Goal: Task Accomplishment & Management: Use online tool/utility

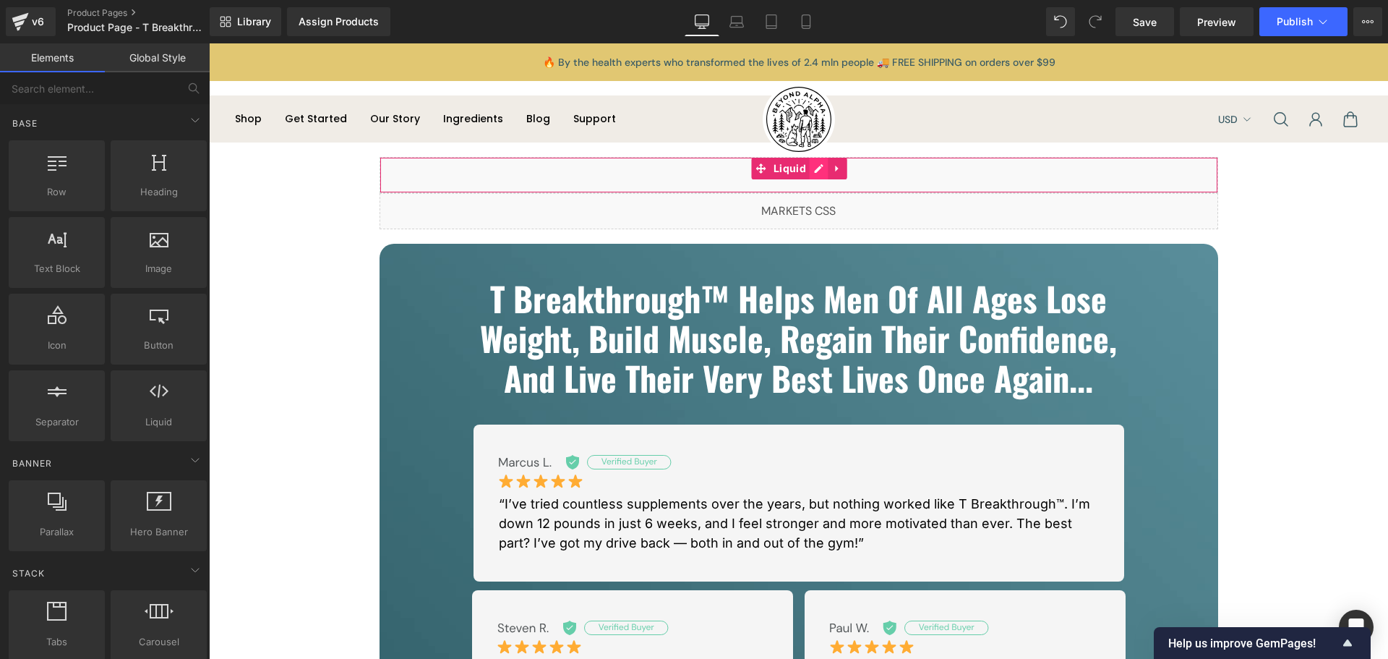
click at [815, 174] on div "Liquid" at bounding box center [799, 175] width 839 height 36
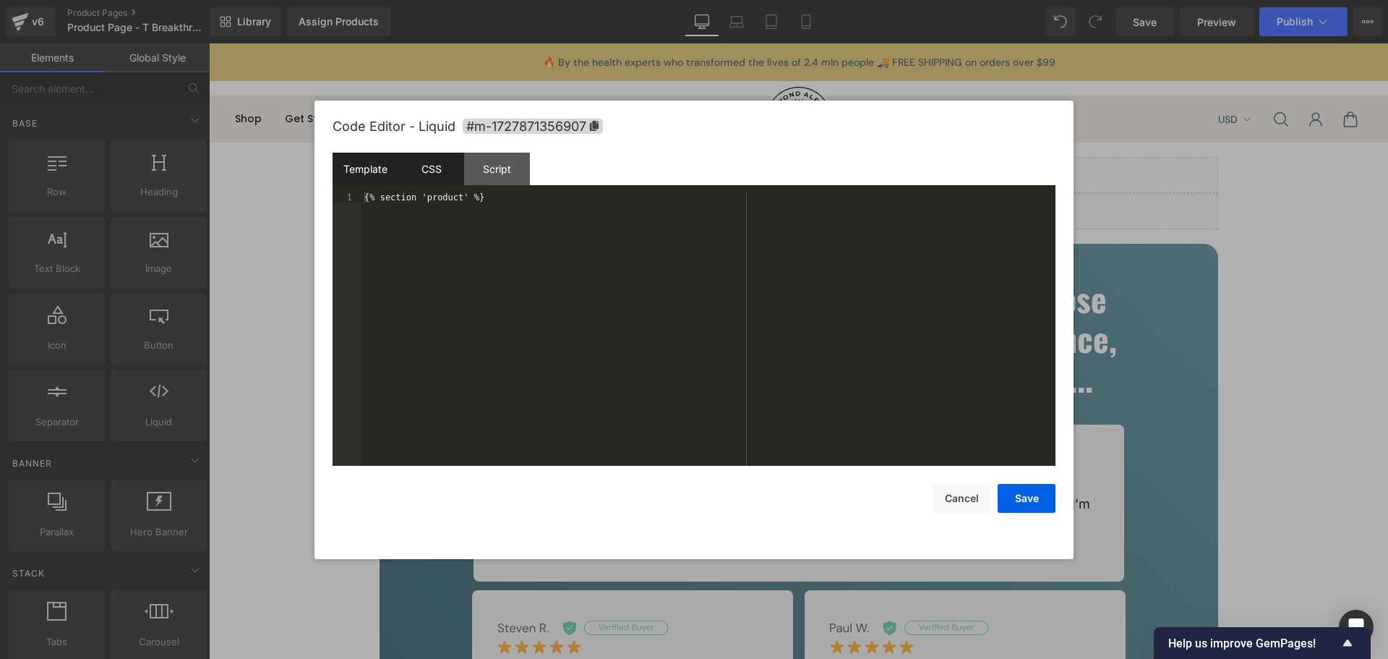
click at [431, 169] on div "CSS" at bounding box center [431, 169] width 66 height 33
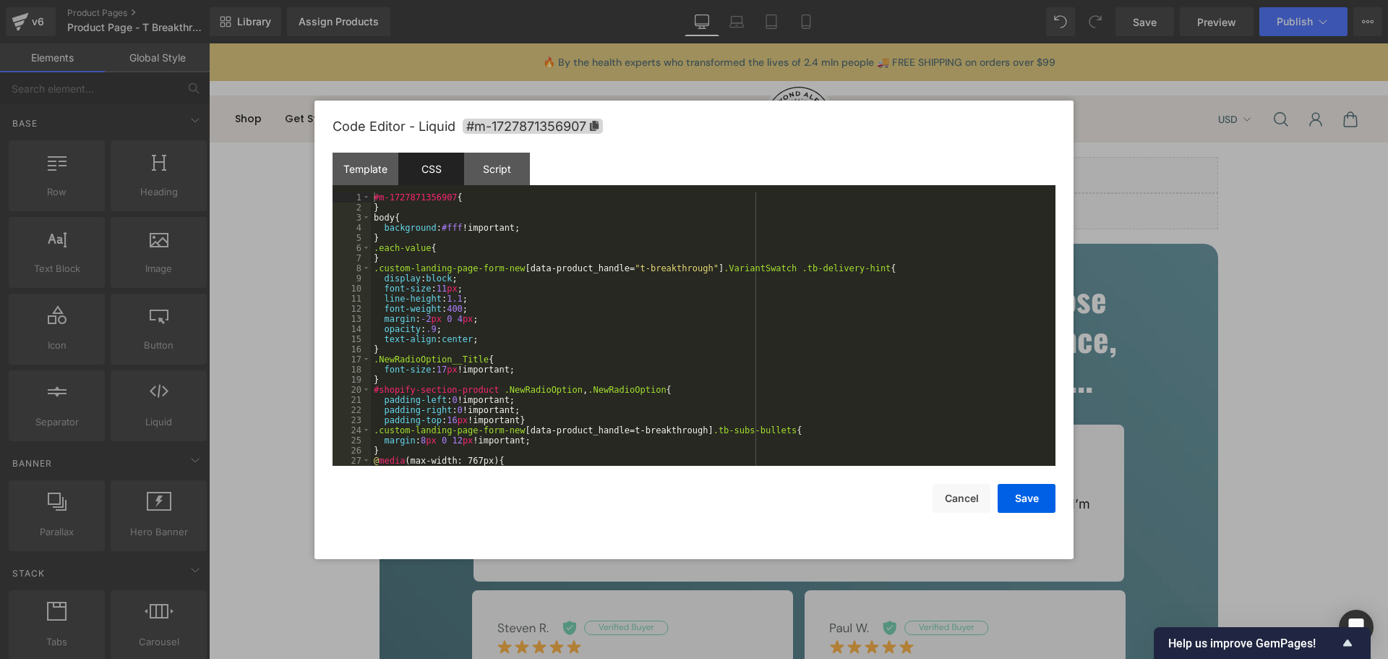
click at [659, 322] on div "#m-1727871356907 { } body { background : #fff !important; } .each-value { } .cu…" at bounding box center [710, 339] width 679 height 294
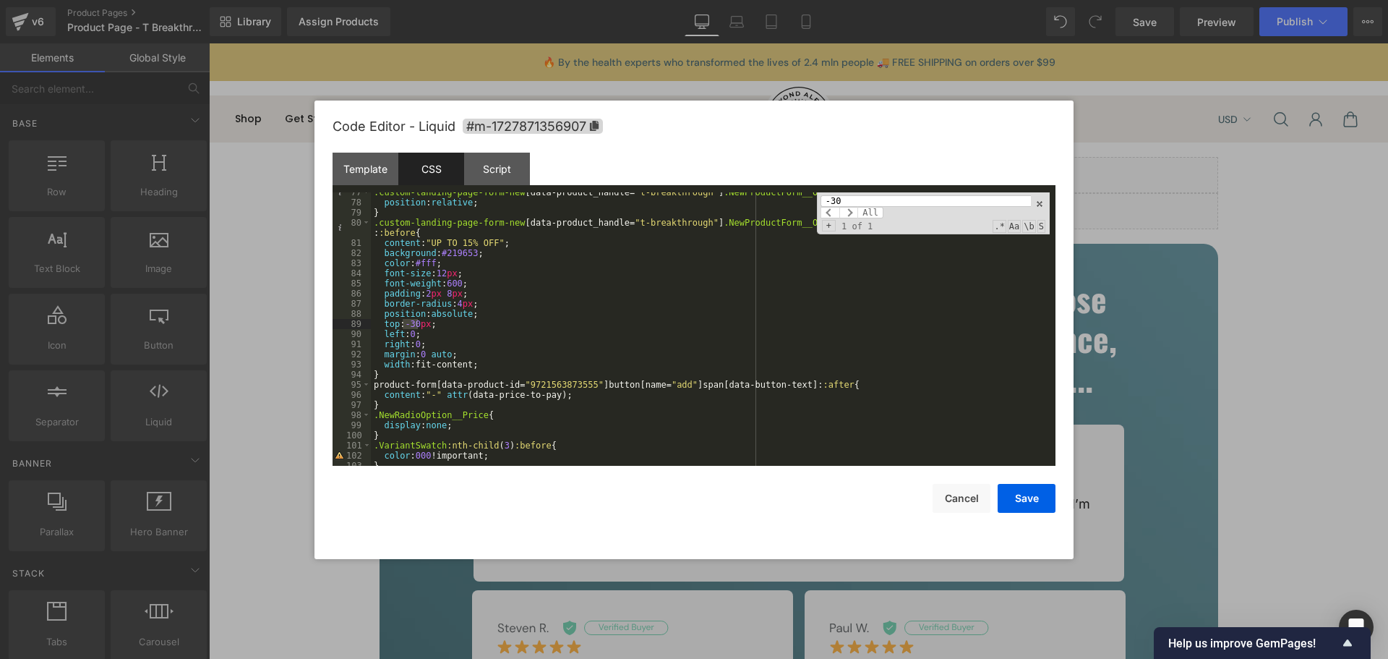
scroll to position [784, 0]
type input "-30"
click at [414, 325] on div ".custom-landing-page-form-new [ data-product_handle = " t-breakthrough " ] .New…" at bounding box center [710, 328] width 679 height 273
click at [454, 342] on div ".custom-landing-page-form-new [ data-product_handle = " t-breakthrough " ] .New…" at bounding box center [710, 334] width 679 height 294
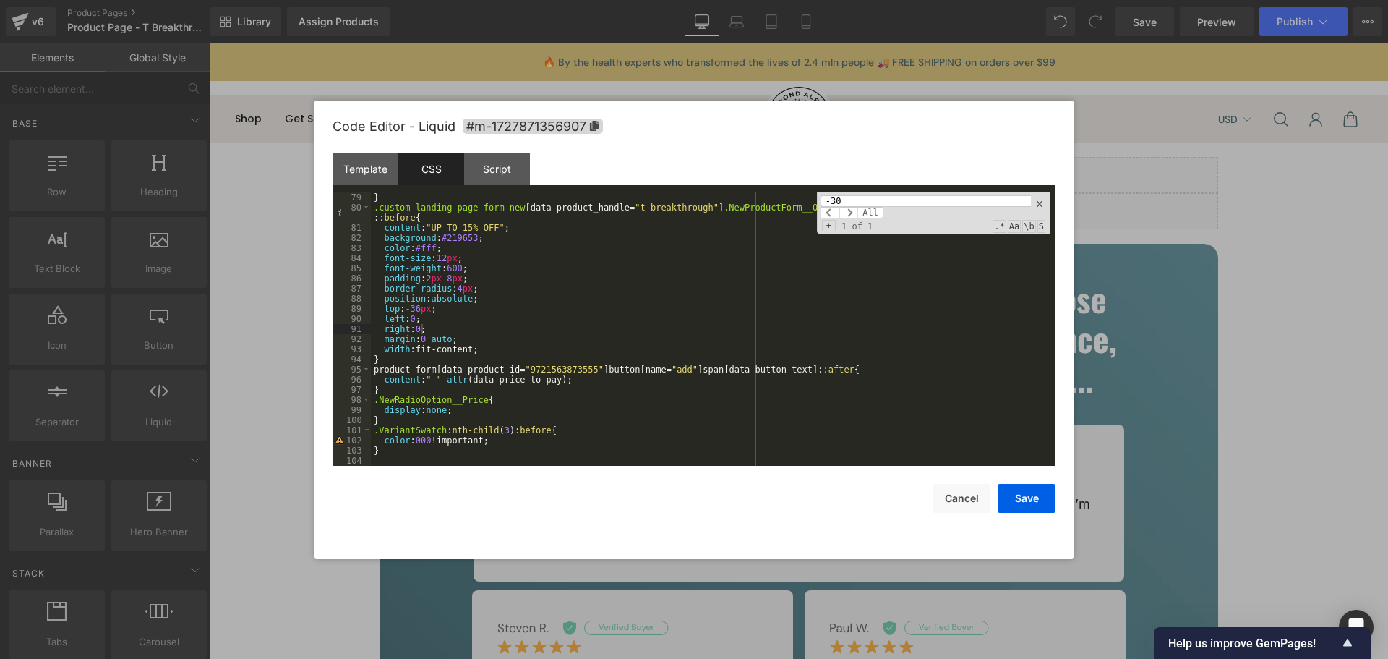
click at [888, 201] on input "-30" at bounding box center [926, 201] width 210 height 12
paste input "#shopify-section-product"
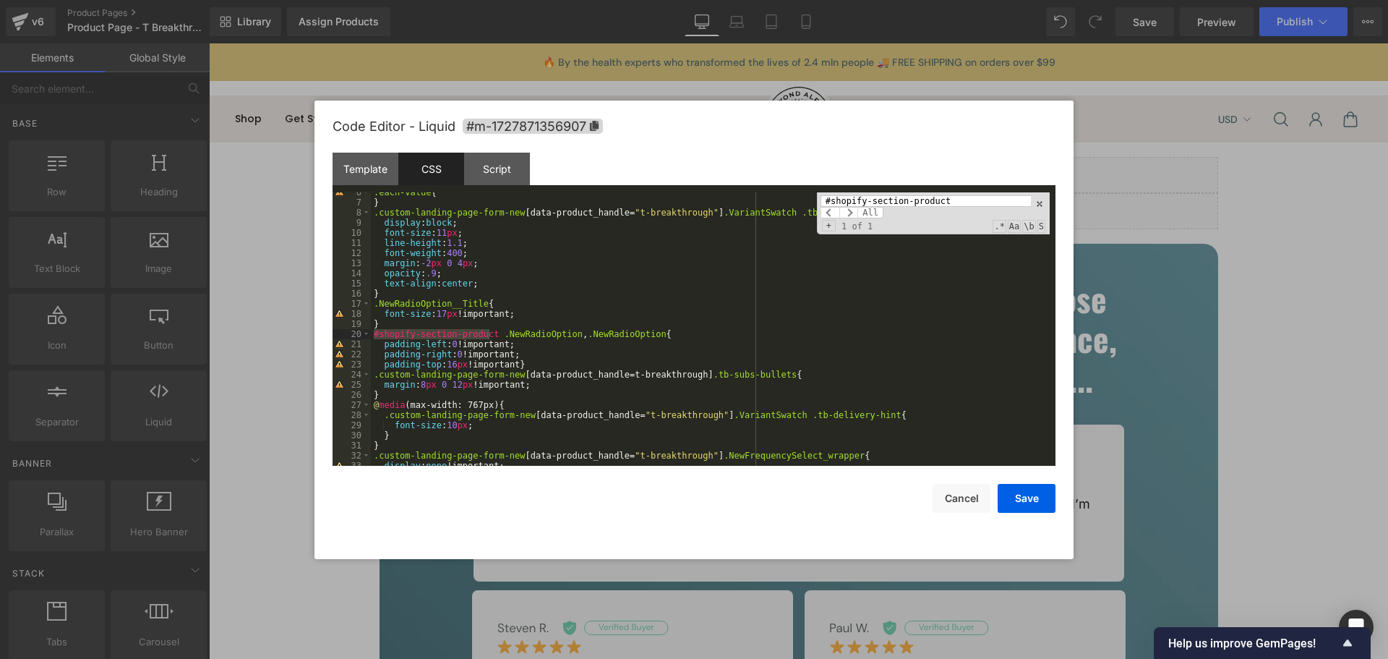
scroll to position [56, 0]
type input "#shopify-section-product"
click at [543, 361] on div ".each-value { } .custom-landing-page-form-new [ data-product_handle = " t-break…" at bounding box center [710, 334] width 679 height 294
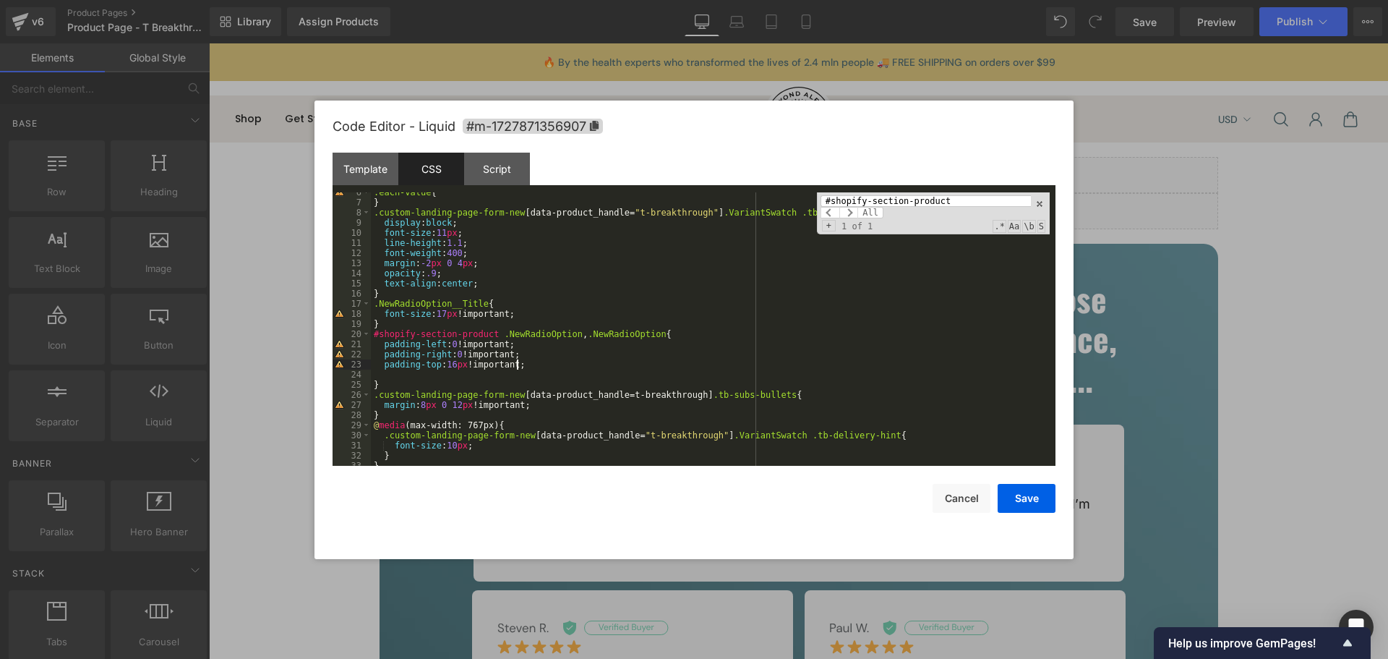
paste textarea
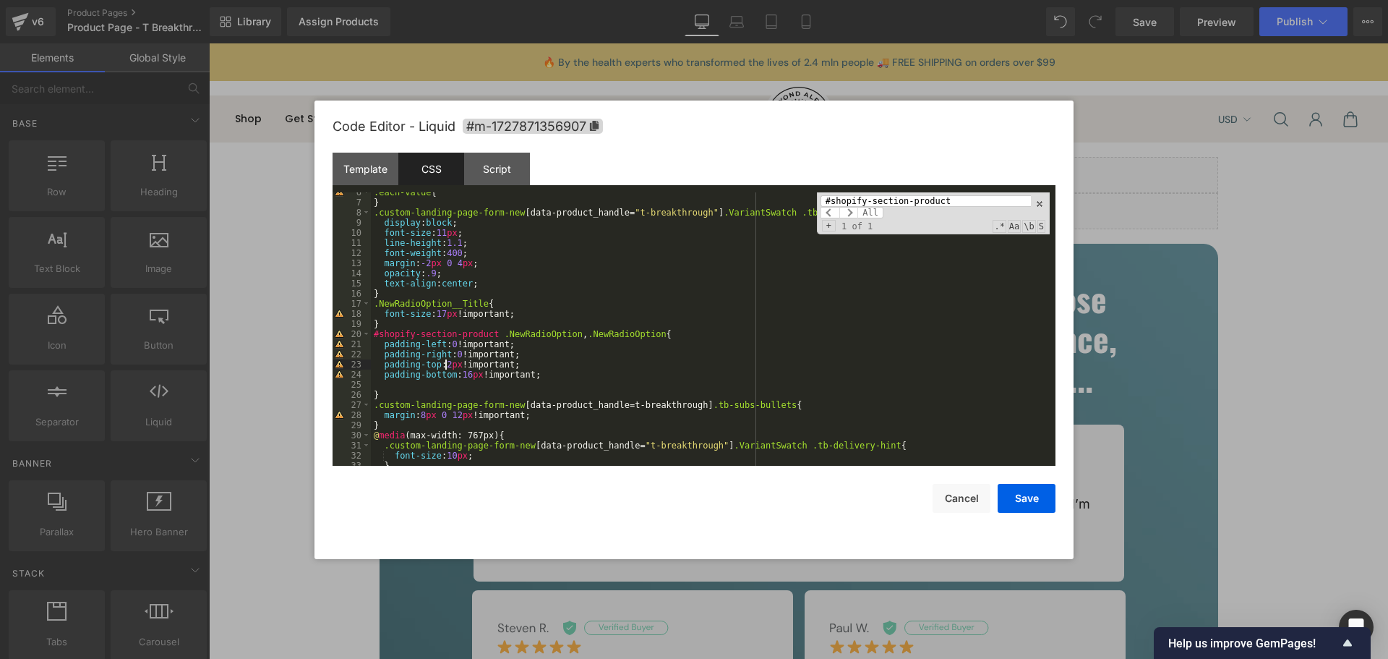
click at [445, 361] on div ".each-value { } .custom-landing-page-form-new [ data-product_handle = " t-break…" at bounding box center [710, 334] width 679 height 294
click at [459, 374] on div ".each-value { } .custom-landing-page-form-new [ data-product_handle = " t-break…" at bounding box center [710, 334] width 679 height 294
click at [639, 374] on div ".each-value { } .custom-landing-page-form-new [ data-product_handle = " t-break…" at bounding box center [710, 334] width 679 height 294
click at [1022, 500] on button "Save" at bounding box center [1027, 498] width 58 height 29
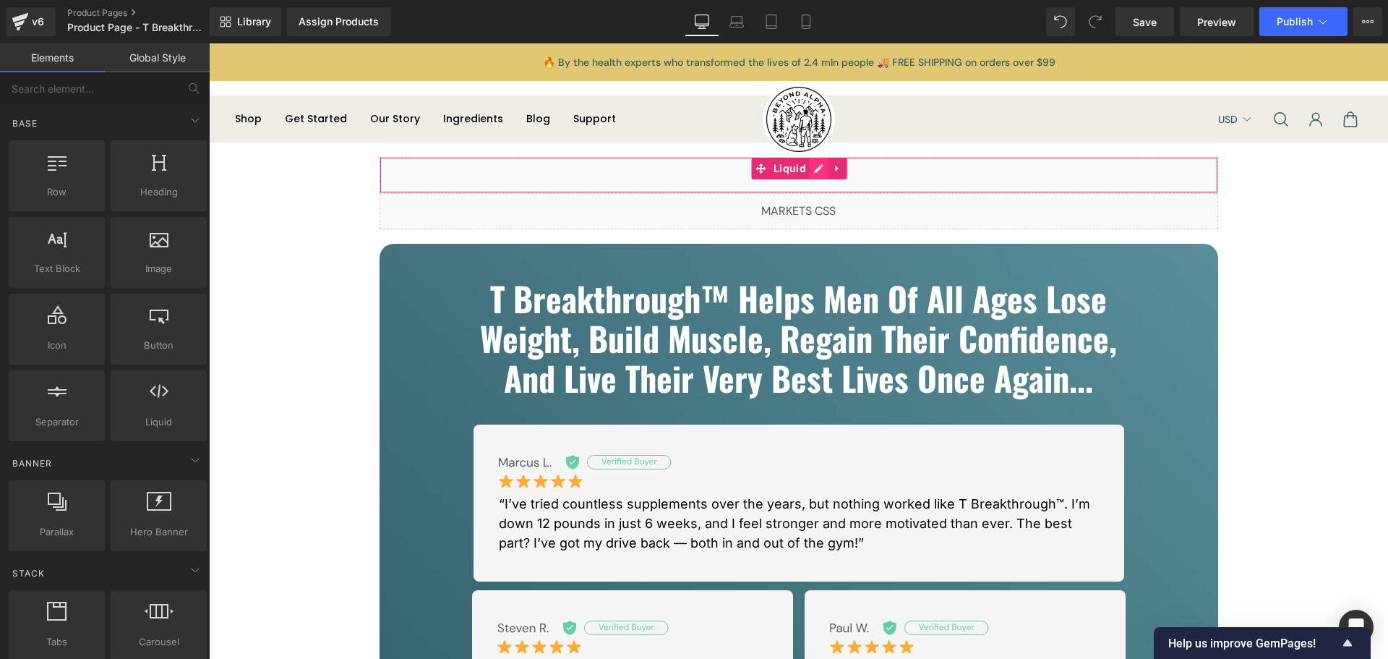
click at [809, 168] on div "Liquid" at bounding box center [799, 175] width 839 height 36
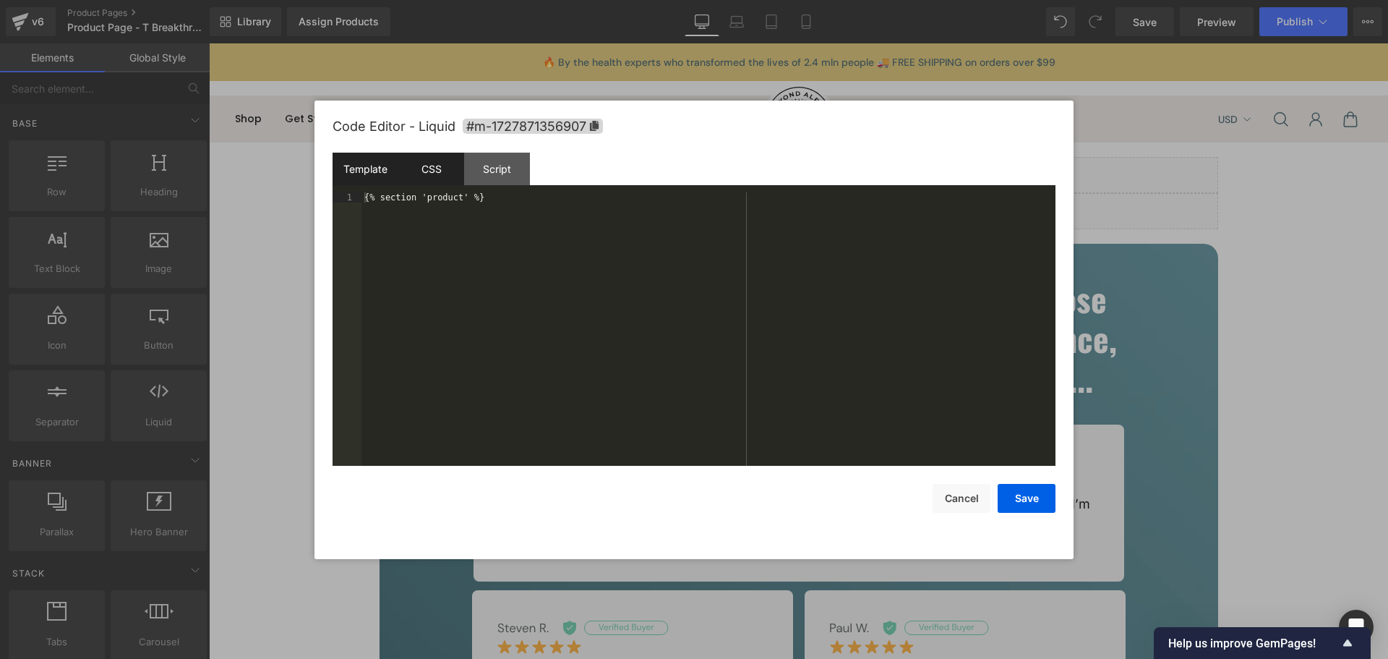
click at [425, 161] on div "CSS" at bounding box center [431, 169] width 66 height 33
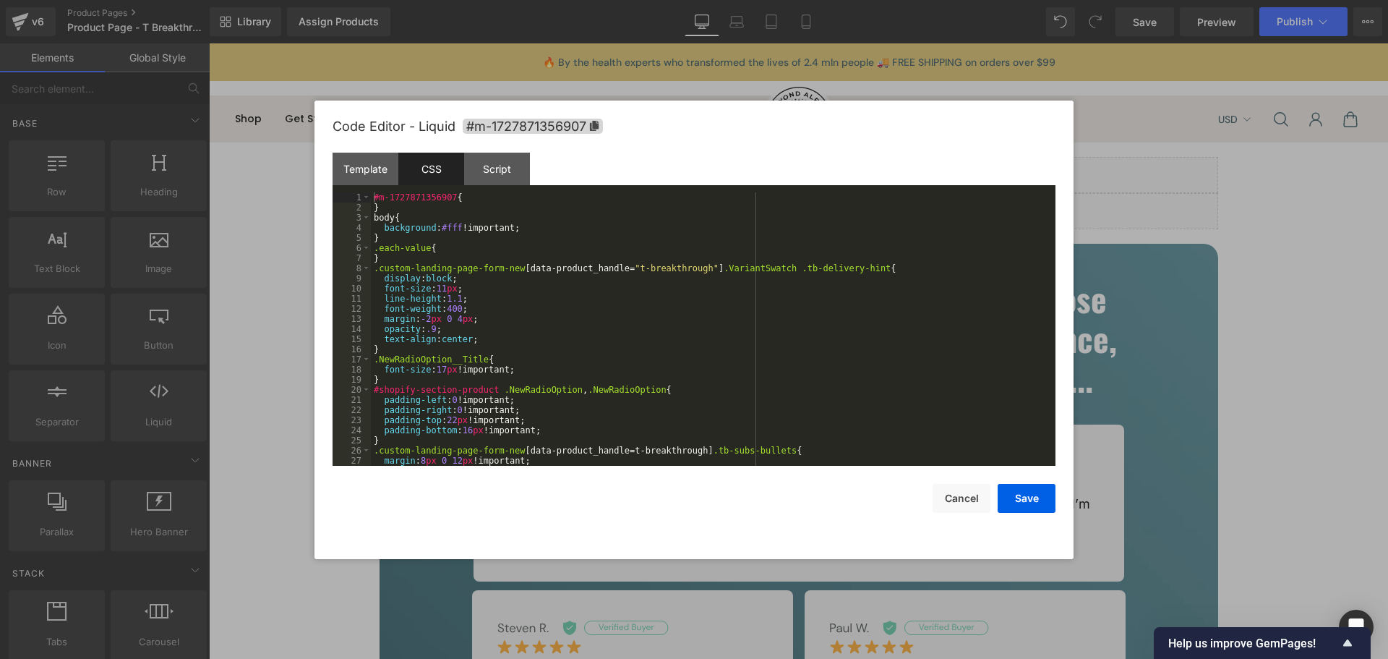
click at [672, 239] on div "#m-1727871356907 { } body { background : #fff !important; } .each-value { } .cu…" at bounding box center [710, 339] width 679 height 294
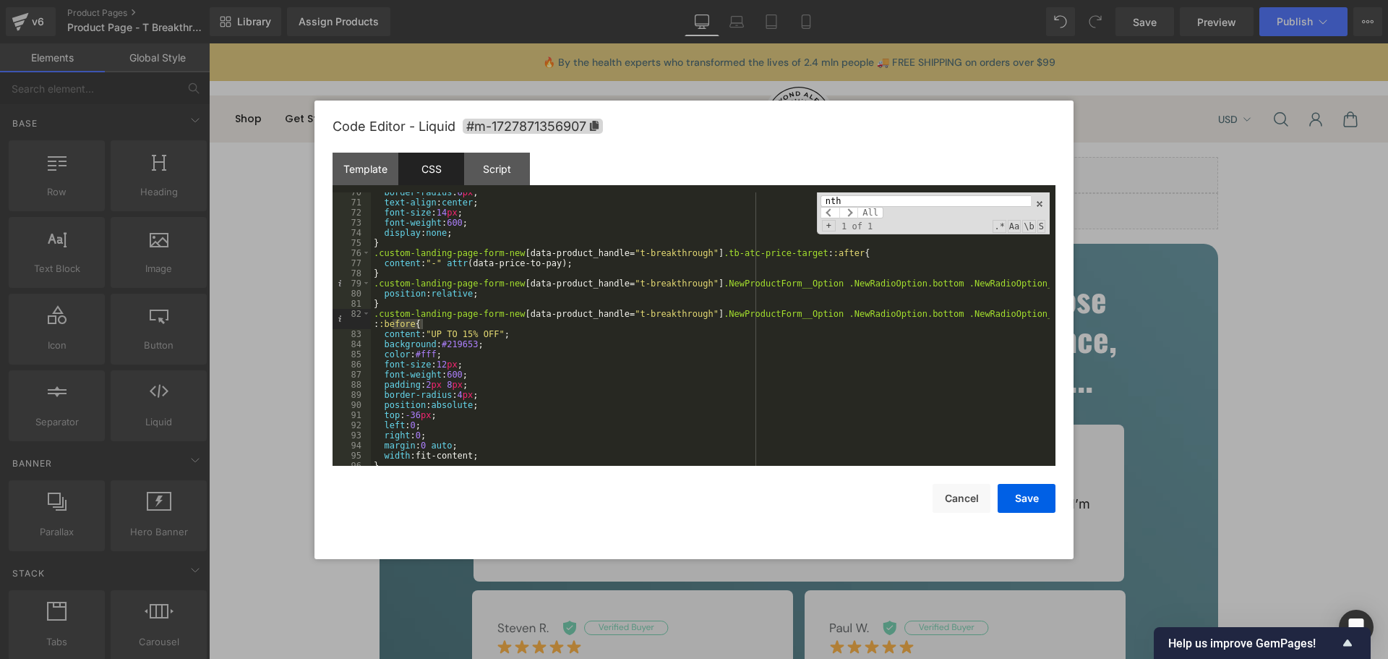
scroll to position [820, 0]
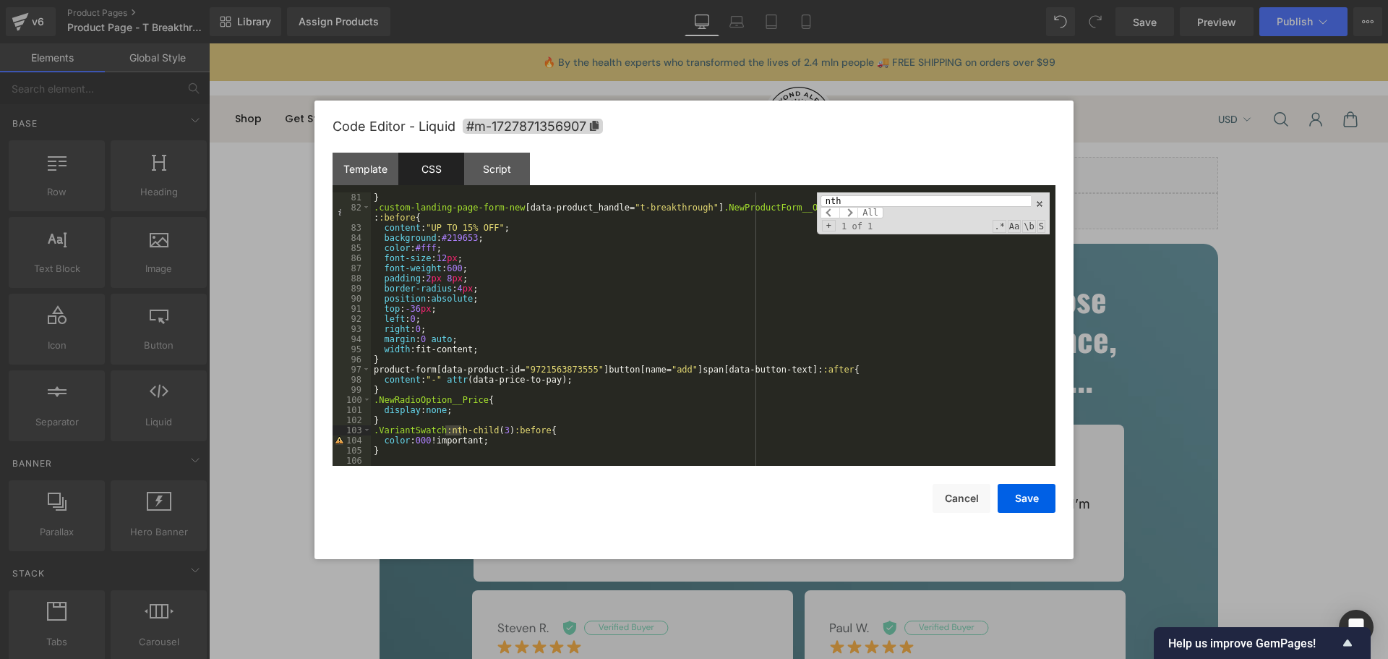
type input "nth"
click at [506, 443] on div "} .custom-landing-page-form-new [ data-product_handle = " t-breakthrough " ] .N…" at bounding box center [710, 339] width 679 height 294
click at [395, 453] on div "} .custom-landing-page-form-new [ data-product_handle = " t-breakthrough " ] .N…" at bounding box center [710, 339] width 679 height 294
paste textarea
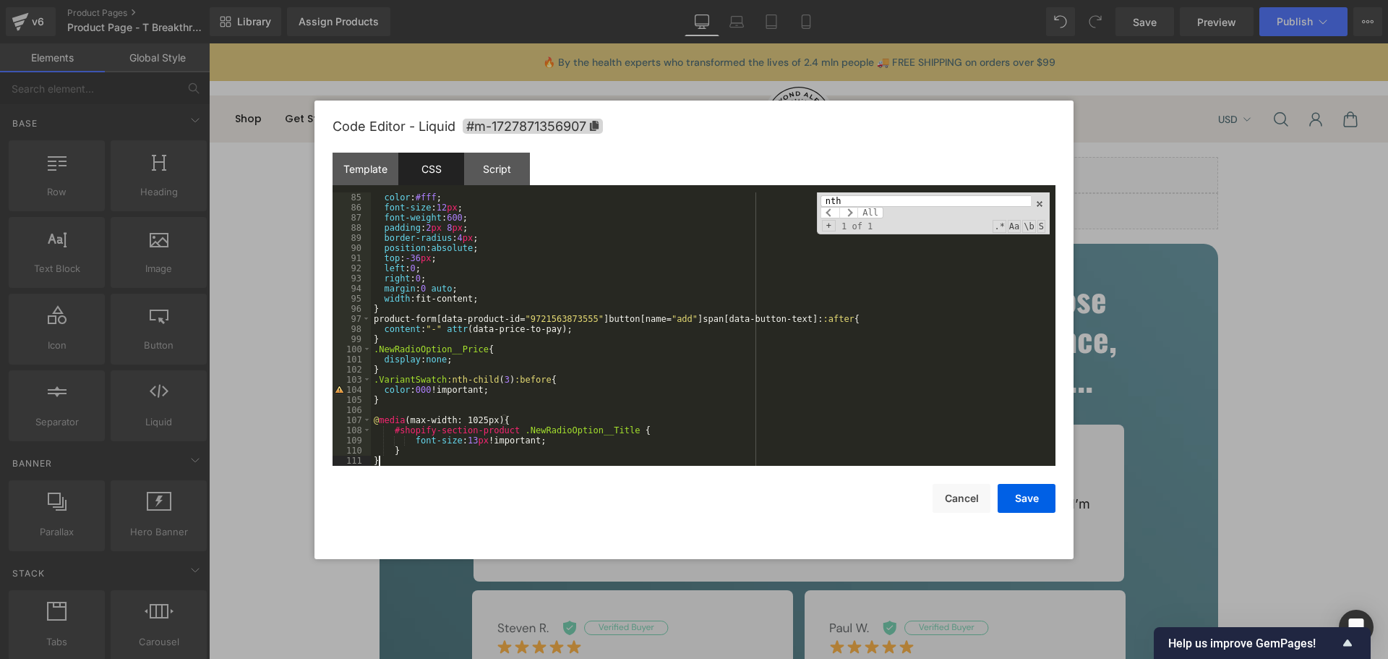
scroll to position [870, 0]
click at [1020, 507] on button "Save" at bounding box center [1027, 498] width 58 height 29
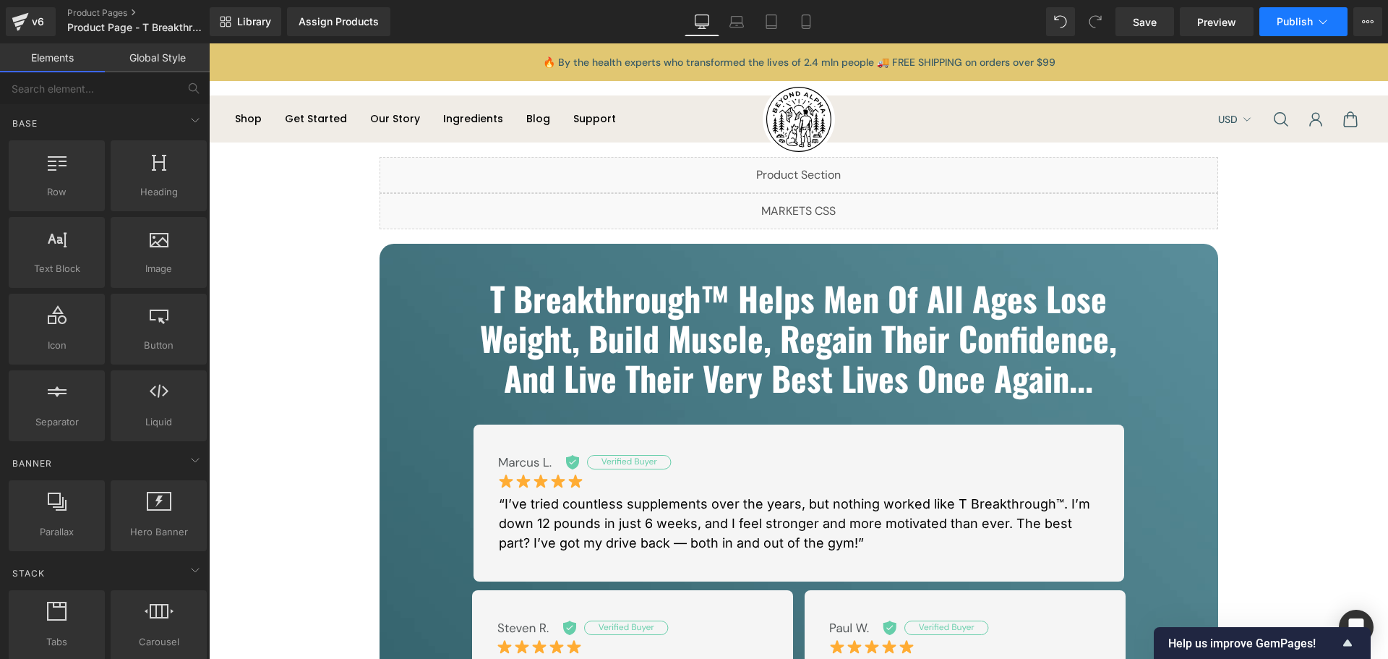
click at [1306, 24] on span "Publish" at bounding box center [1295, 22] width 36 height 12
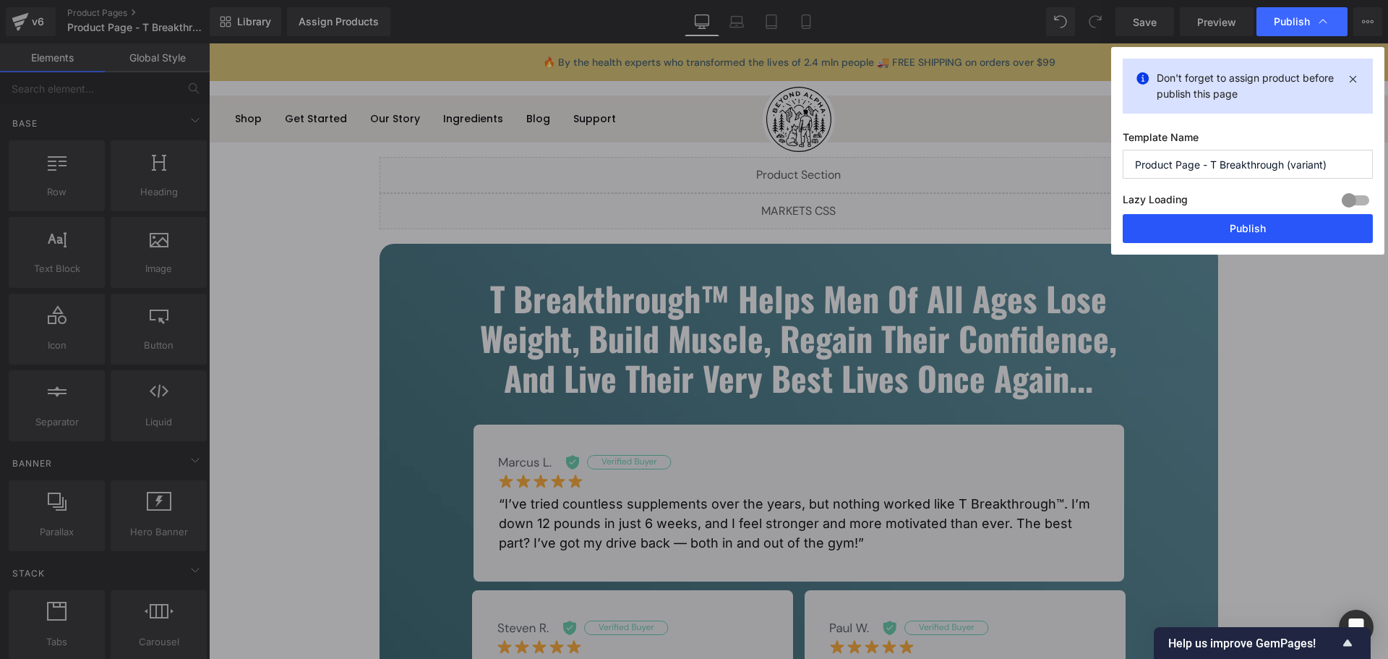
click at [1267, 230] on button "Publish" at bounding box center [1248, 228] width 250 height 29
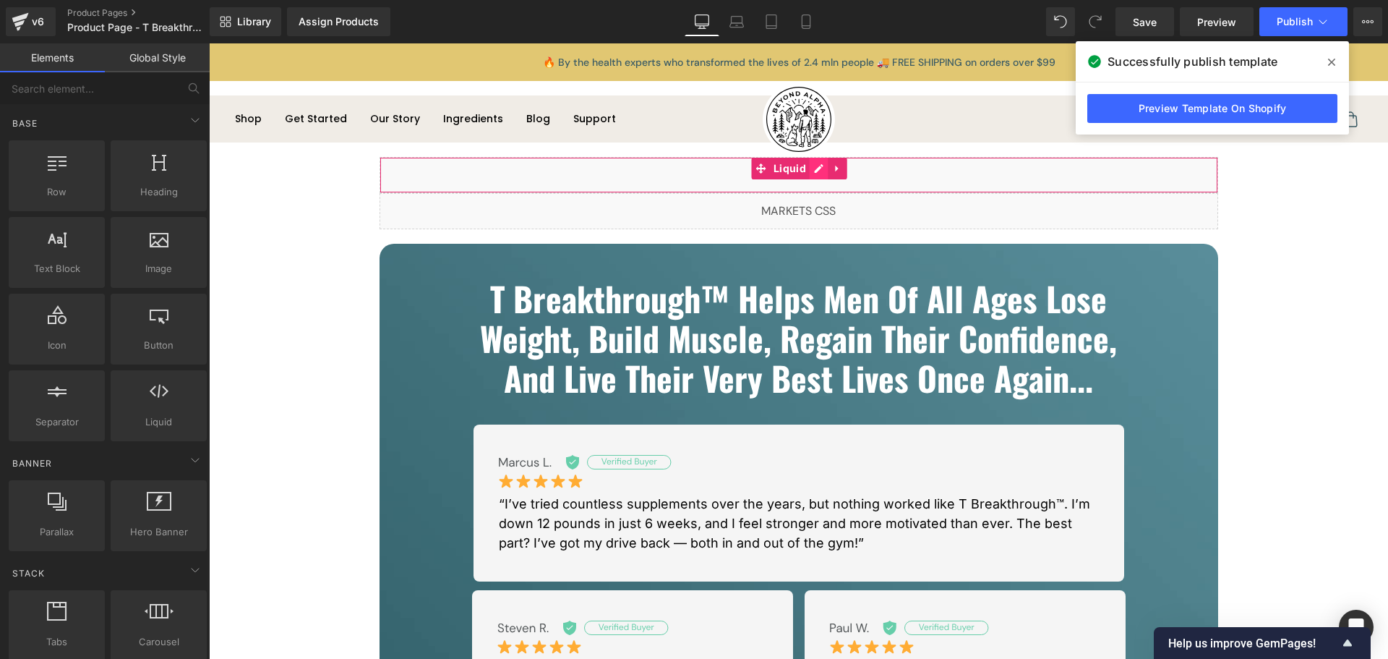
click at [817, 170] on div "Liquid" at bounding box center [799, 175] width 839 height 36
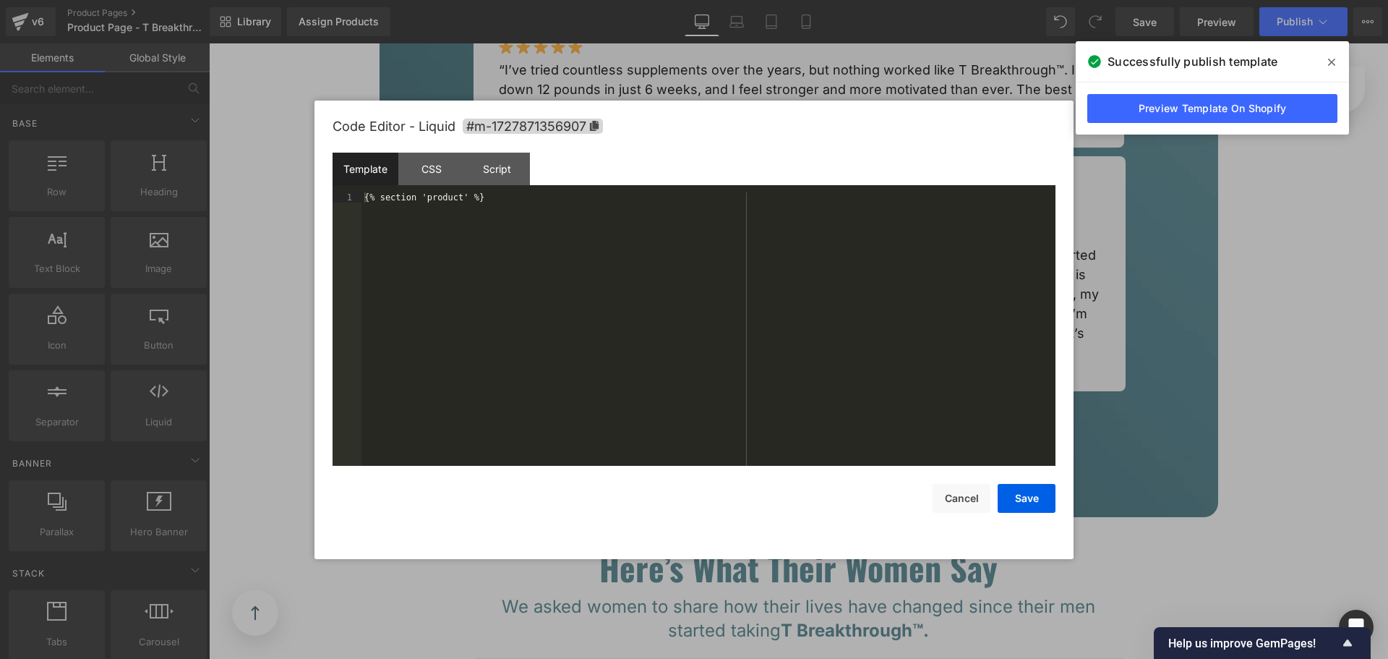
scroll to position [940, 0]
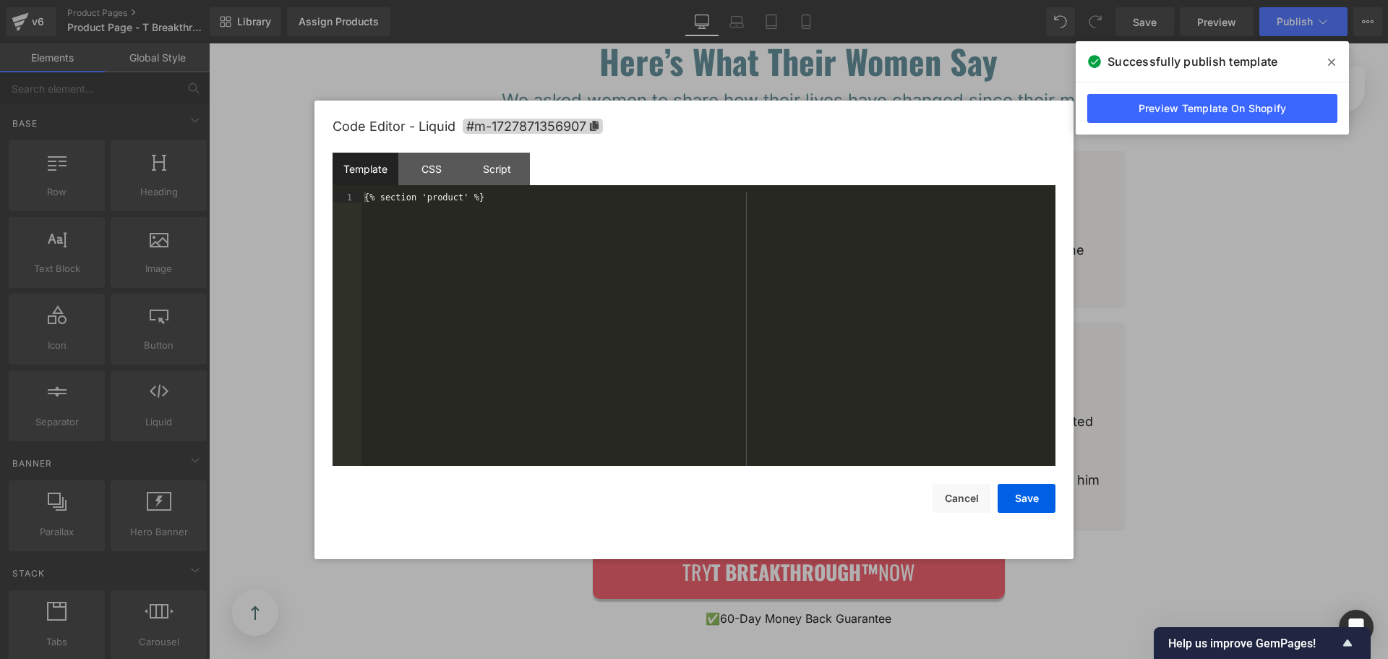
click at [424, 165] on div "CSS" at bounding box center [431, 169] width 66 height 33
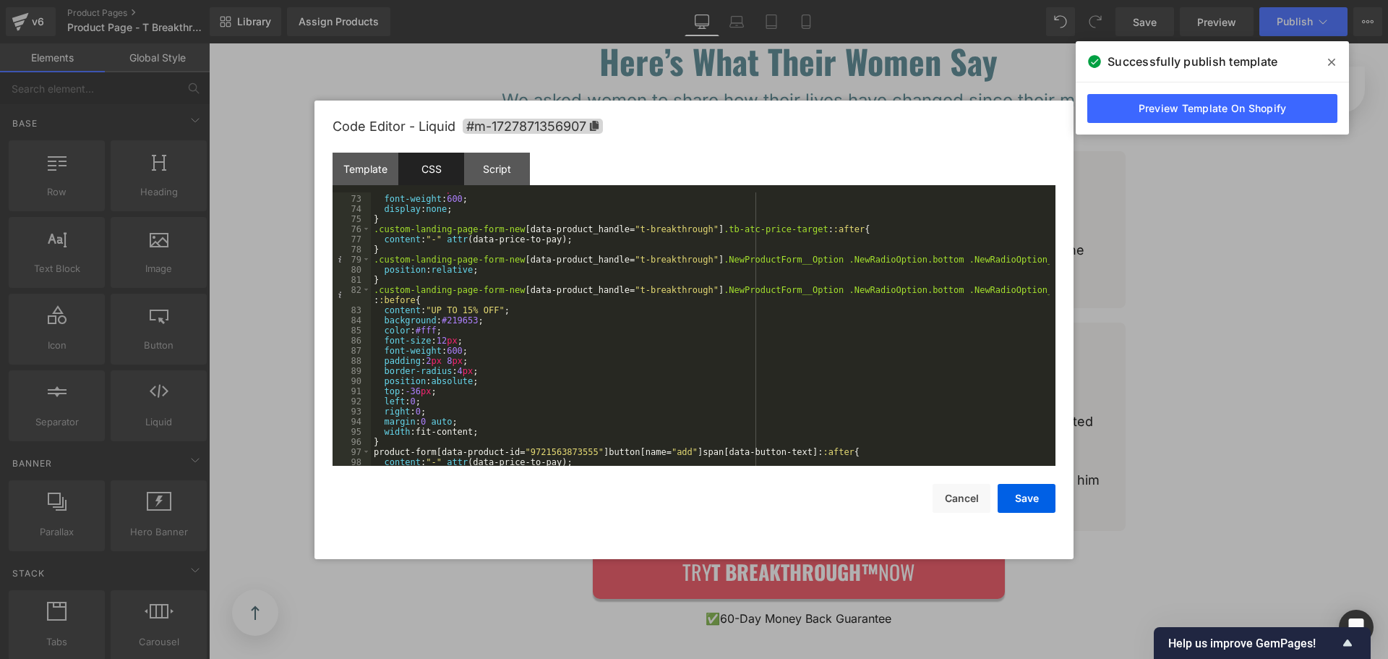
scroll to position [870, 0]
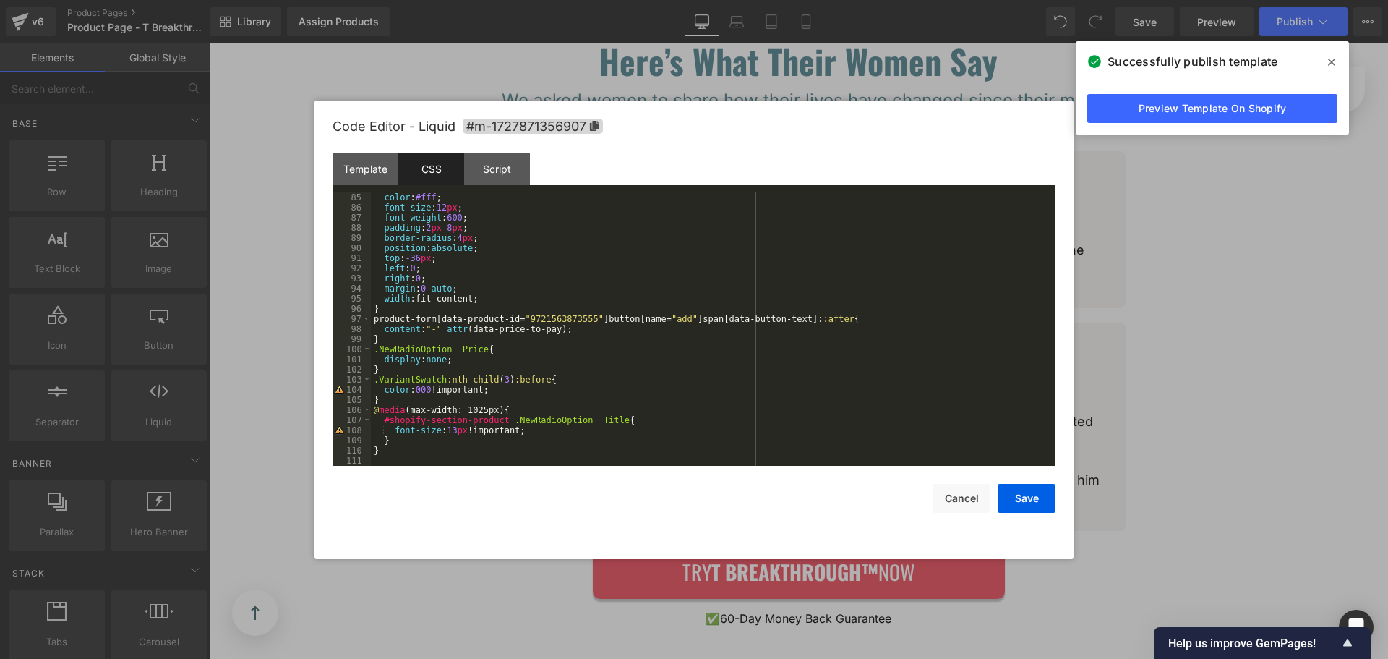
click at [483, 448] on div "color : #fff ; font-size : 12 px ; font-weight : 600 ; padding : 2 px 8 px ; bo…" at bounding box center [710, 339] width 679 height 294
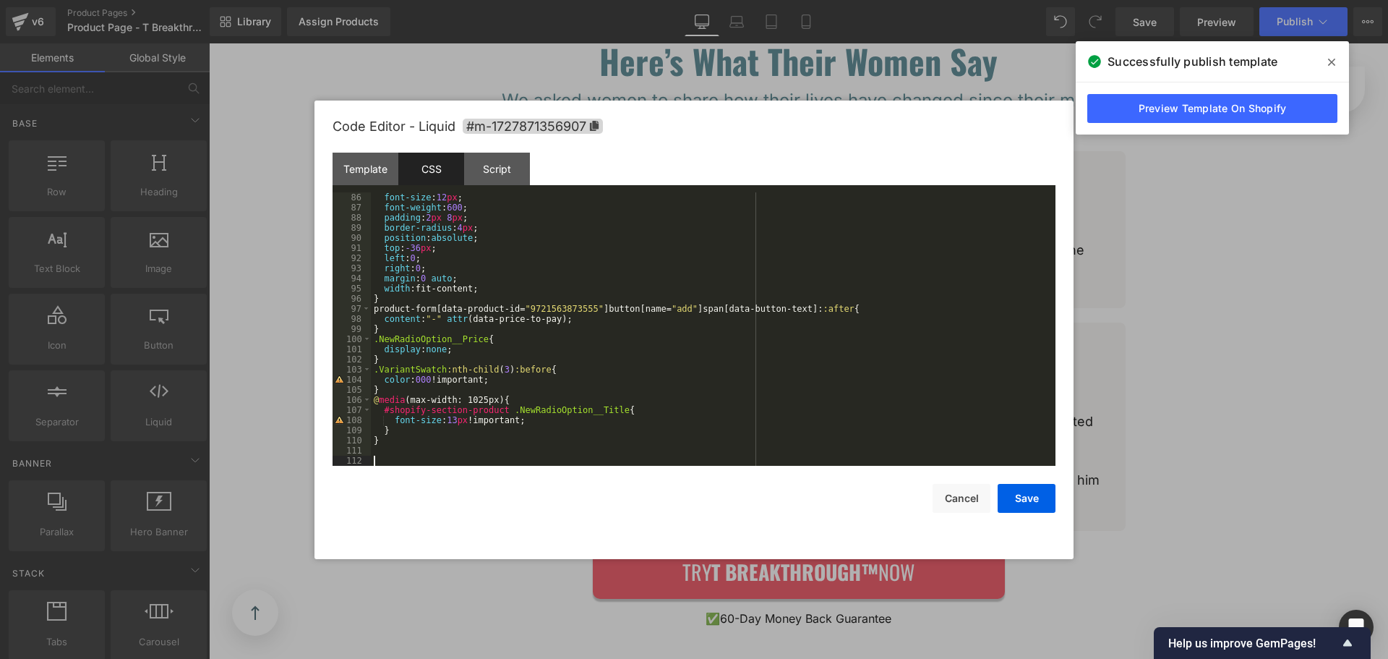
scroll to position [881, 0]
click at [435, 432] on div "font-size : 12 px ; font-weight : 600 ; padding : 2 px 8 px ; border-radius : 4…" at bounding box center [710, 339] width 679 height 294
click at [408, 426] on div "font-size : 12 px ; font-weight : 600 ; padding : 2 px 8 px ; border-radius : 4…" at bounding box center [710, 339] width 679 height 294
click at [465, 397] on div "font-size : 12 px ; font-weight : 600 ; padding : 2 px 8 px ; border-radius : 4…" at bounding box center [710, 339] width 679 height 294
paste textarea
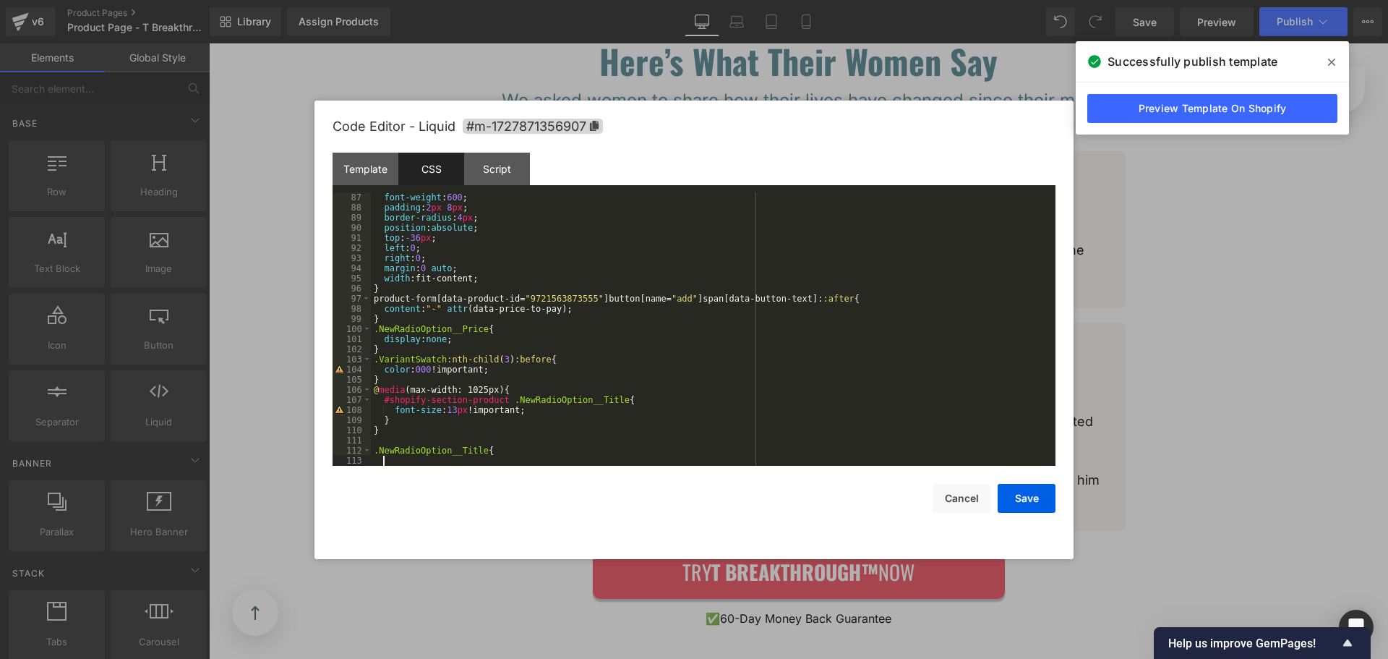
scroll to position [891, 0]
click at [424, 439] on div "font-weight : 600 ; padding : 2 px 8 px ; border-radius : 4 px ; position : abs…" at bounding box center [710, 339] width 679 height 294
paste textarea
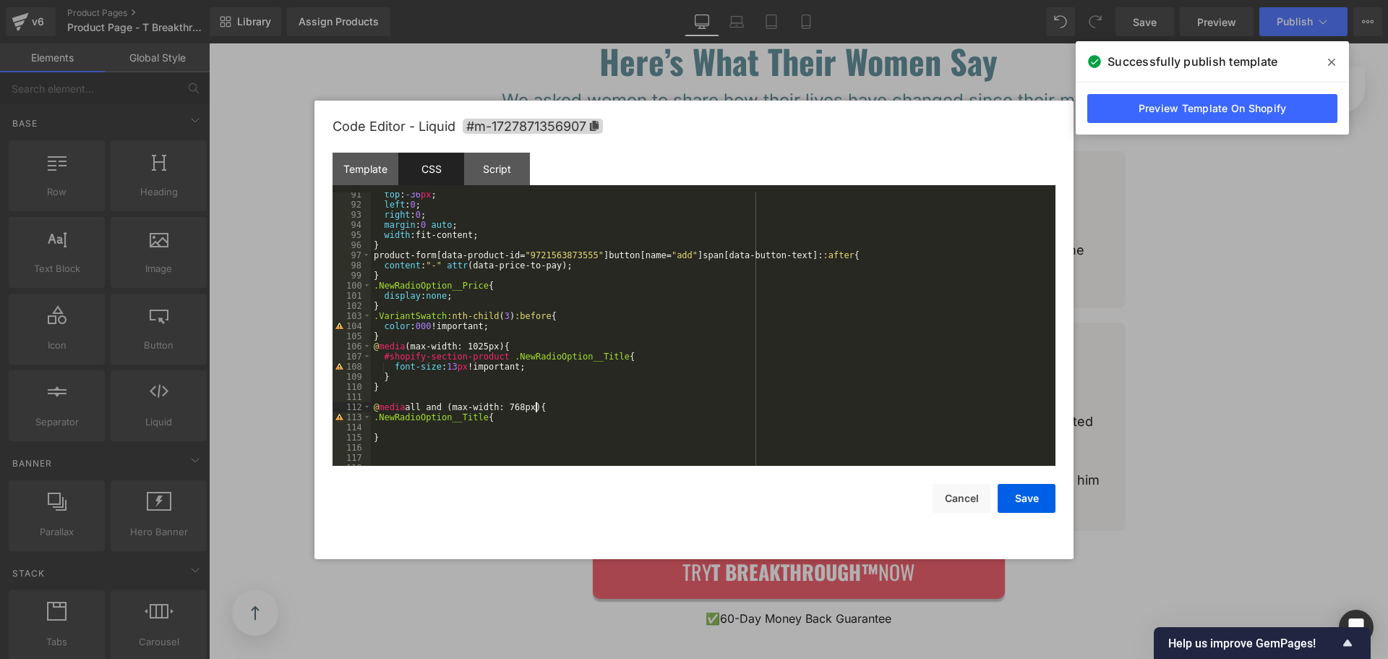
scroll to position [941, 0]
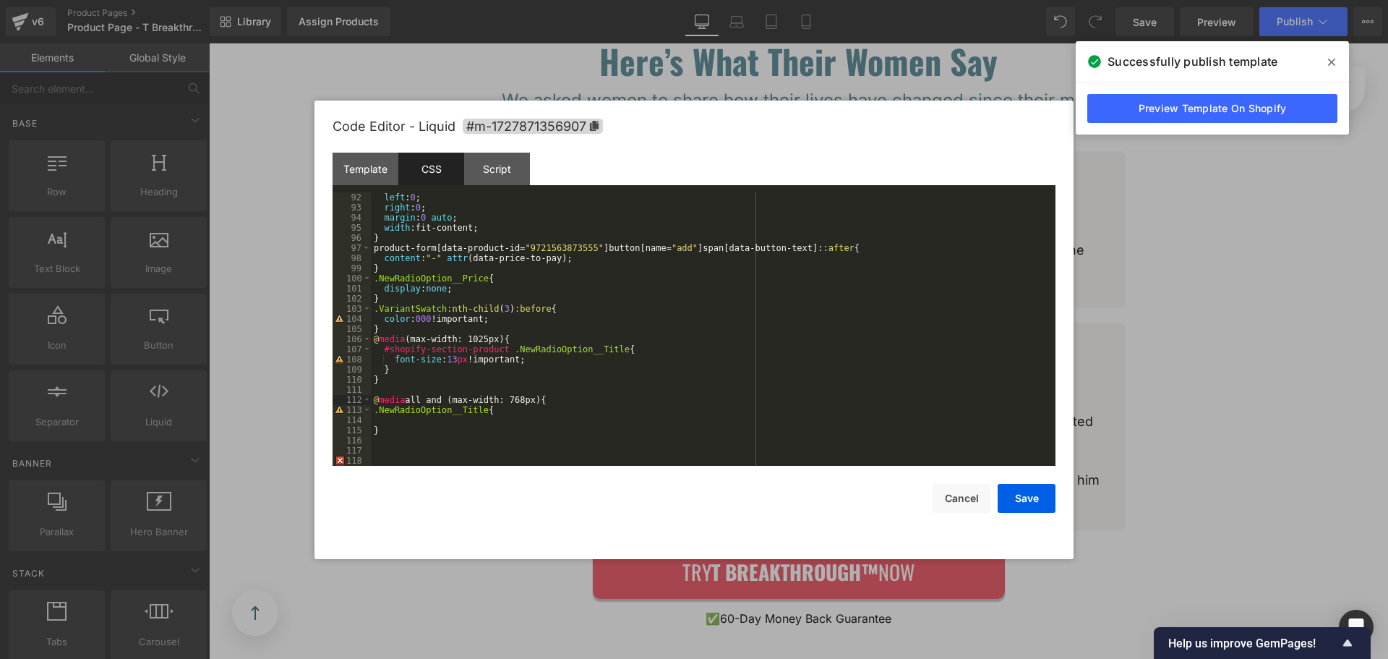
click at [448, 424] on div "left : 0 ; right : 0 ; margin : 0 auto ; width :fit-content; } product-form [ d…" at bounding box center [710, 339] width 679 height 294
click at [374, 412] on div "left : 0 ; right : 0 ; margin : 0 auto ; width :fit-content; } product-form [ d…" at bounding box center [710, 339] width 679 height 294
click at [374, 418] on div "left : 0 ; right : 0 ; margin : 0 auto ; width :fit-content; } product-form [ d…" at bounding box center [710, 339] width 679 height 294
click at [524, 414] on div "left : 0 ; right : 0 ; margin : 0 auto ; width :fit-content; } product-form [ d…" at bounding box center [710, 339] width 679 height 294
drag, startPoint x: 390, startPoint y: 356, endPoint x: 551, endPoint y: 363, distance: 160.6
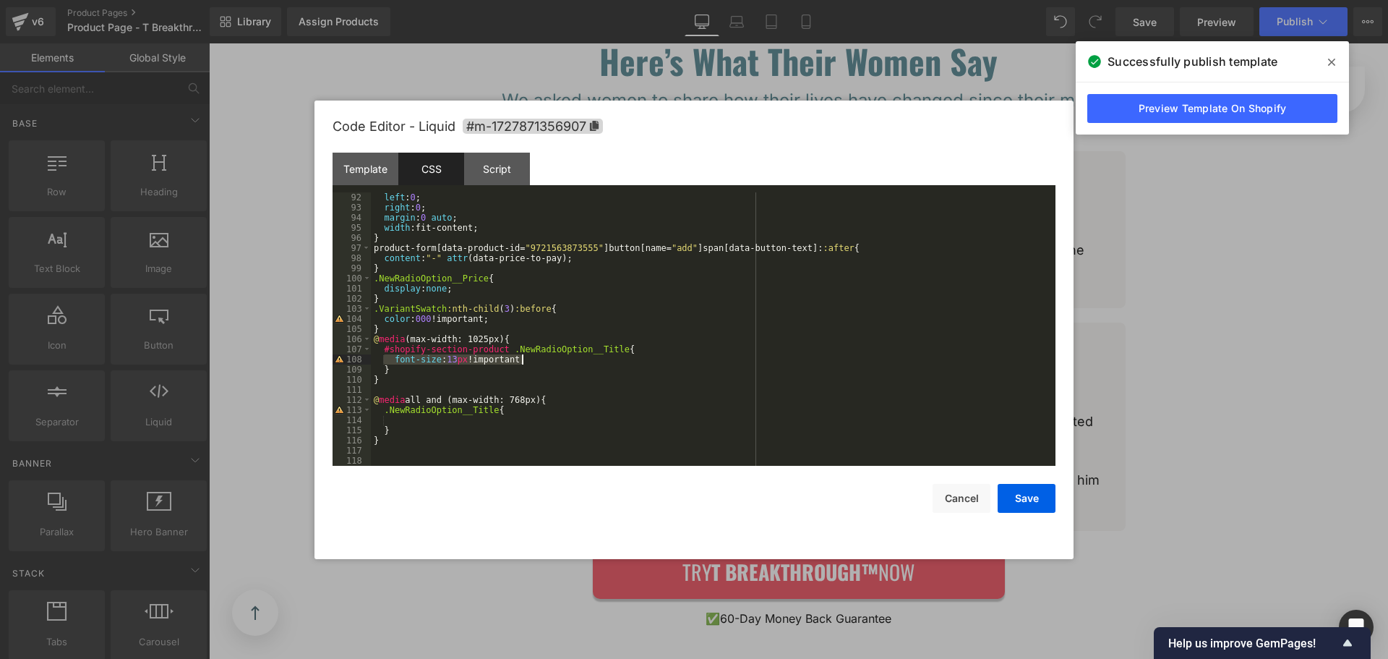
click at [551, 363] on div "left : 0 ; right : 0 ; margin : 0 auto ; width :fit-content; } product-form [ d…" at bounding box center [710, 339] width 679 height 294
click at [445, 416] on div "left : 0 ; right : 0 ; margin : 0 auto ; width :fit-content; } product-form [ d…" at bounding box center [710, 339] width 679 height 294
click at [1042, 498] on button "Save" at bounding box center [1027, 498] width 58 height 29
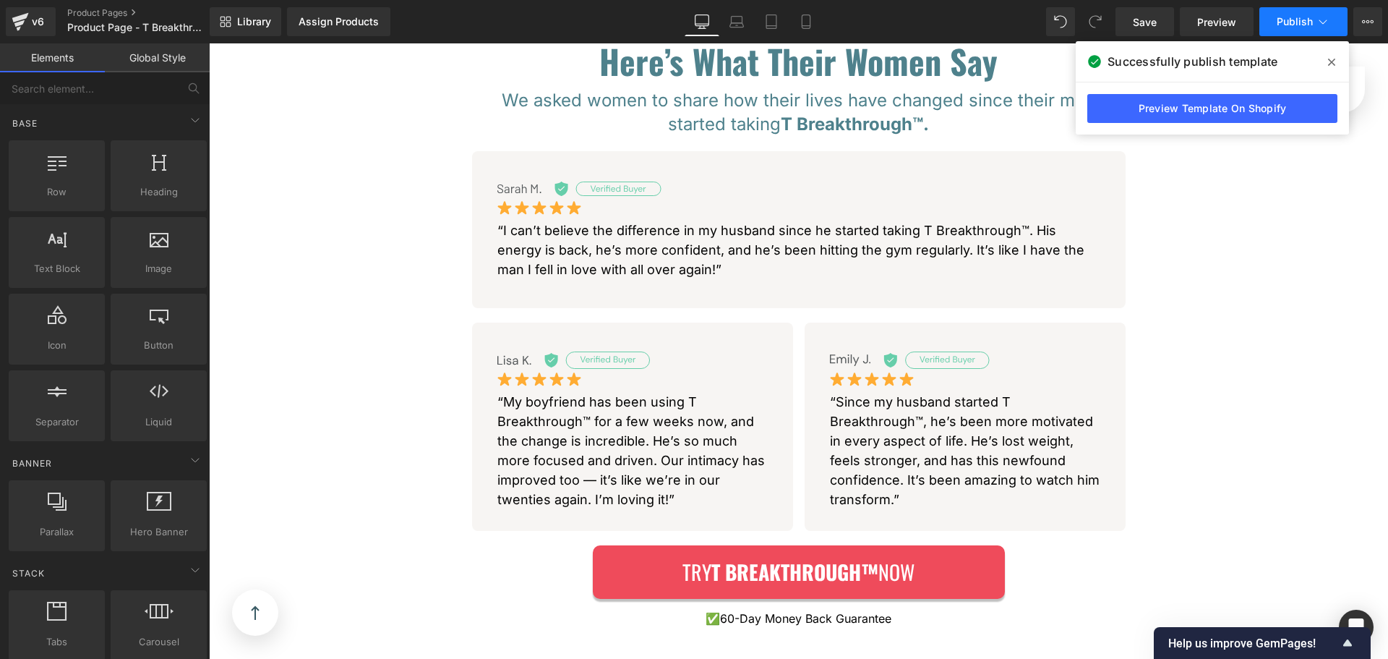
click at [1324, 15] on icon at bounding box center [1323, 21] width 14 height 14
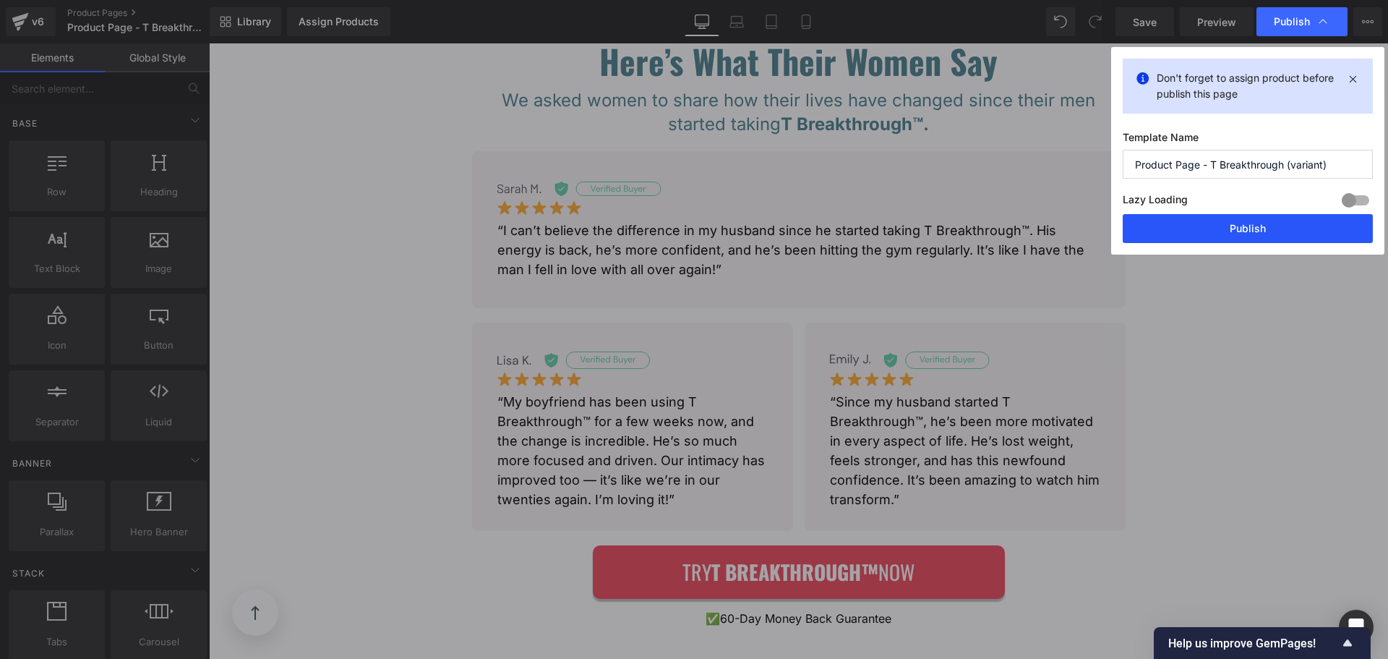
click at [1233, 220] on button "Publish" at bounding box center [1248, 228] width 250 height 29
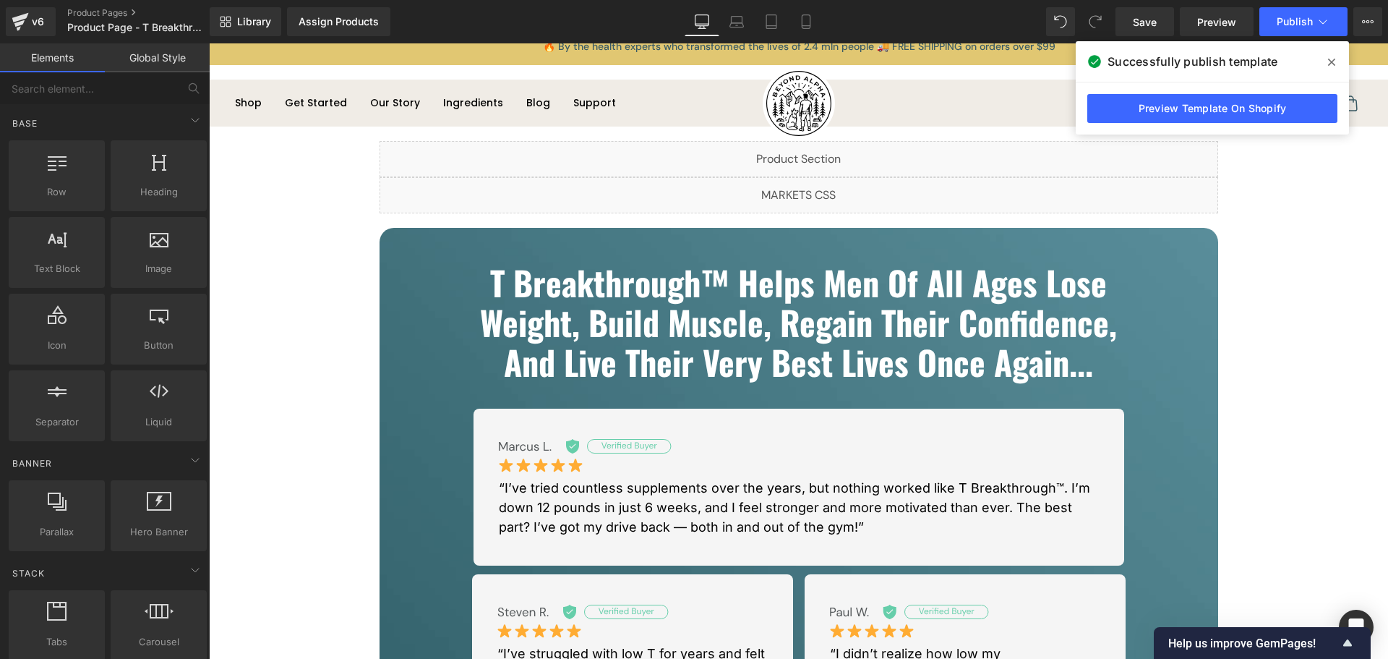
scroll to position [0, 0]
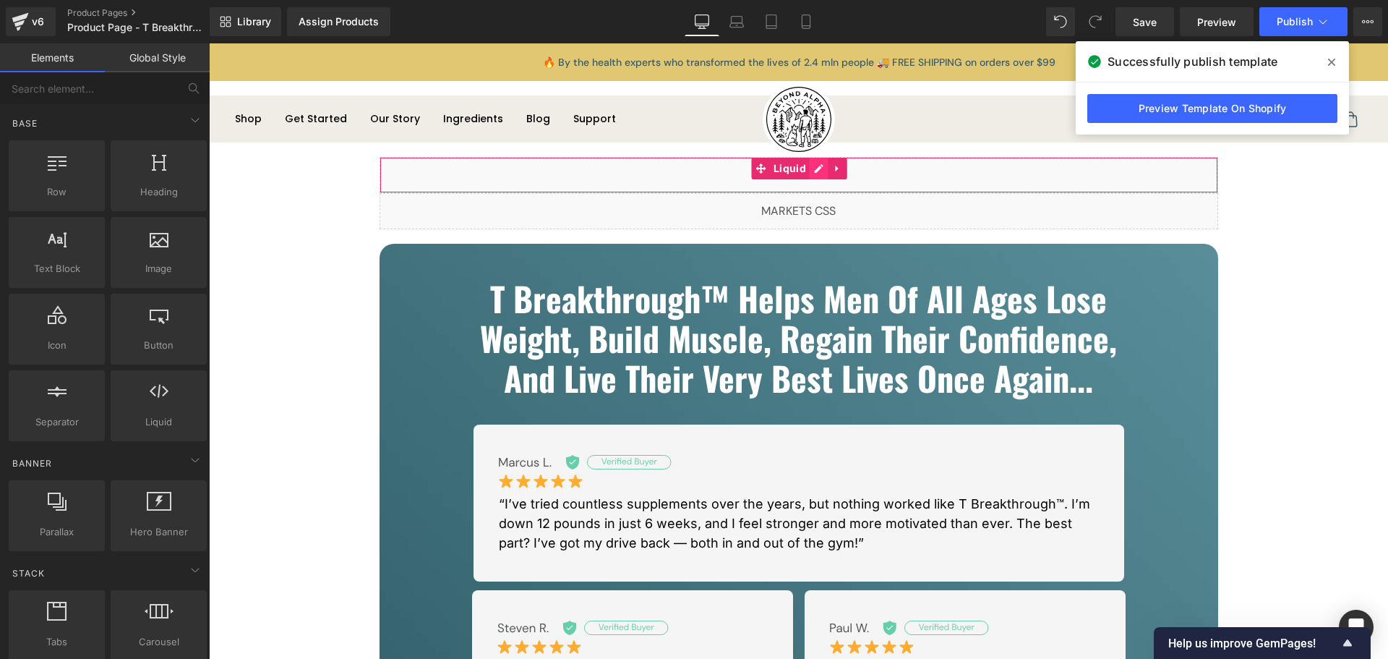
click at [817, 174] on div "Liquid" at bounding box center [799, 175] width 839 height 36
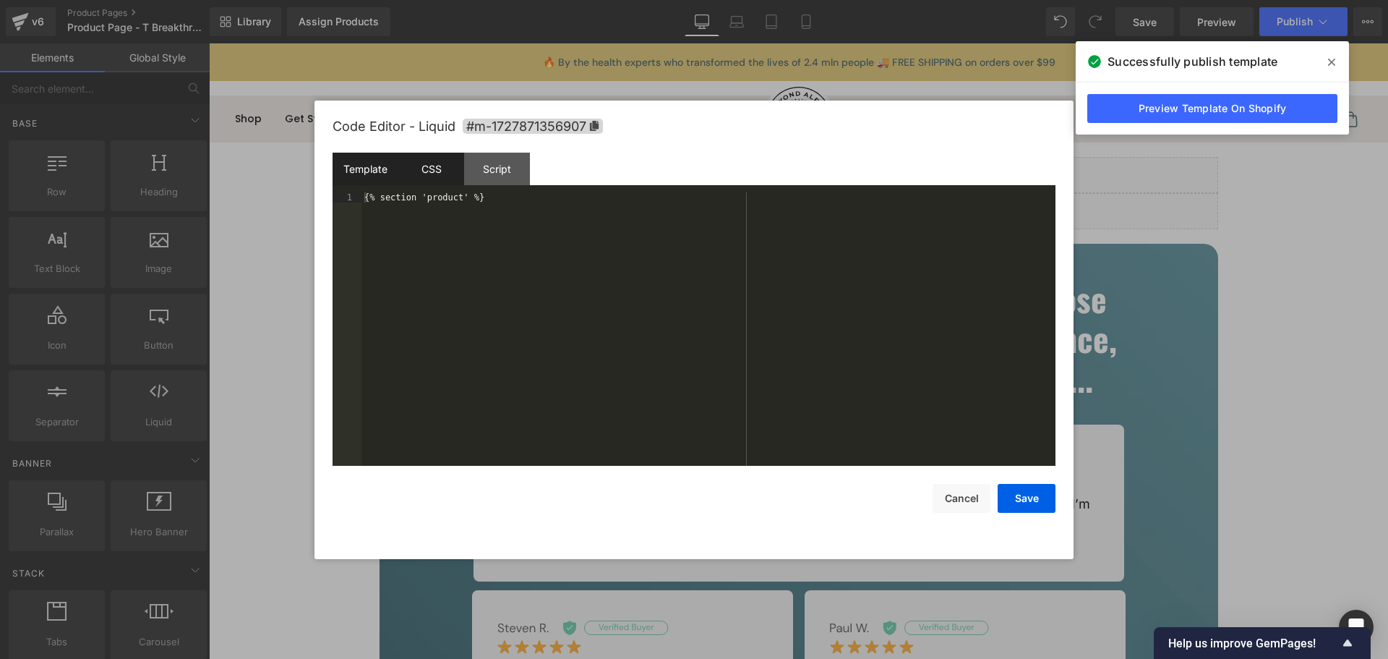
click at [425, 168] on div "CSS" at bounding box center [431, 169] width 66 height 33
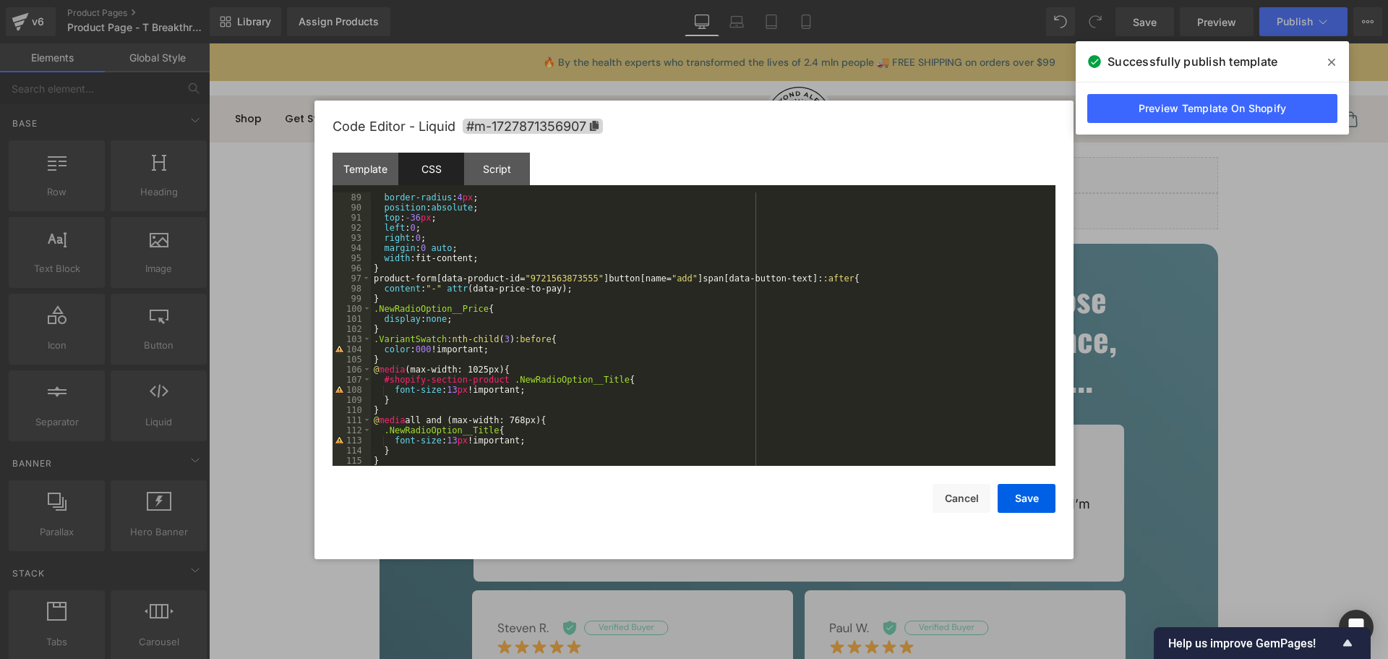
scroll to position [921, 0]
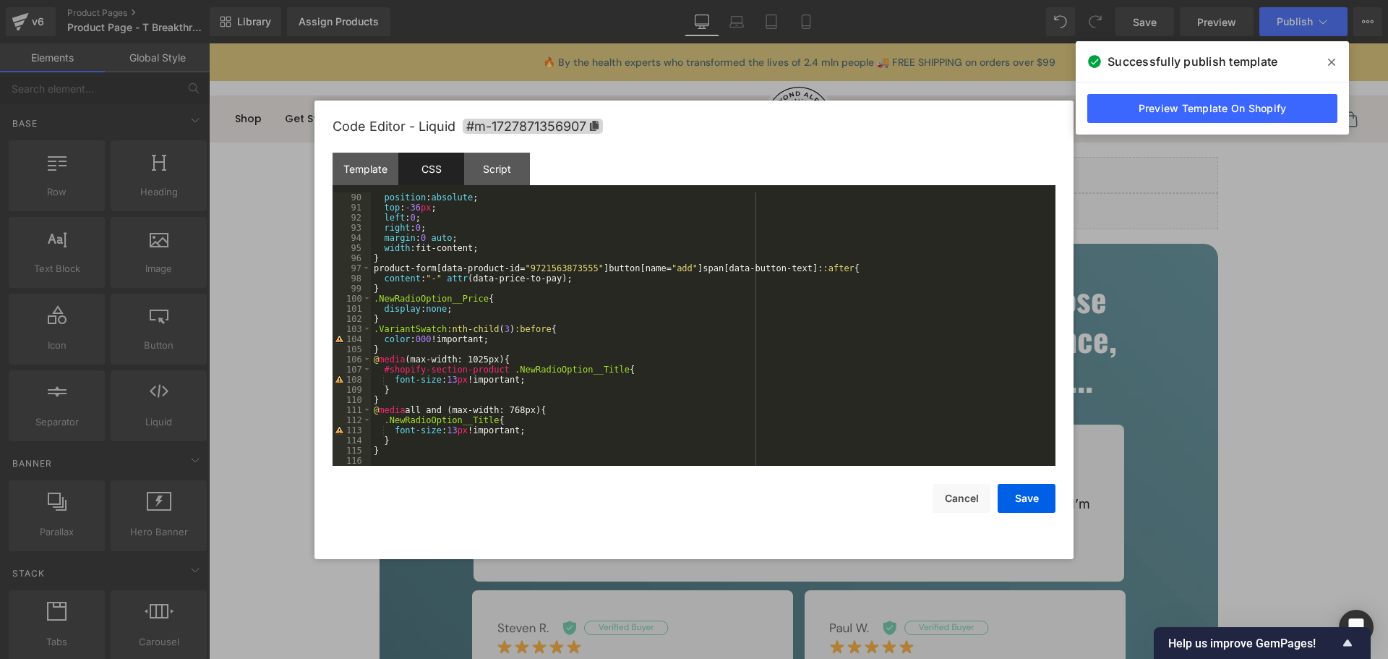
click at [408, 460] on div "position : absolute ; top : -36 px ; left : 0 ; right : 0 ; margin : 0 auto ; w…" at bounding box center [710, 339] width 679 height 294
paste textarea
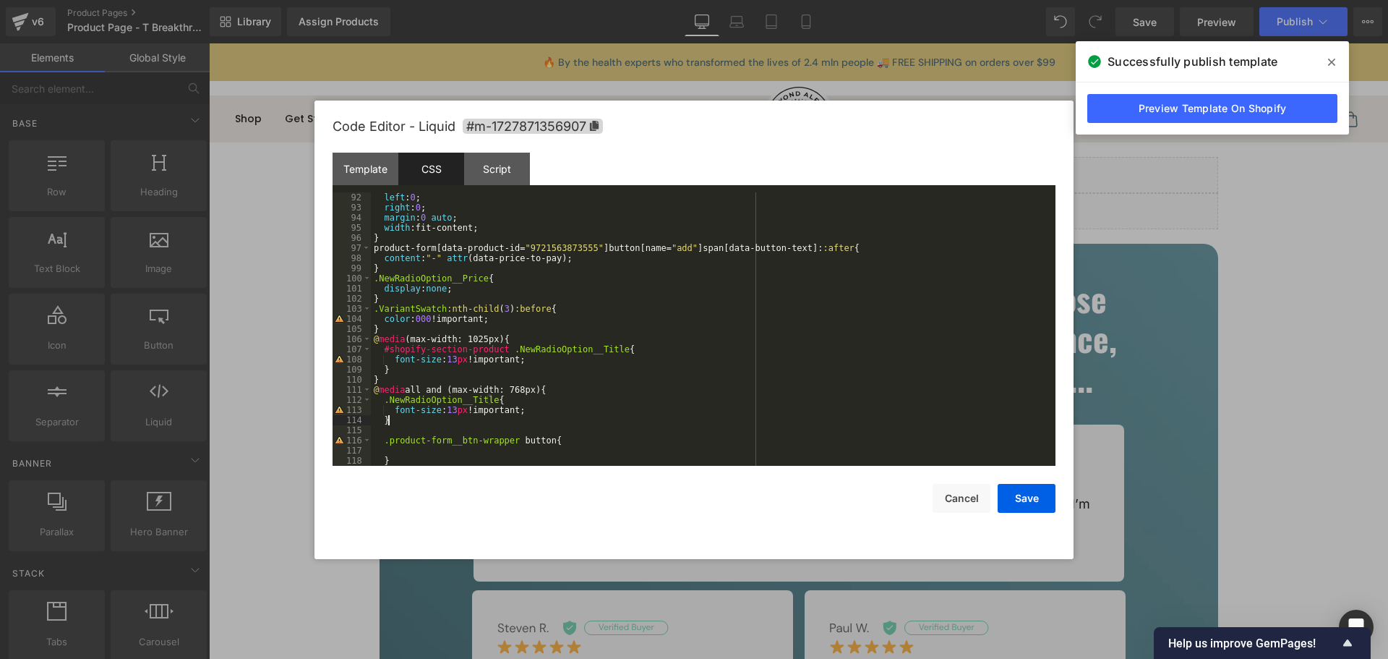
click at [393, 408] on div "left : 0 ; right : 0 ; margin : 0 auto ; width :fit-content; } product-form [ d…" at bounding box center [710, 339] width 679 height 294
click at [537, 409] on div "left : 0 ; right : 0 ; margin : 0 auto ; width :fit-content; } product-form [ d…" at bounding box center [710, 339] width 679 height 294
click at [479, 447] on div "left : 0 ; right : 0 ; margin : 0 auto ; width :fit-content; } product-form [ d…" at bounding box center [710, 339] width 679 height 294
click at [451, 452] on div "left : 0 ; right : 0 ; margin : 0 auto ; width :fit-content; } product-form [ d…" at bounding box center [710, 339] width 679 height 294
drag, startPoint x: 1016, startPoint y: 487, endPoint x: 958, endPoint y: 223, distance: 270.3
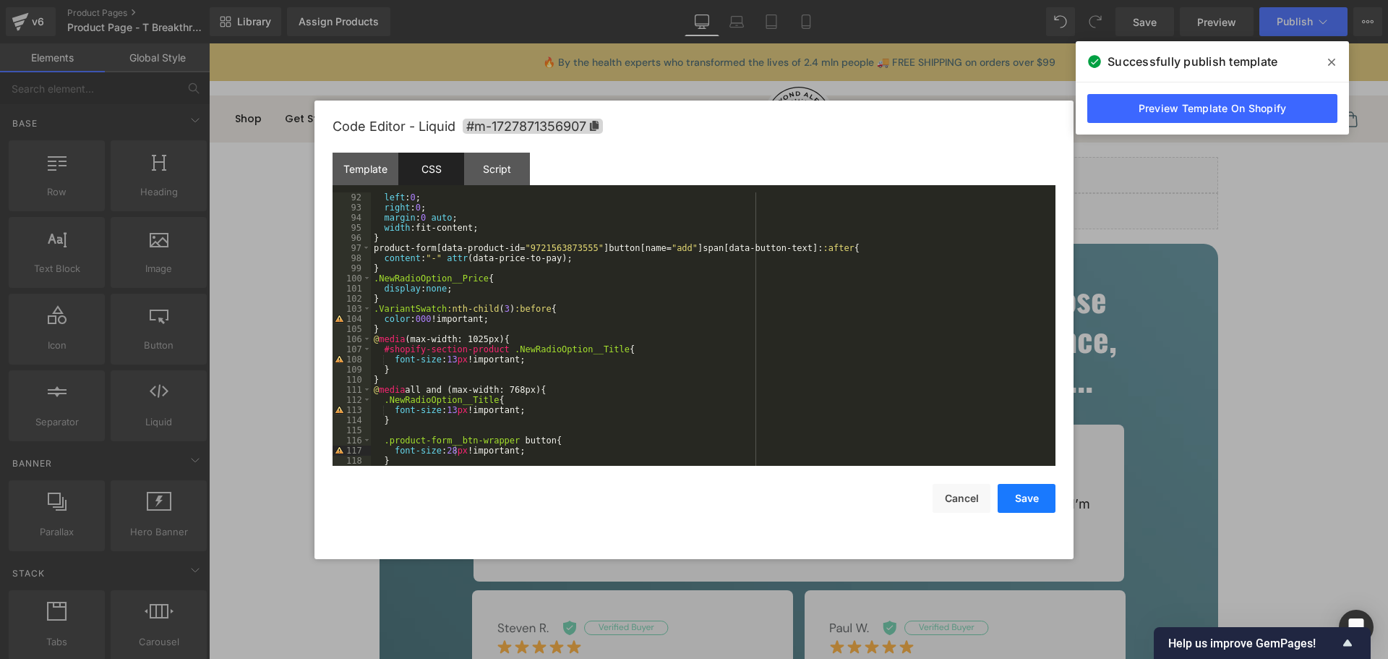
click at [1016, 487] on button "Save" at bounding box center [1027, 498] width 58 height 29
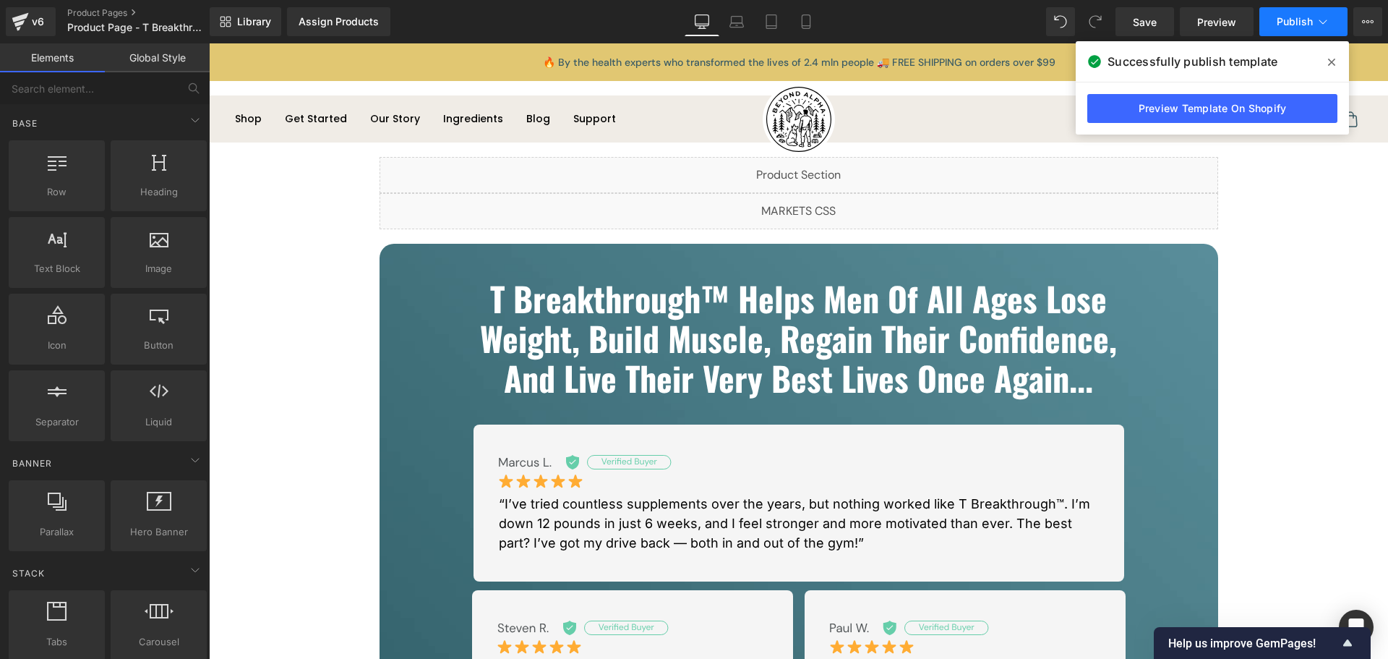
click at [1312, 17] on span "Publish" at bounding box center [1295, 22] width 36 height 12
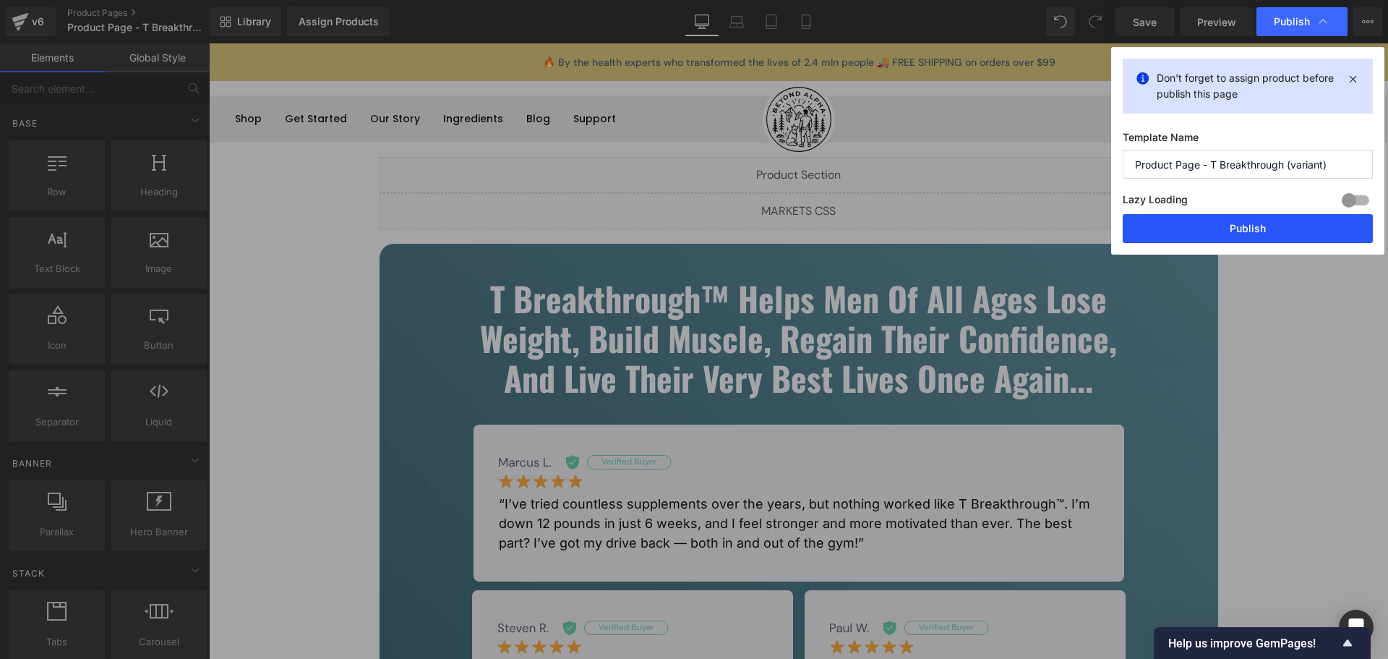
click at [1299, 236] on button "Publish" at bounding box center [1248, 228] width 250 height 29
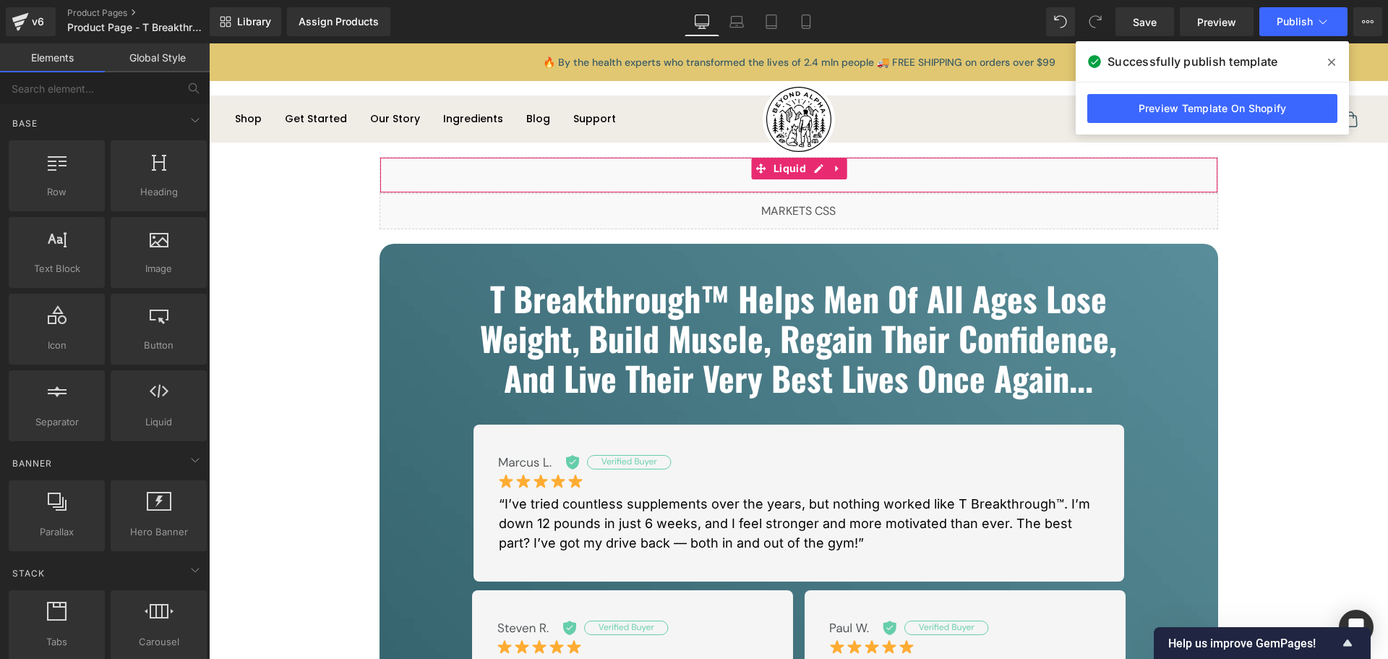
click at [815, 171] on div "Liquid" at bounding box center [799, 175] width 839 height 36
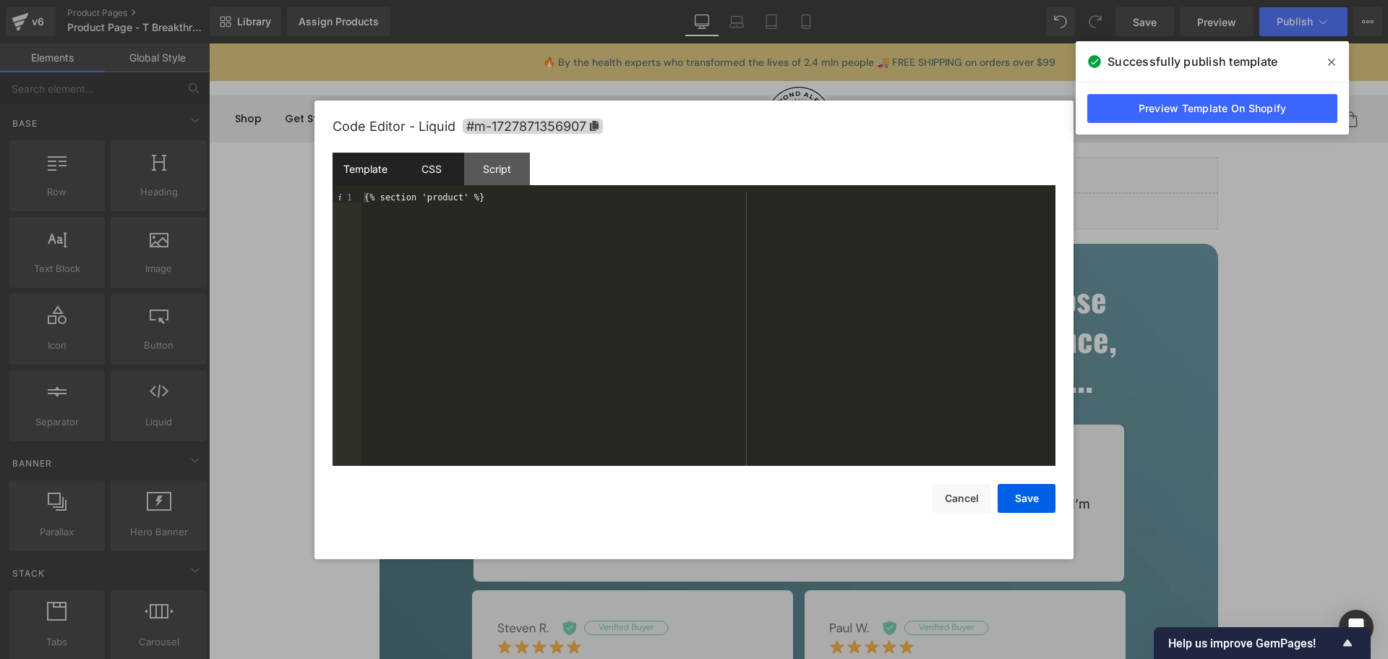
drag, startPoint x: 432, startPoint y: 162, endPoint x: 574, endPoint y: 337, distance: 225.6
click at [432, 161] on div "CSS" at bounding box center [431, 169] width 66 height 33
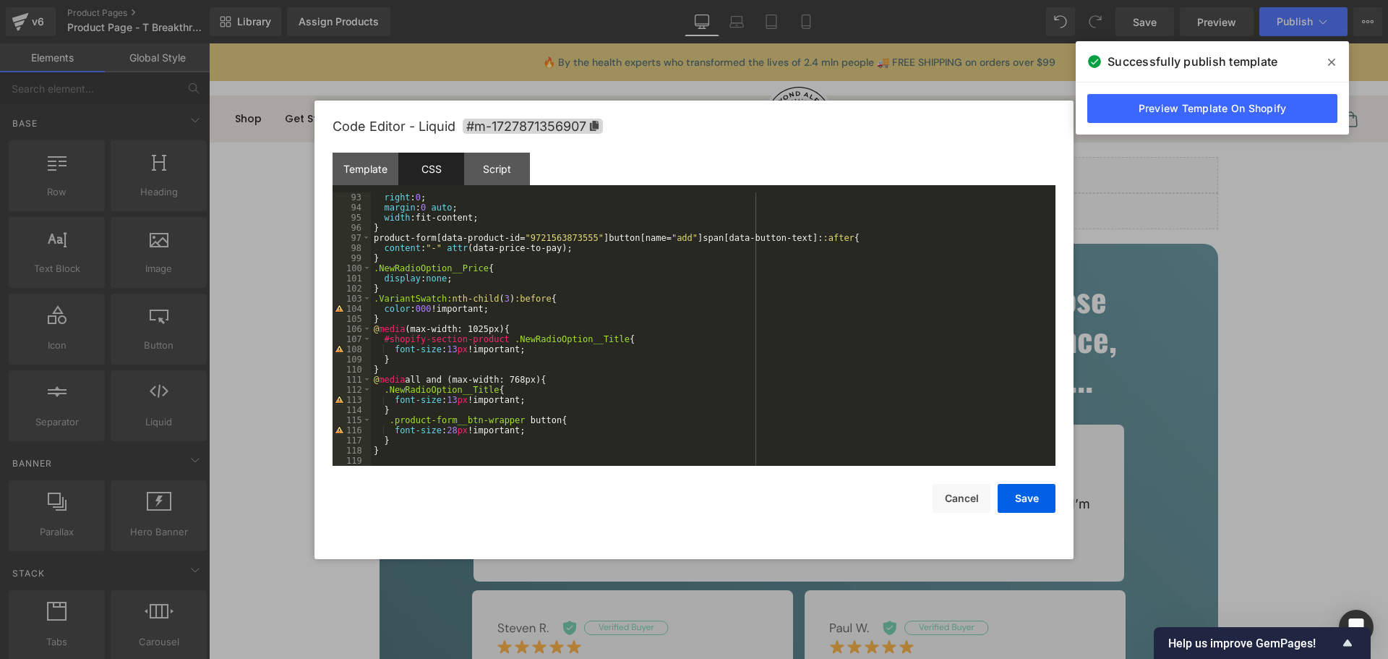
scroll to position [951, 0]
click at [449, 369] on div "right : 0 ; margin : 0 auto ; width :fit-content; } product-form [ data-product…" at bounding box center [710, 339] width 679 height 294
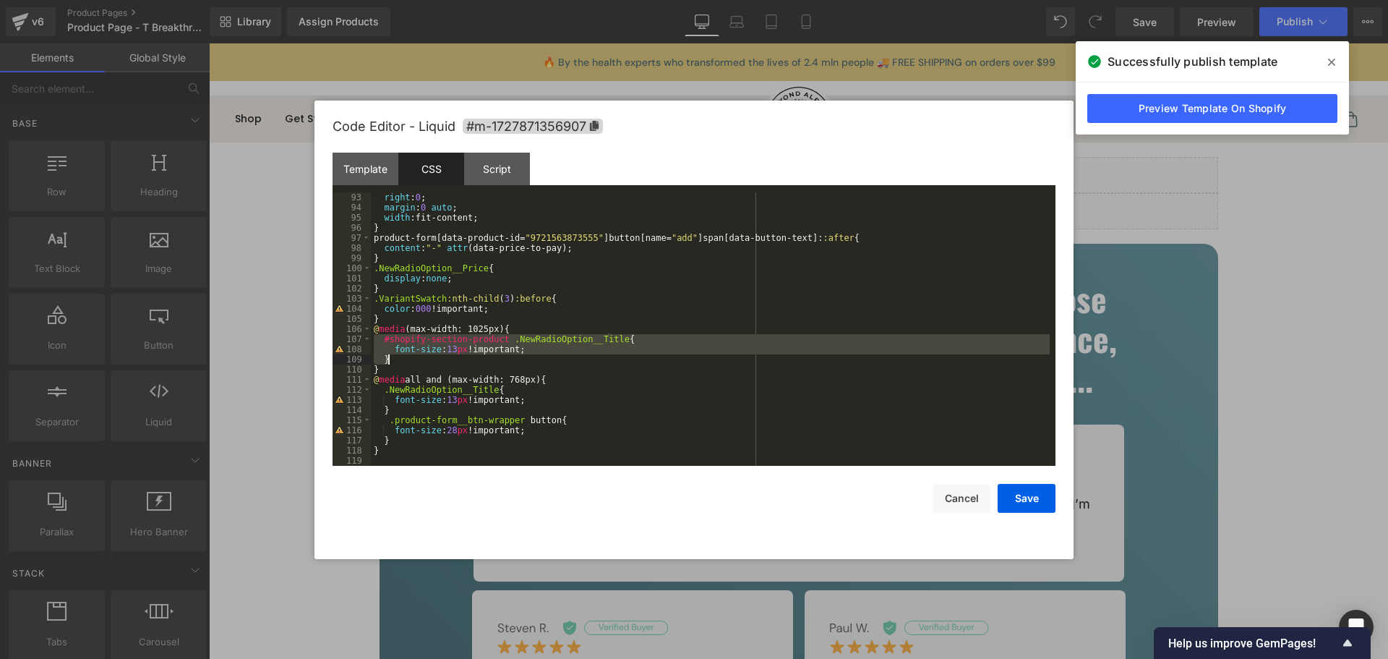
drag, startPoint x: 379, startPoint y: 340, endPoint x: 396, endPoint y: 355, distance: 23.1
click at [396, 355] on div "right : 0 ; margin : 0 auto ; width :fit-content; } product-form [ data-product…" at bounding box center [710, 339] width 679 height 294
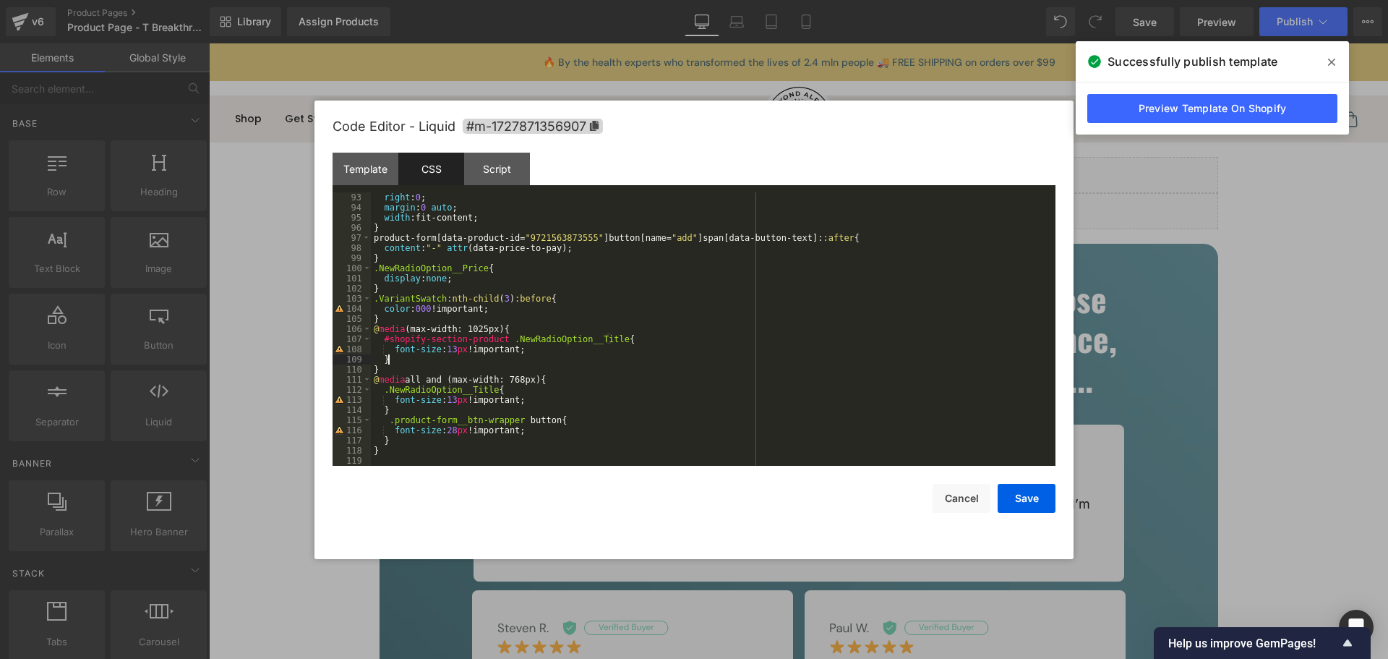
paste textarea
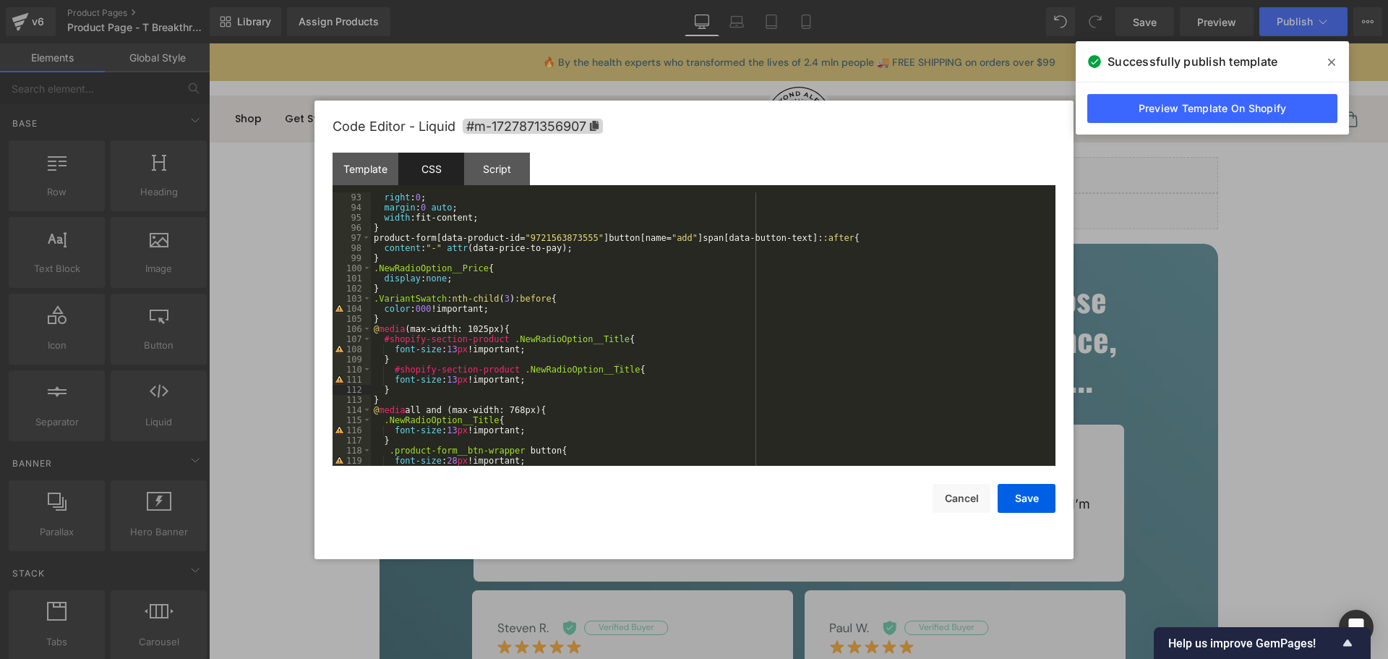
click at [510, 372] on div "right : 0 ; margin : 0 auto ; width :fit-content; } product-form [ data-product…" at bounding box center [710, 339] width 679 height 294
paste textarea
click at [707, 401] on div "right : 0 ; margin : 0 auto ; width :fit-content; } product-form [ data-product…" at bounding box center [710, 339] width 679 height 294
click at [1022, 497] on button "Save" at bounding box center [1027, 498] width 58 height 29
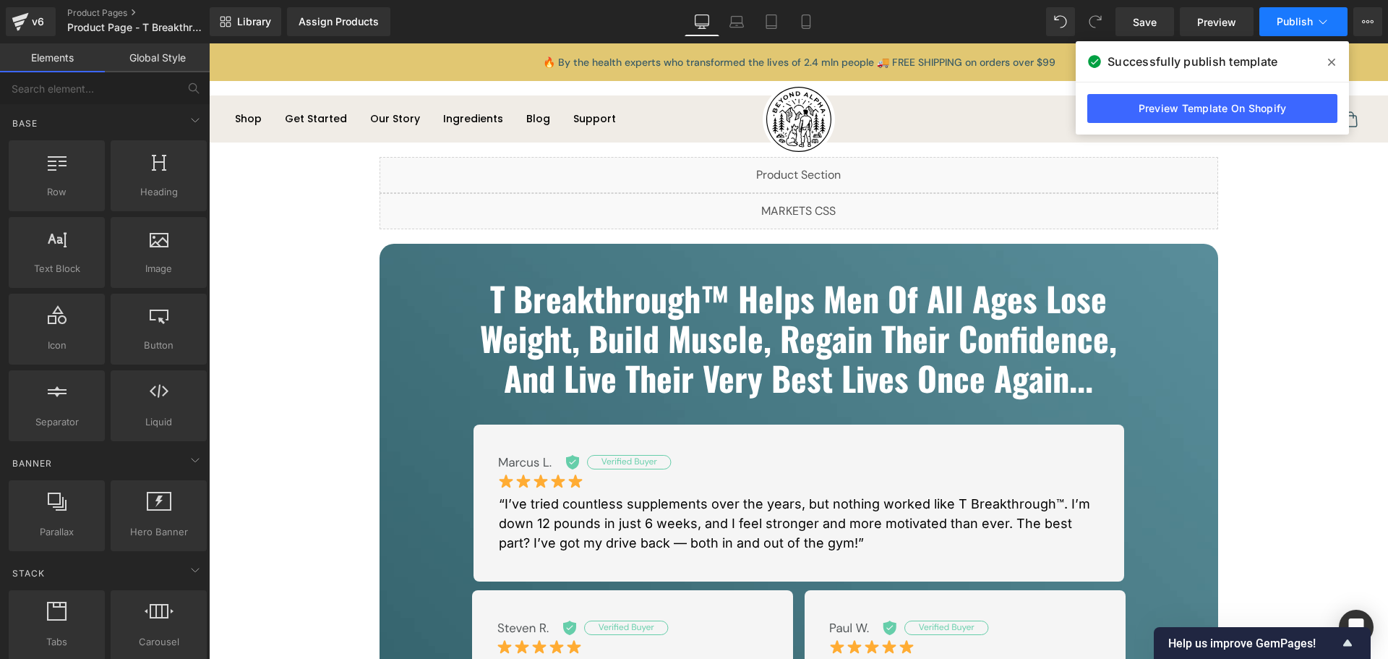
click at [1283, 30] on button "Publish" at bounding box center [1303, 21] width 88 height 29
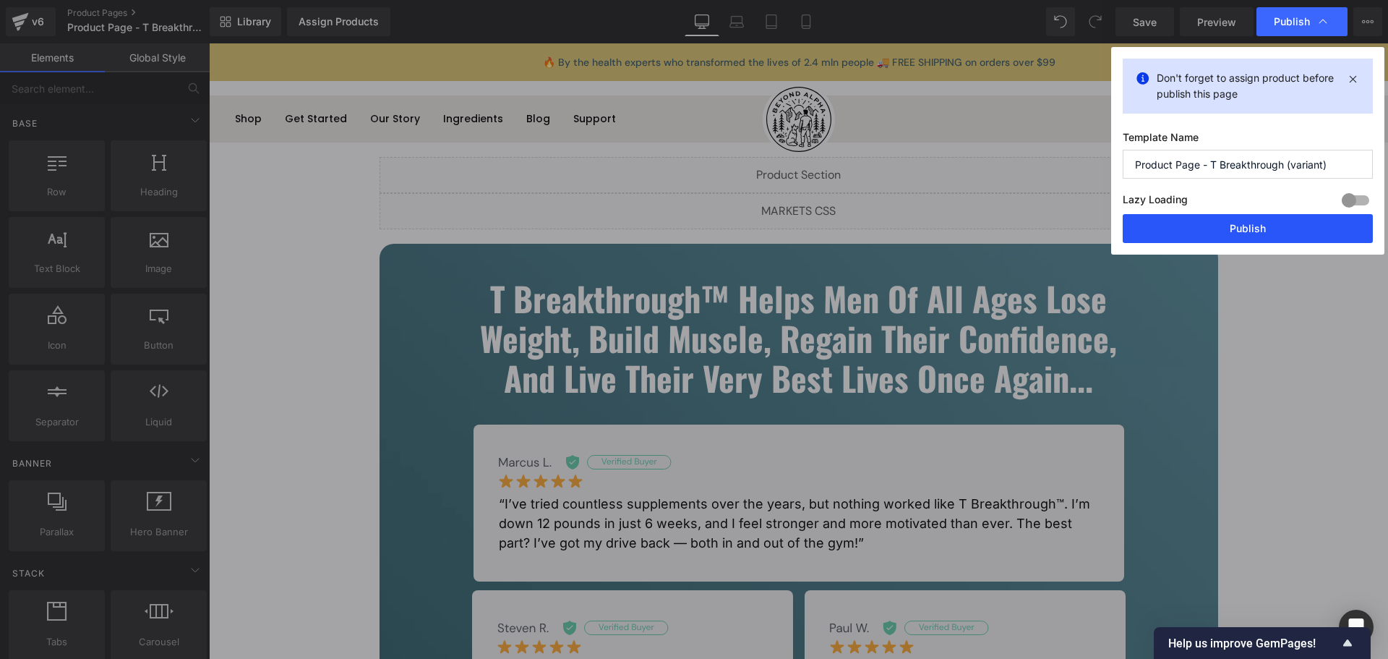
click at [1295, 228] on button "Publish" at bounding box center [1248, 228] width 250 height 29
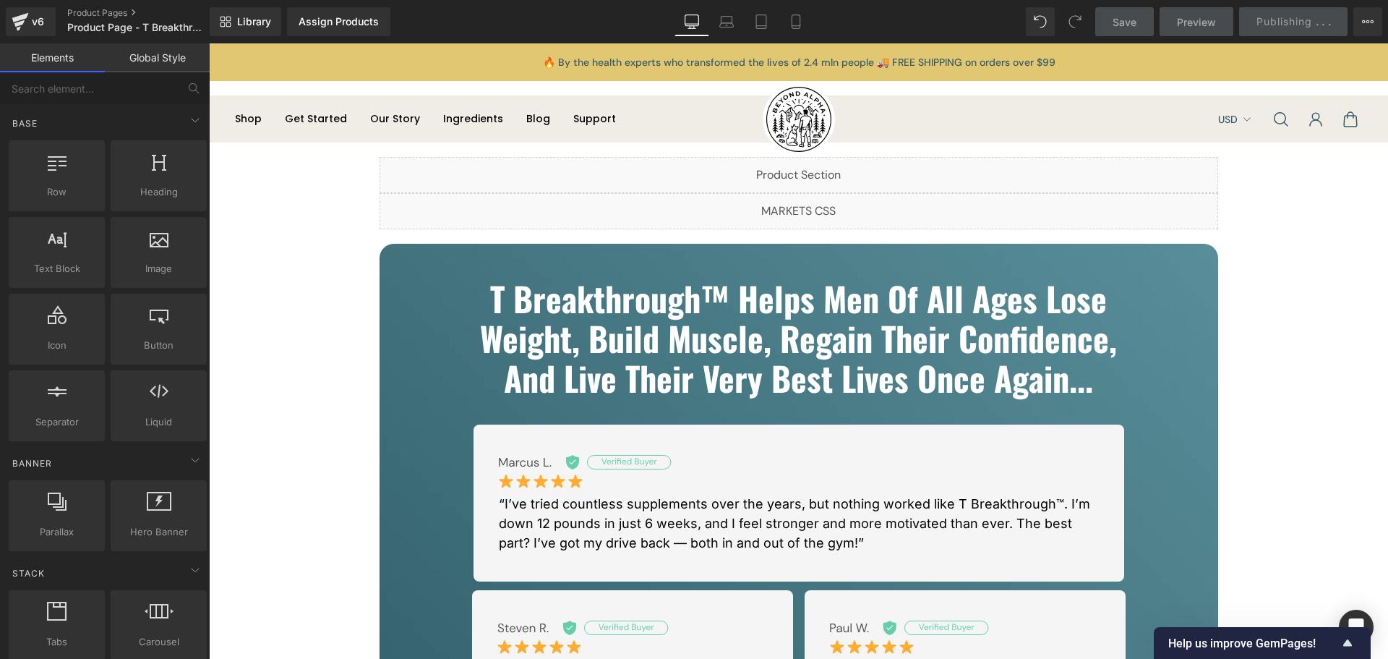
click at [420, 16] on div "Assign Products Product Preview No product match your search. Please try anothe…" at bounding box center [371, 21] width 181 height 29
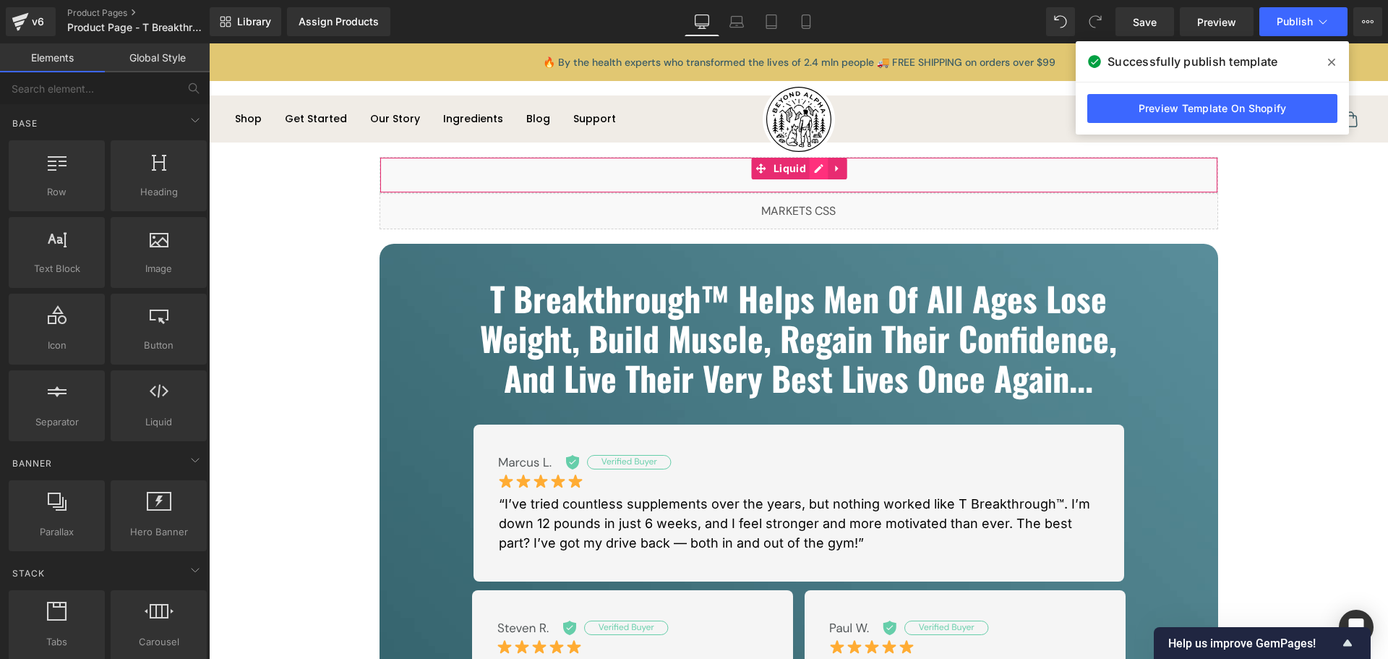
click at [807, 164] on div "Liquid" at bounding box center [799, 175] width 839 height 36
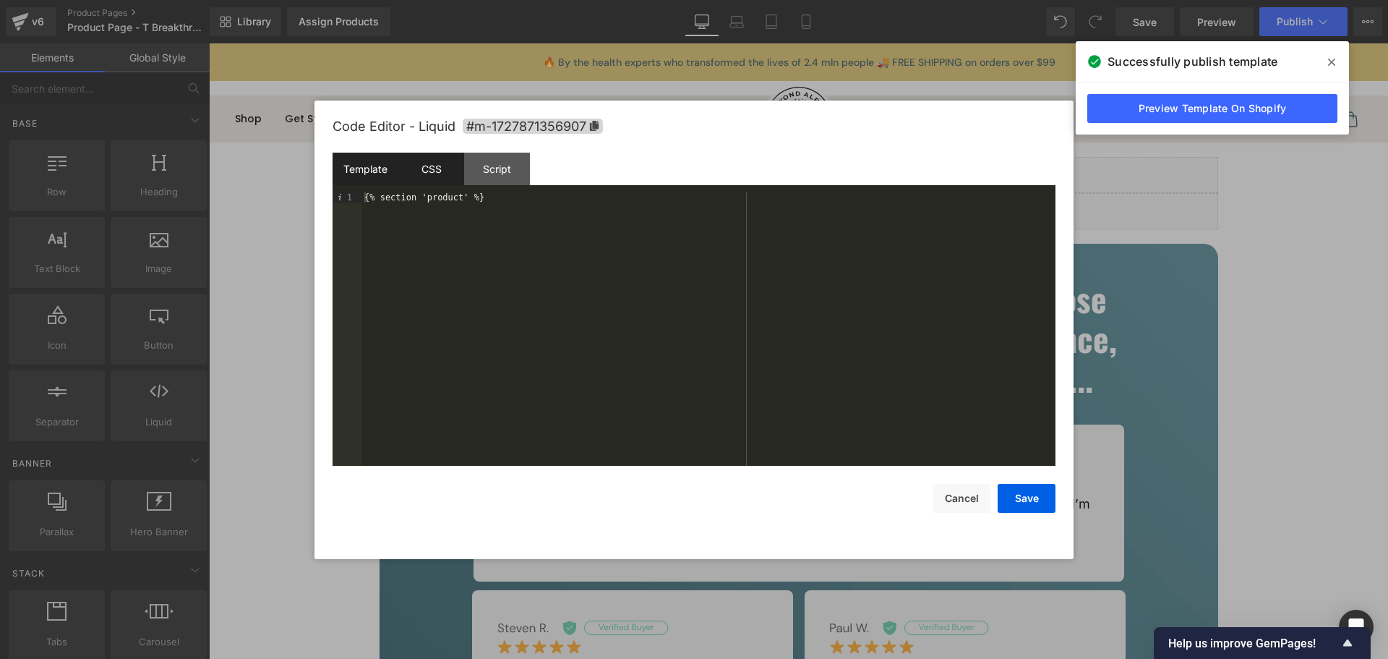
click at [428, 173] on div "CSS" at bounding box center [431, 169] width 66 height 33
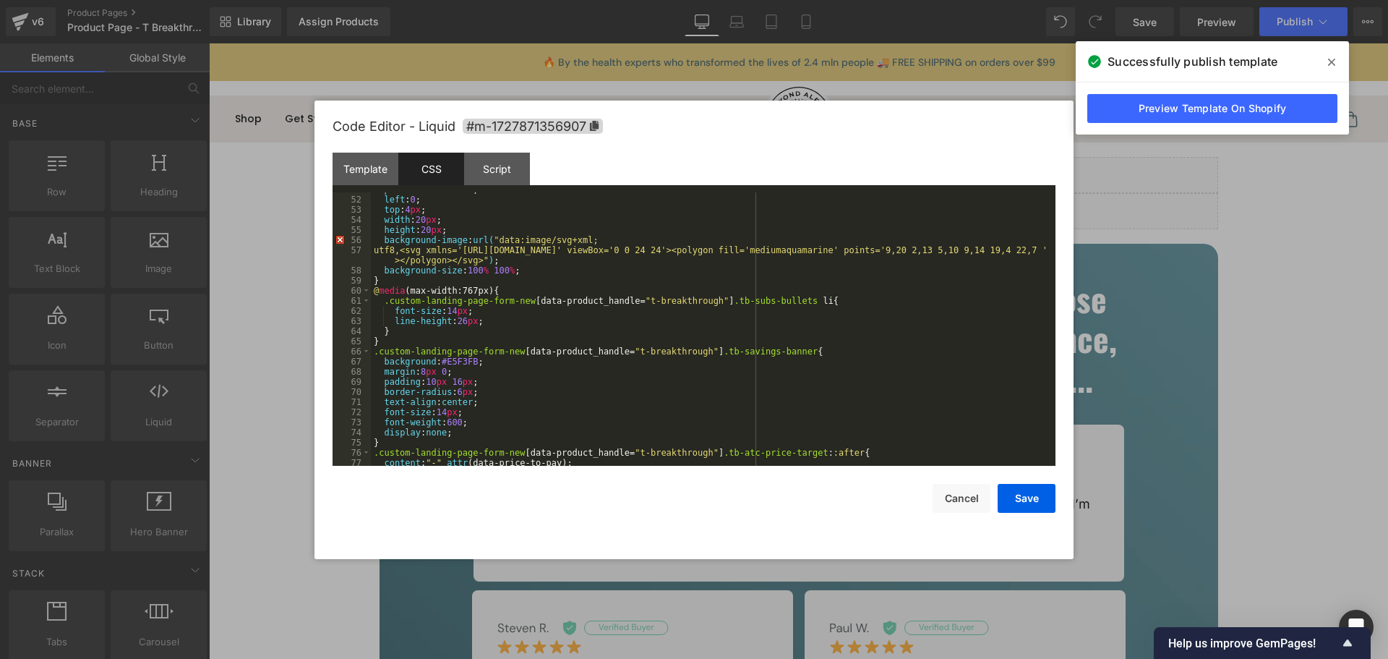
scroll to position [982, 0]
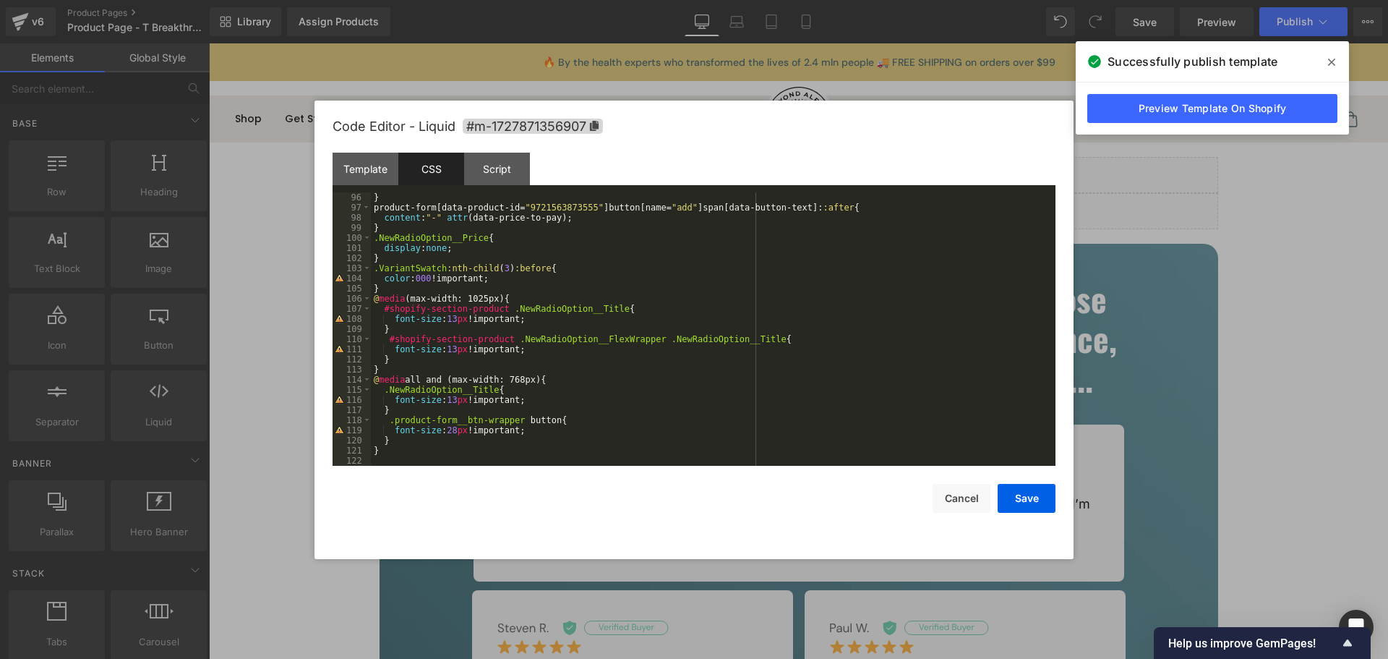
click at [448, 343] on div "} product-form [ data-product-id = " 9721563873555 " ] button [ name = " add " …" at bounding box center [710, 339] width 679 height 294
click at [419, 327] on div "} product-form [ data-product-id = " 9721563873555 " ] button [ name = " add " …" at bounding box center [710, 339] width 679 height 294
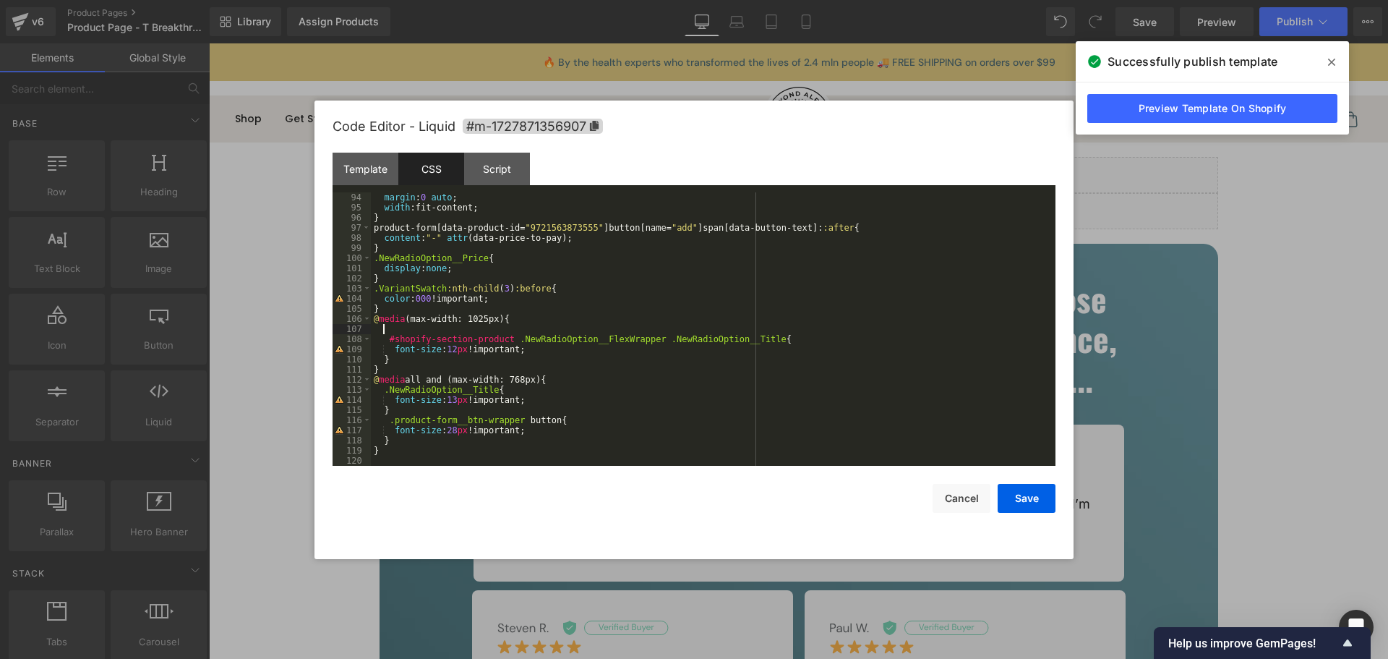
scroll to position [961, 0]
click at [1014, 496] on button "Save" at bounding box center [1027, 498] width 58 height 29
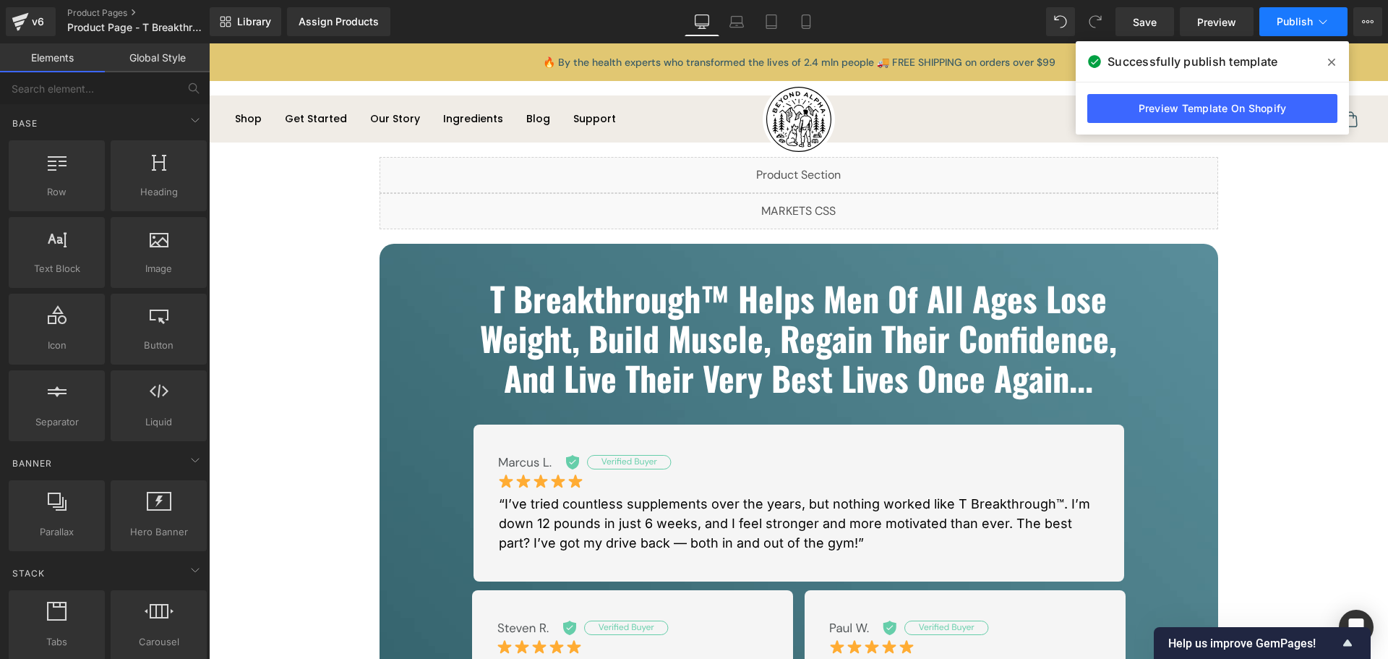
click at [1294, 30] on button "Publish" at bounding box center [1303, 21] width 88 height 29
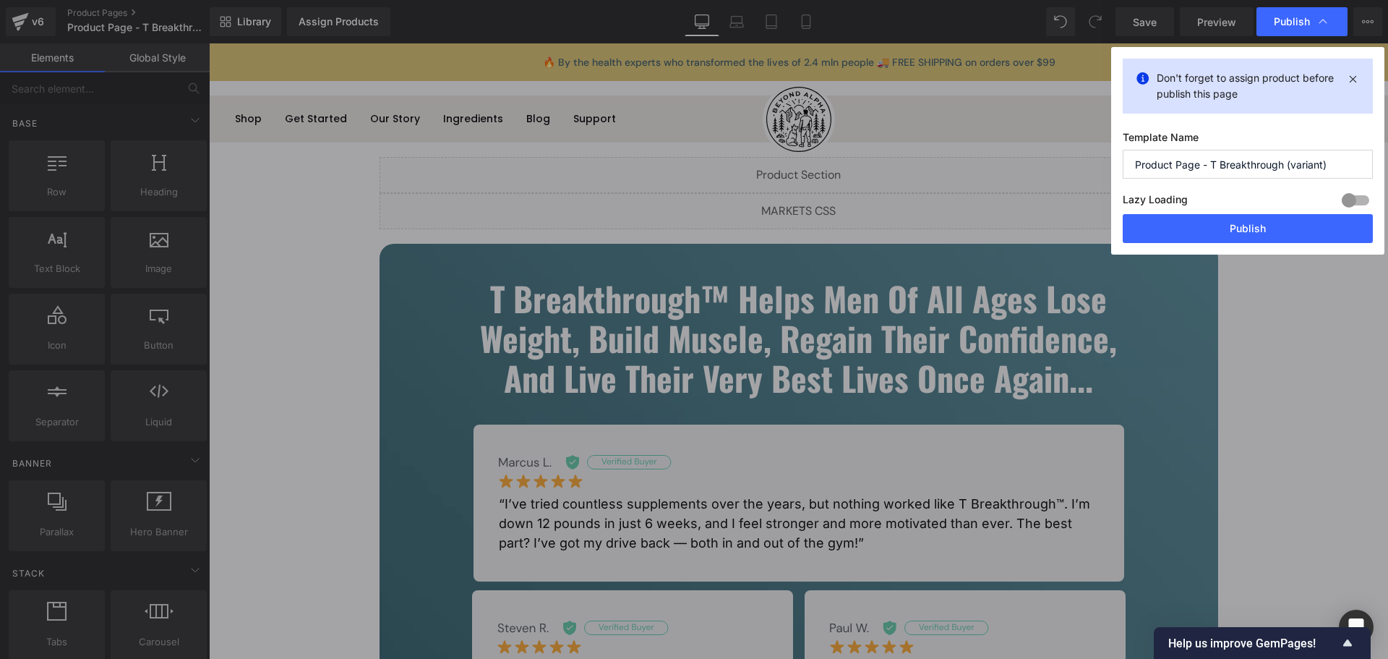
click at [1252, 206] on div "Lazy Loading Build Upgrade plan to unlock" at bounding box center [1248, 202] width 250 height 24
click at [1251, 238] on button "Publish" at bounding box center [1248, 228] width 250 height 29
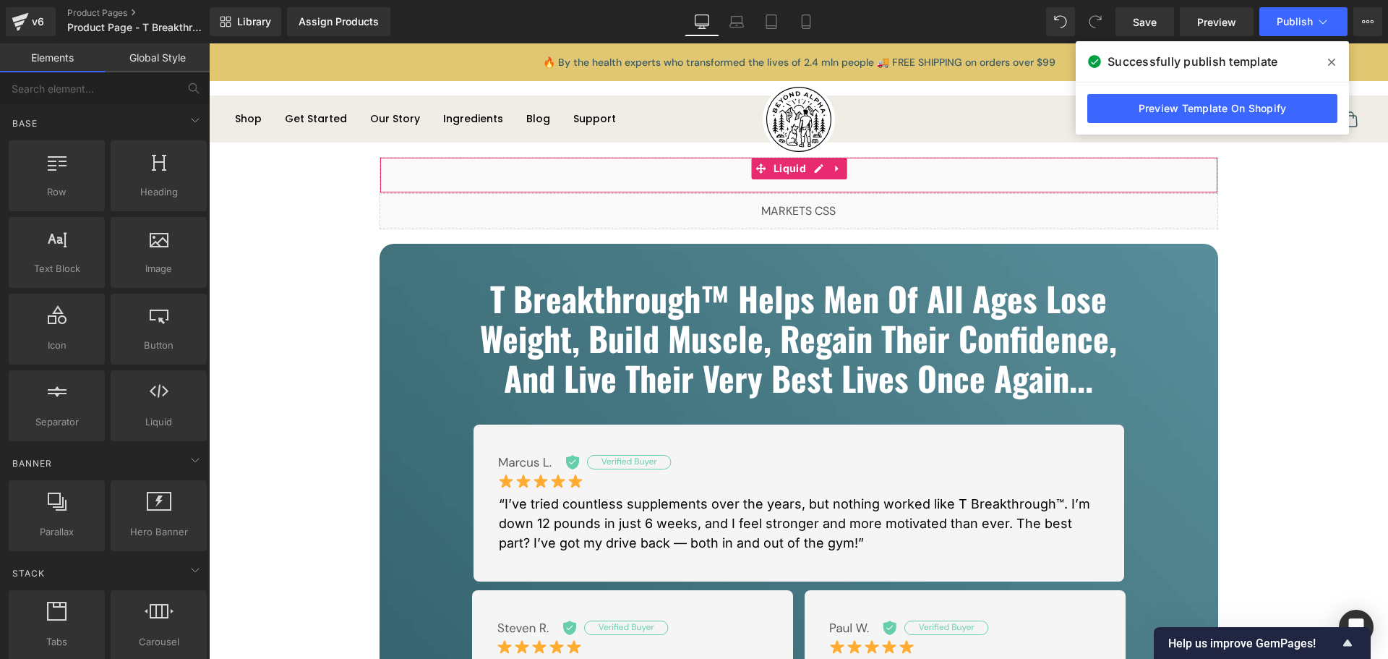
click at [808, 164] on div "Liquid" at bounding box center [799, 175] width 839 height 36
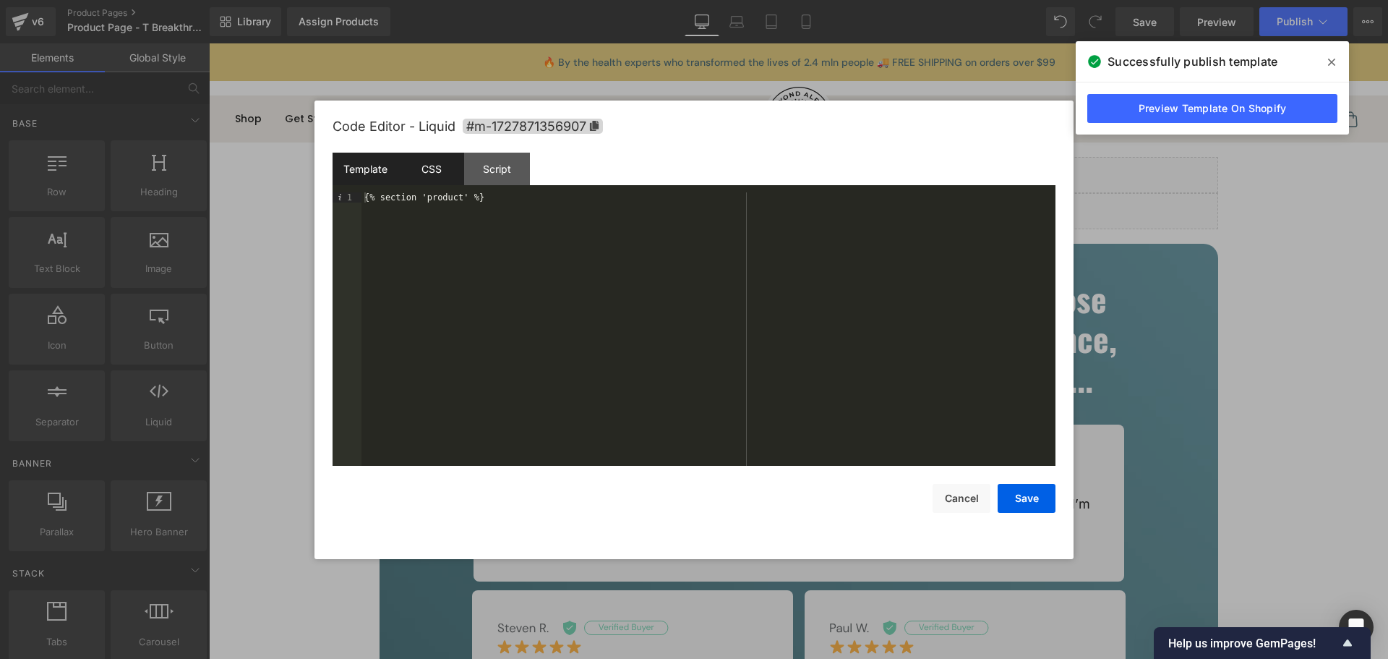
click at [428, 174] on div "CSS" at bounding box center [431, 169] width 66 height 33
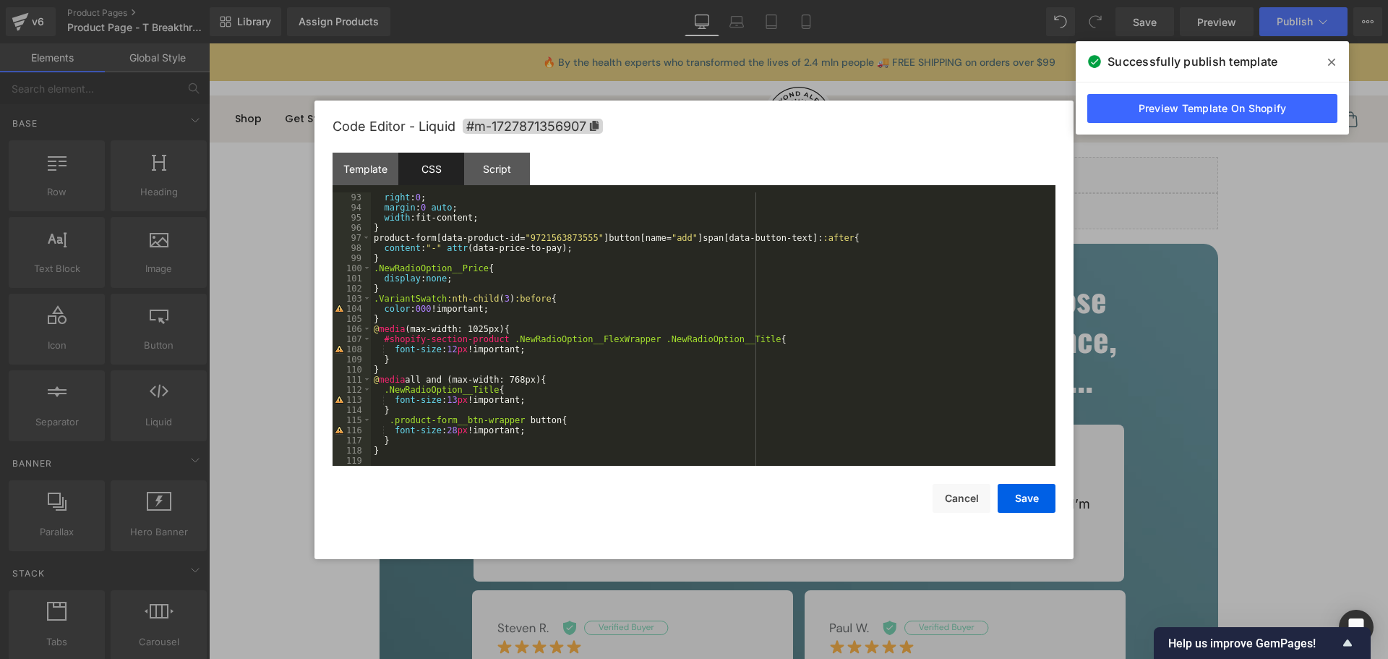
scroll to position [951, 0]
click at [384, 337] on div "right : 0 ; margin : 0 auto ; width :fit-content; } product-form [ data-product…" at bounding box center [710, 339] width 679 height 294
click at [748, 342] on div "right : 0 ; margin : 0 auto ; width :fit-content; } product-form [ data-product…" at bounding box center [710, 339] width 679 height 294
click at [477, 352] on div "right : 0 ; margin : 0 auto ; width :fit-content; } product-form [ data-product…" at bounding box center [710, 339] width 679 height 294
click at [466, 356] on div "right : 0 ; margin : 0 auto ; width :fit-content; } product-form [ data-product…" at bounding box center [710, 339] width 679 height 294
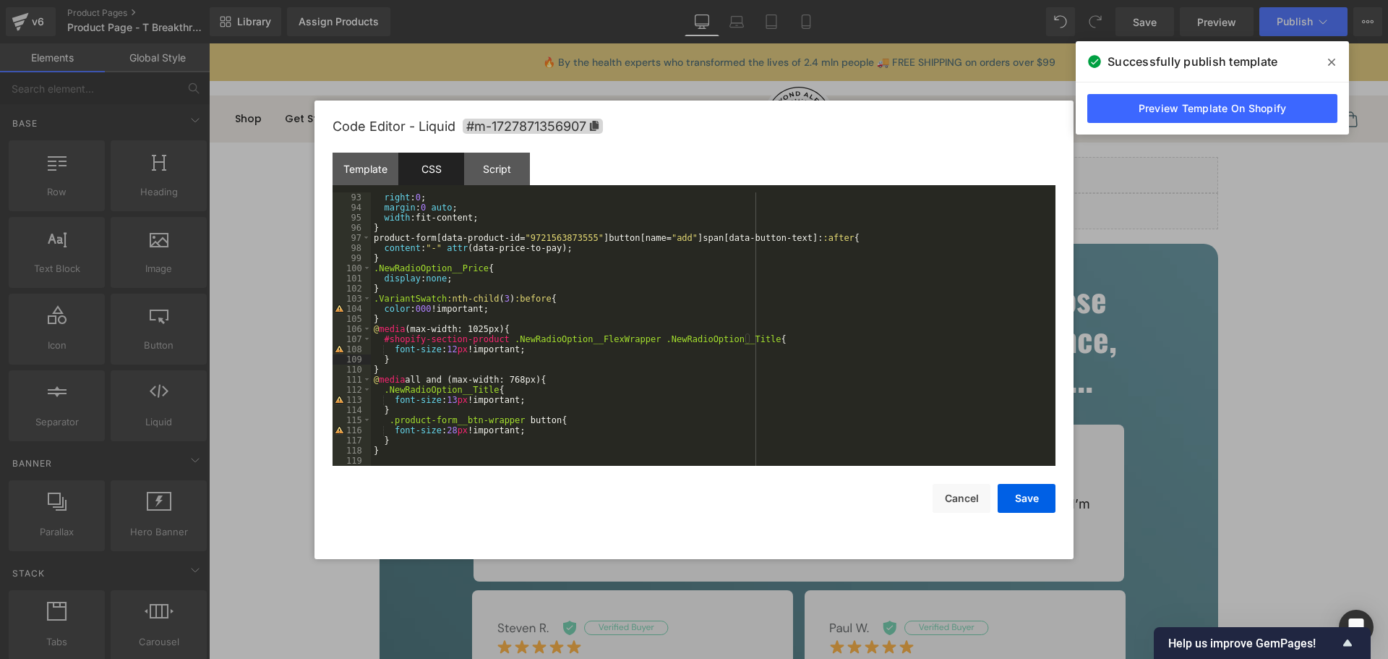
paste textarea
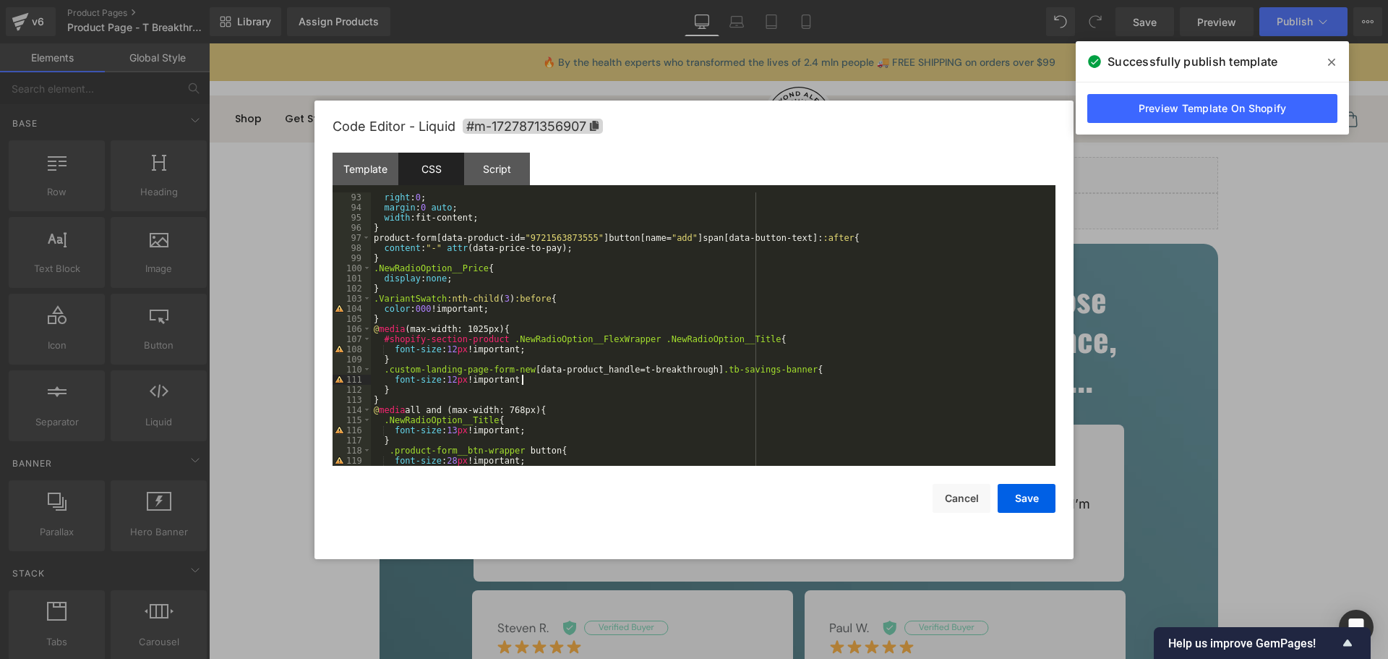
scroll to position [982, 0]
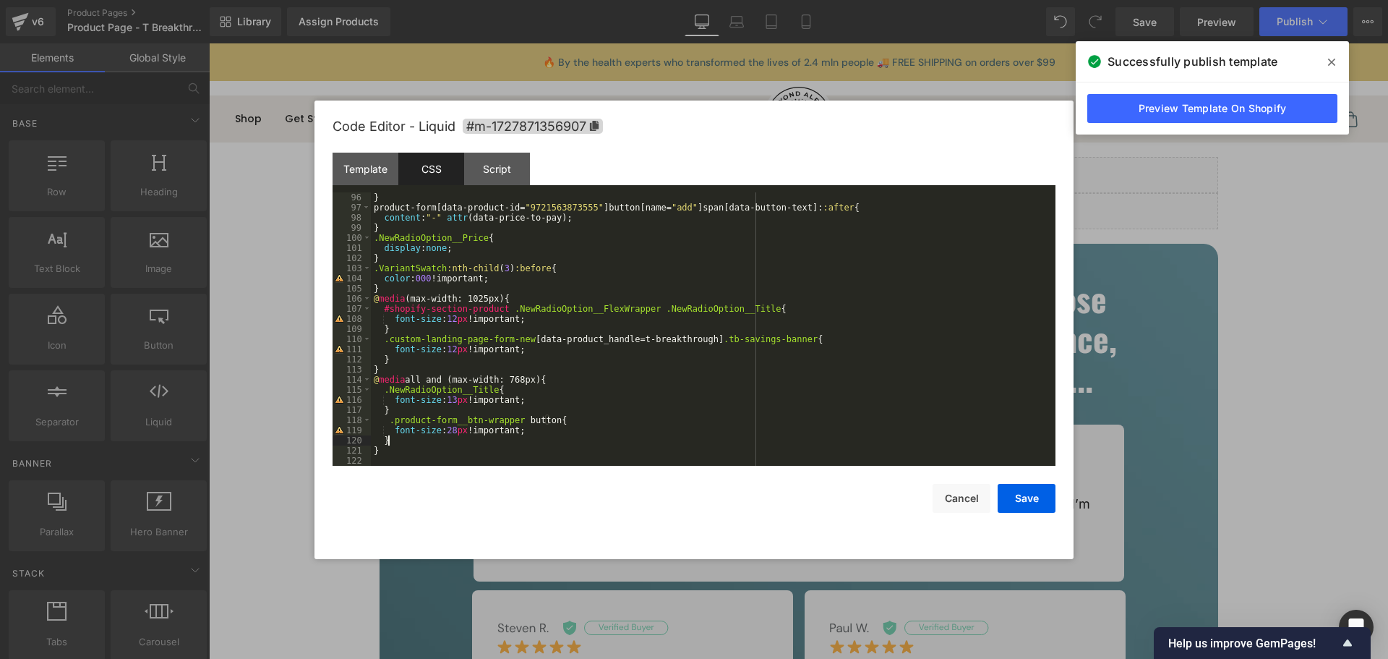
drag, startPoint x: 399, startPoint y: 442, endPoint x: 390, endPoint y: 419, distance: 24.7
click at [395, 428] on div "} product-form [ data-product-id = " 9721563873555 " ] button [ name = " add " …" at bounding box center [710, 339] width 679 height 294
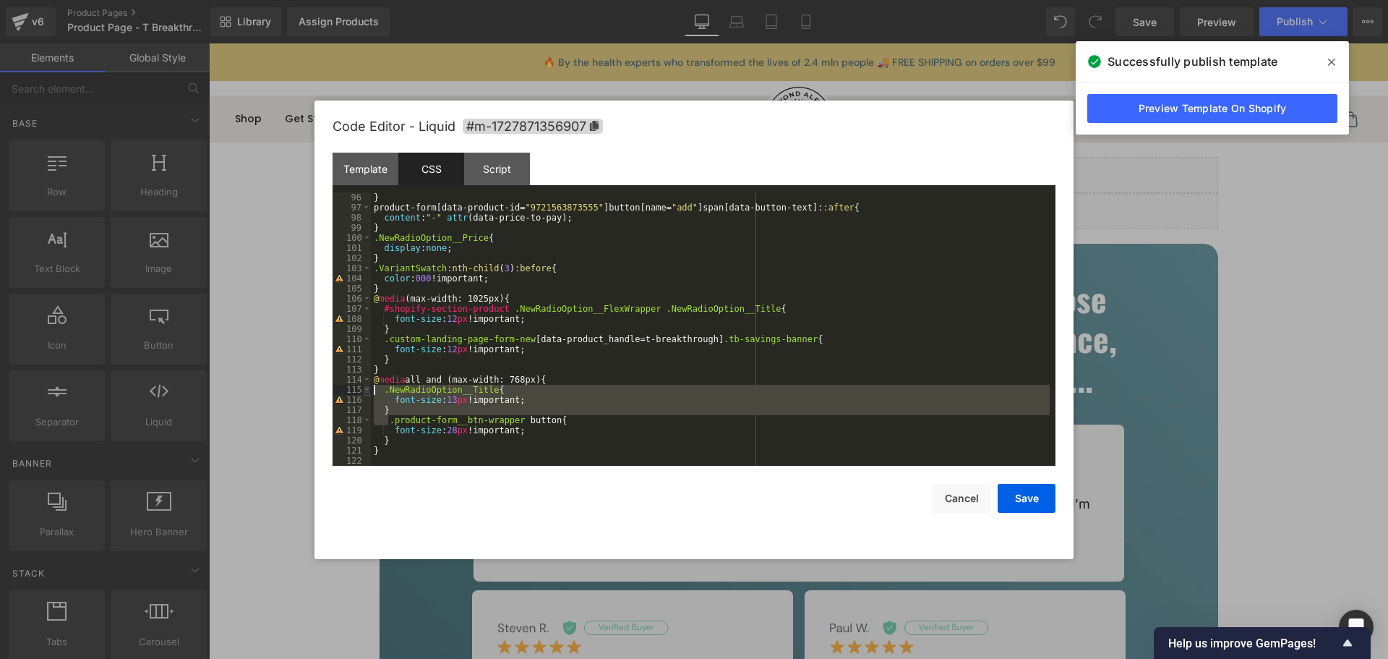
drag, startPoint x: 385, startPoint y: 408, endPoint x: 367, endPoint y: 393, distance: 23.6
click at [367, 393] on pre "96 97 98 99 100 101 102 103 104 105 106 107 108 109 110 111 112 113 114 115 116…" at bounding box center [694, 328] width 723 height 273
click at [367, 393] on span at bounding box center [367, 390] width 8 height 10
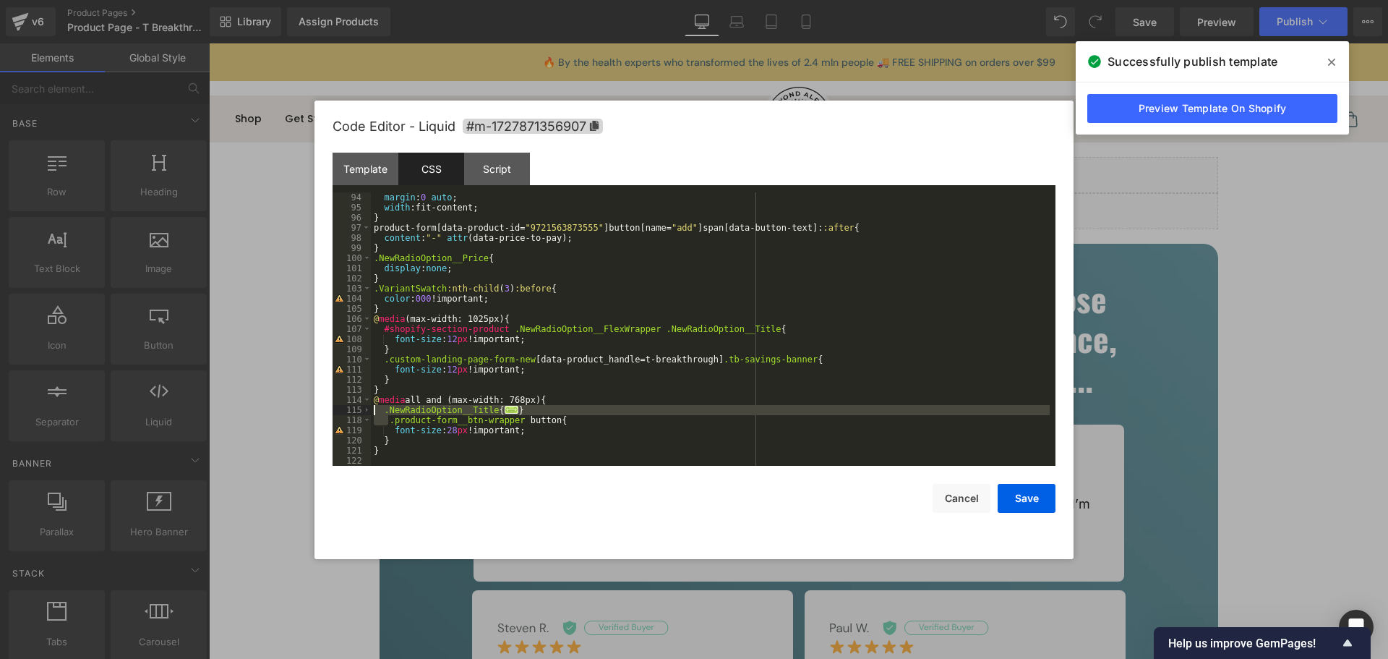
scroll to position [961, 0]
click at [437, 440] on div "margin : 0 auto ; width :fit-content; } product-form [ data-product-id = " 9721…" at bounding box center [710, 339] width 679 height 294
click at [366, 409] on span at bounding box center [367, 410] width 8 height 10
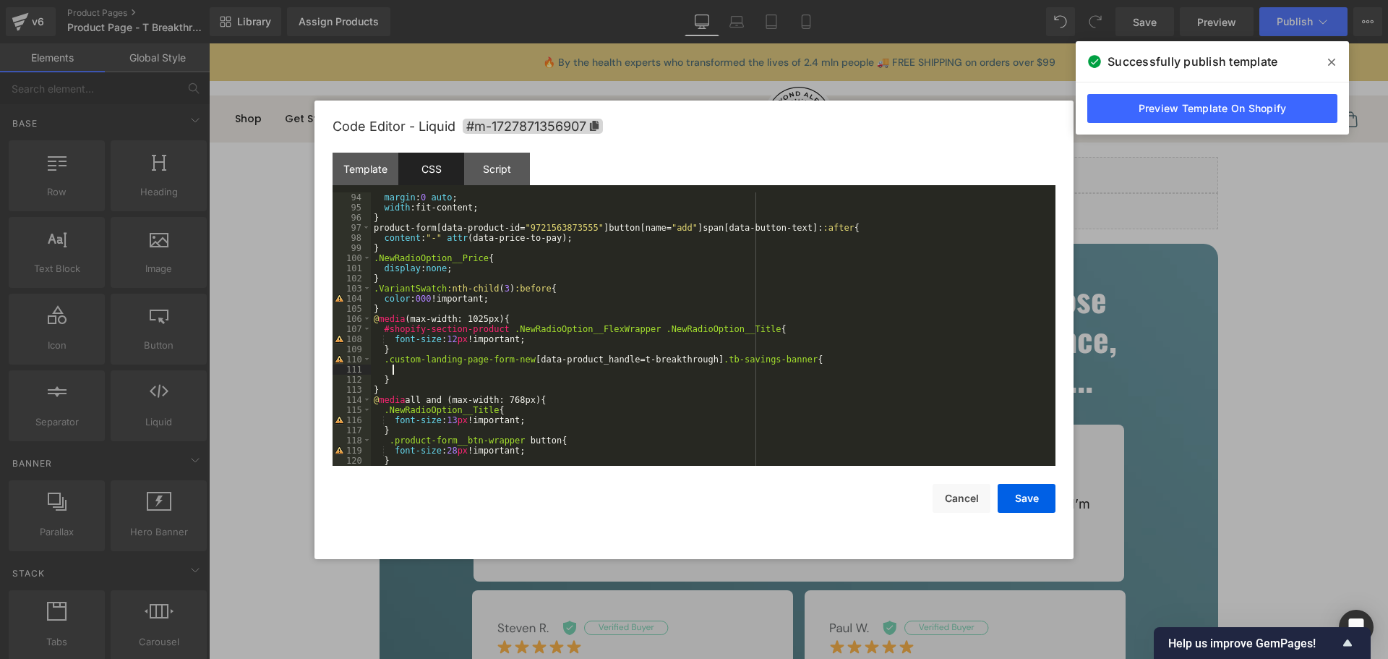
click at [423, 367] on div "margin : 0 auto ; width :fit-content; } product-form [ data-product-id = " 9721…" at bounding box center [710, 339] width 679 height 294
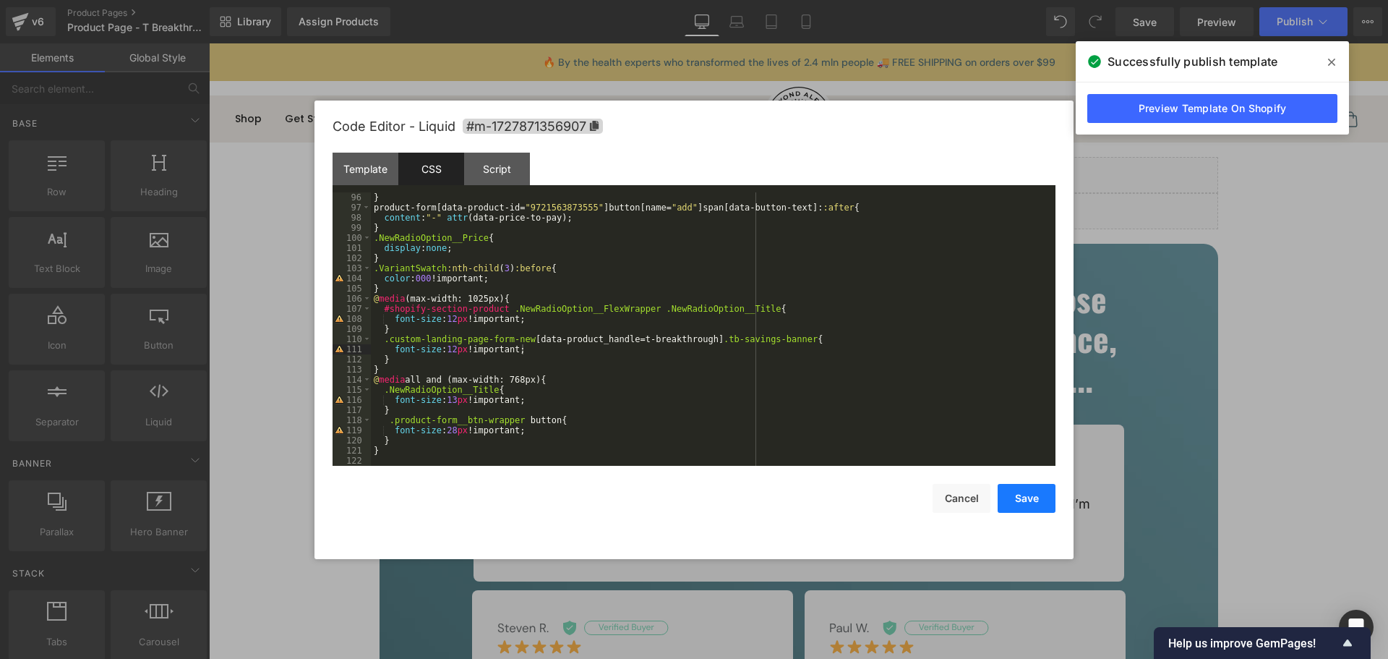
click at [1024, 502] on button "Save" at bounding box center [1027, 498] width 58 height 29
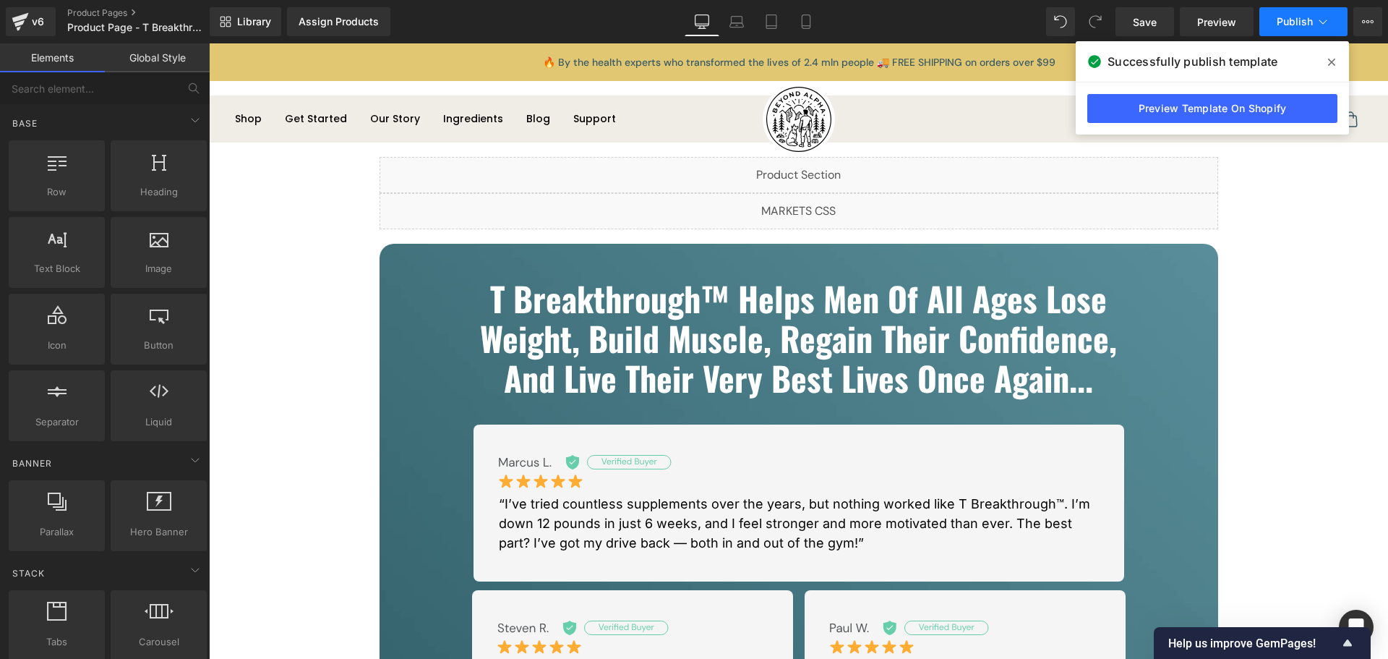
click at [1290, 22] on span "Publish" at bounding box center [1295, 22] width 36 height 12
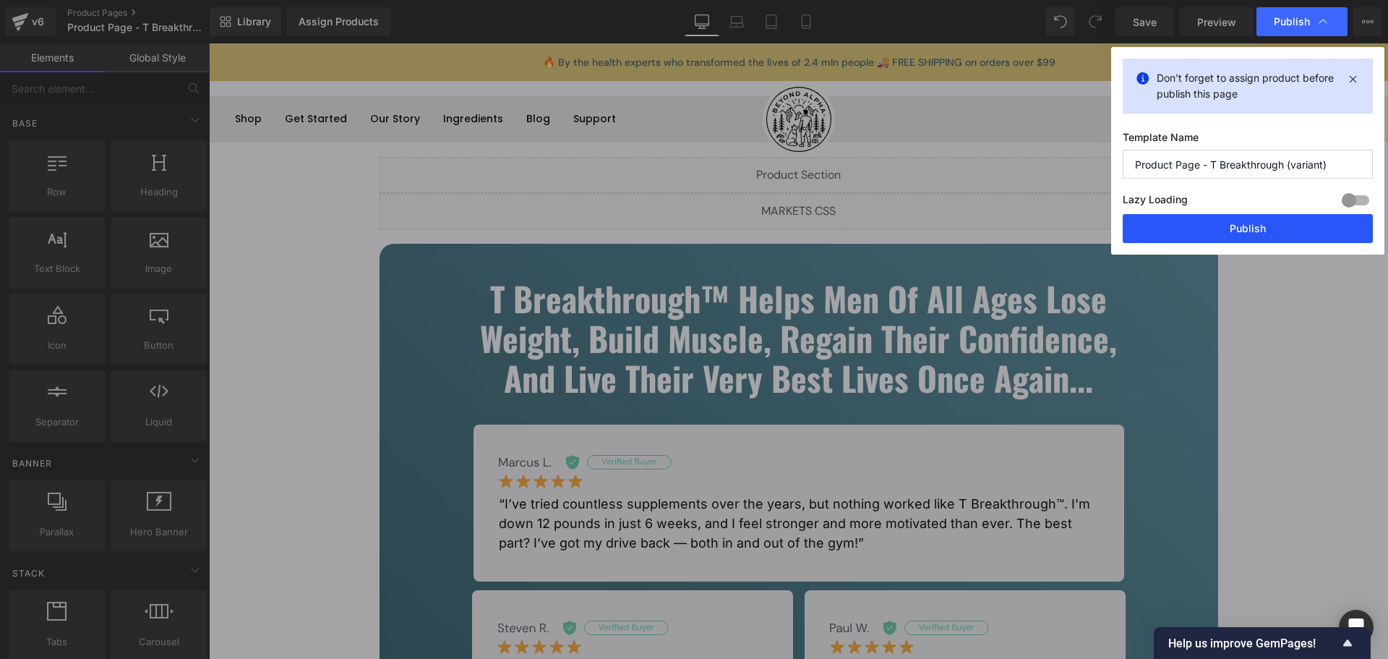
click at [1323, 223] on button "Publish" at bounding box center [1248, 228] width 250 height 29
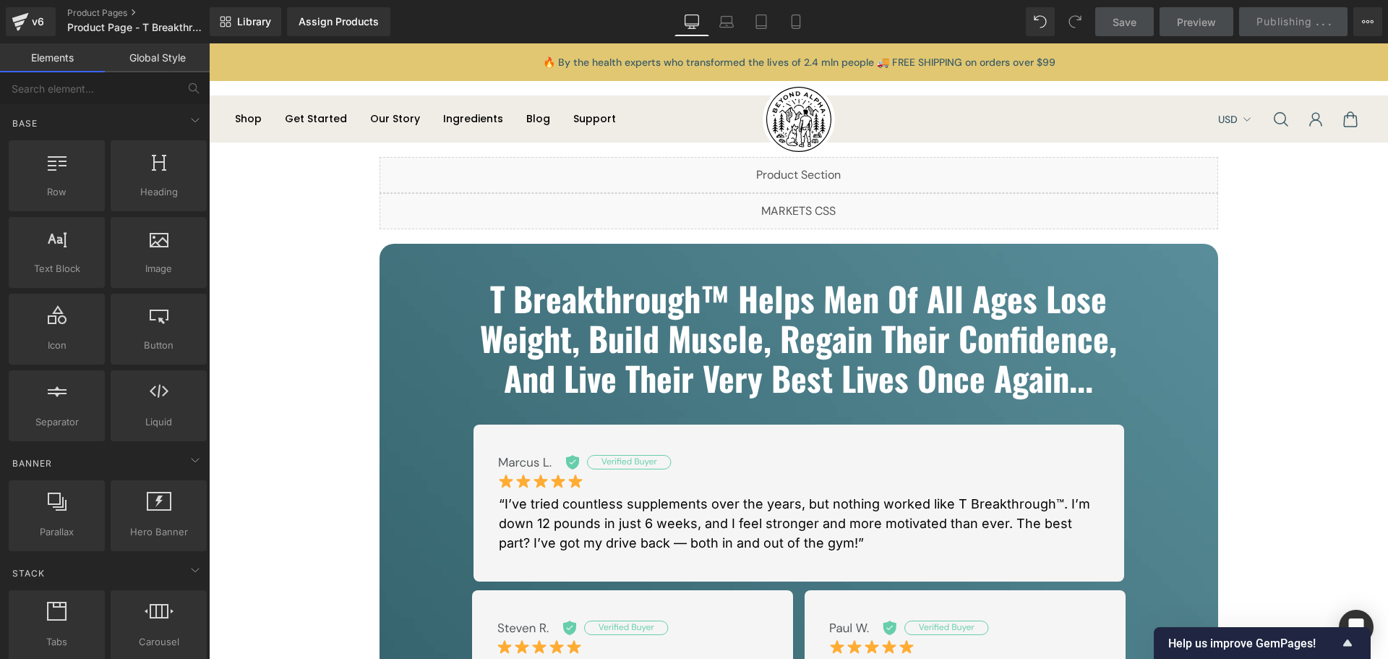
click at [528, 15] on div "Library Assign Products Product Preview No product match your search. Please tr…" at bounding box center [799, 21] width 1178 height 29
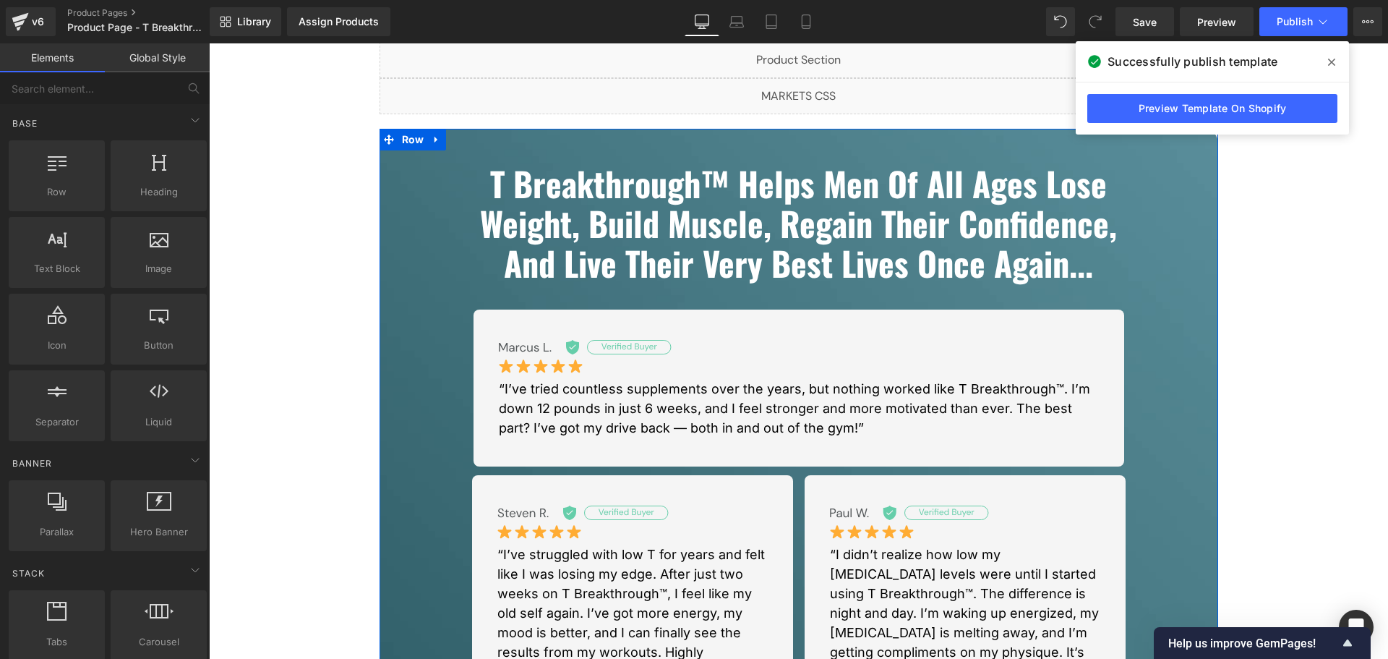
scroll to position [0, 0]
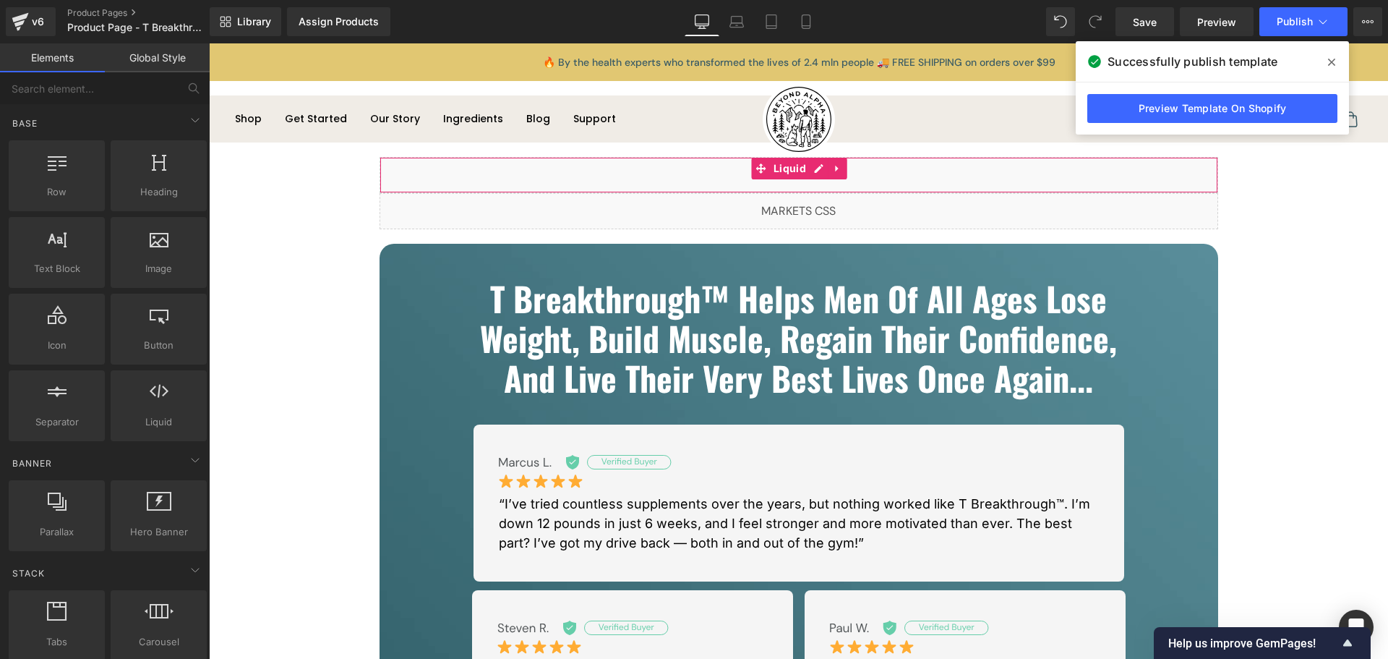
click at [813, 173] on div "Liquid" at bounding box center [799, 175] width 839 height 36
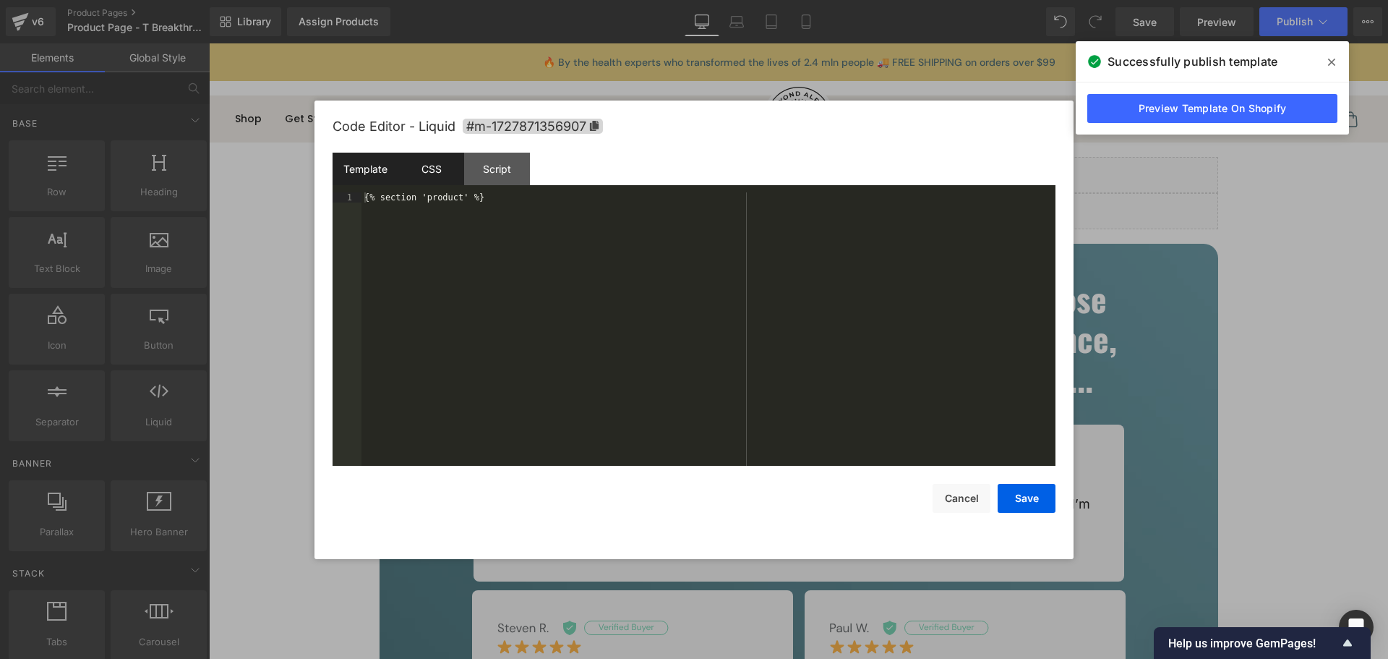
click at [451, 176] on div "CSS" at bounding box center [431, 169] width 66 height 33
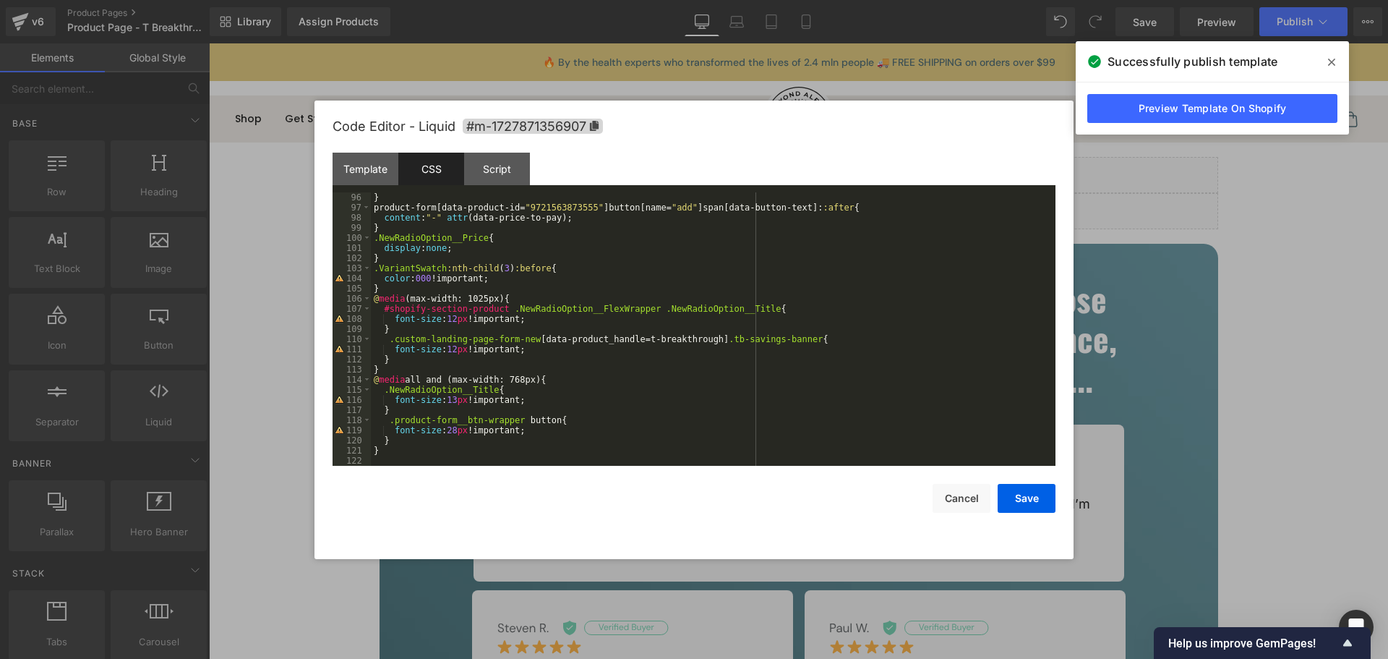
scroll to position [938, 0]
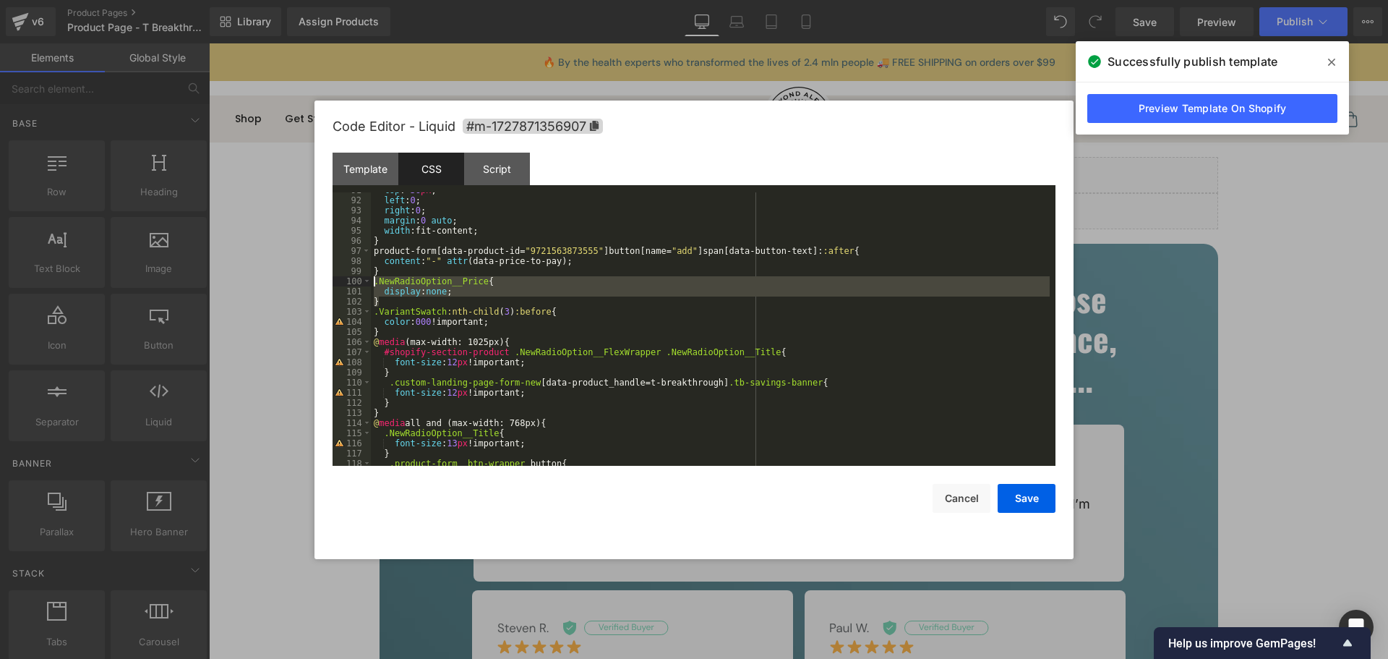
drag, startPoint x: 382, startPoint y: 302, endPoint x: 372, endPoint y: 284, distance: 20.7
click at [372, 284] on div "top : -36 px ; left : 0 ; right : 0 ; margin : 0 auto ; width :fit-content; } p…" at bounding box center [710, 332] width 679 height 294
click at [469, 294] on div "top : -36 px ; left : 0 ; right : 0 ; margin : 0 auto ; width :fit-content; } p…" at bounding box center [710, 328] width 679 height 273
drag, startPoint x: 385, startPoint y: 301, endPoint x: 374, endPoint y: 284, distance: 19.9
click at [374, 284] on div "top : -36 px ; left : 0 ; right : 0 ; margin : 0 auto ; width :fit-content; } p…" at bounding box center [710, 332] width 679 height 294
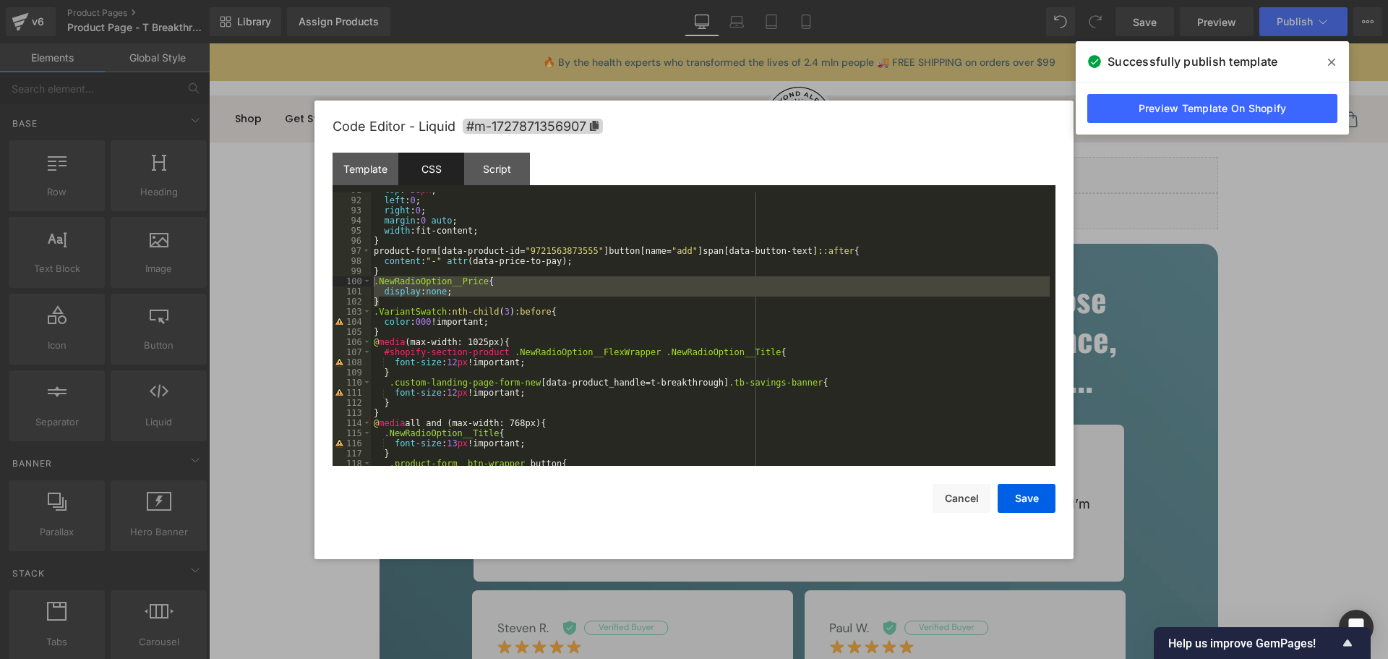
click at [484, 294] on div "top : -36 px ; left : 0 ; right : 0 ; margin : 0 auto ; width :fit-content; } p…" at bounding box center [710, 328] width 679 height 273
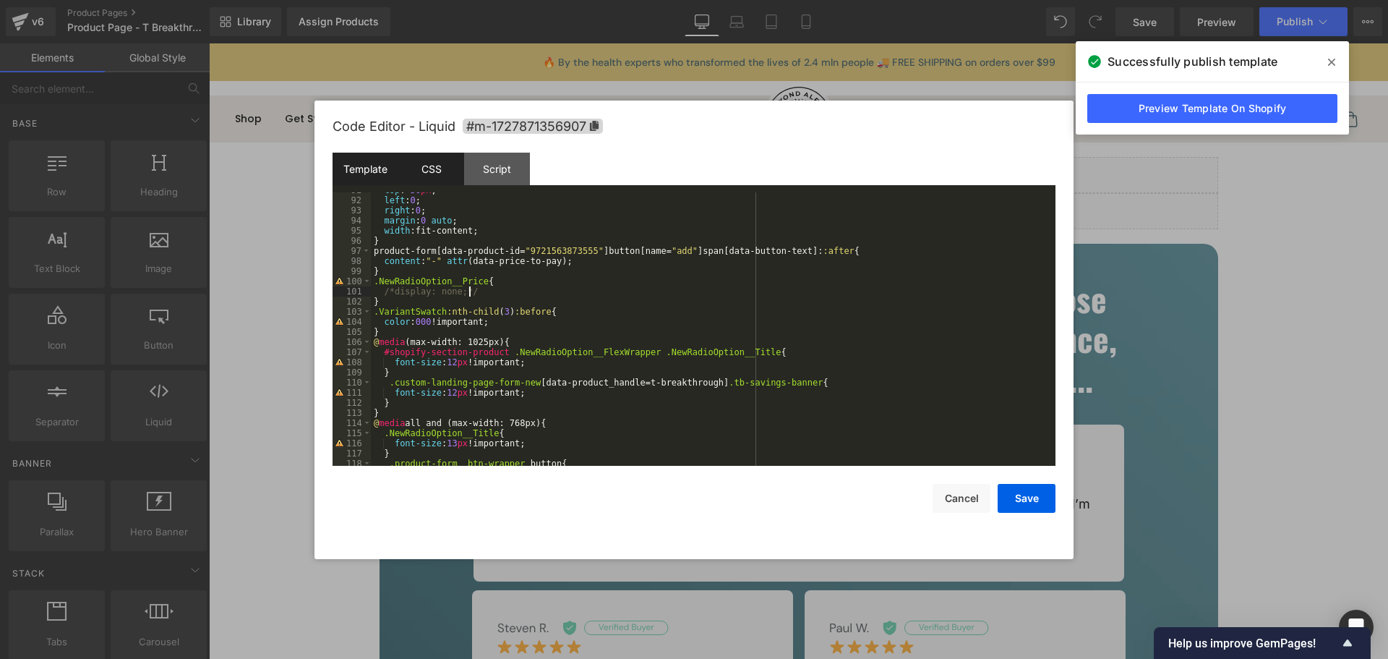
click at [375, 160] on div "Template" at bounding box center [366, 169] width 66 height 33
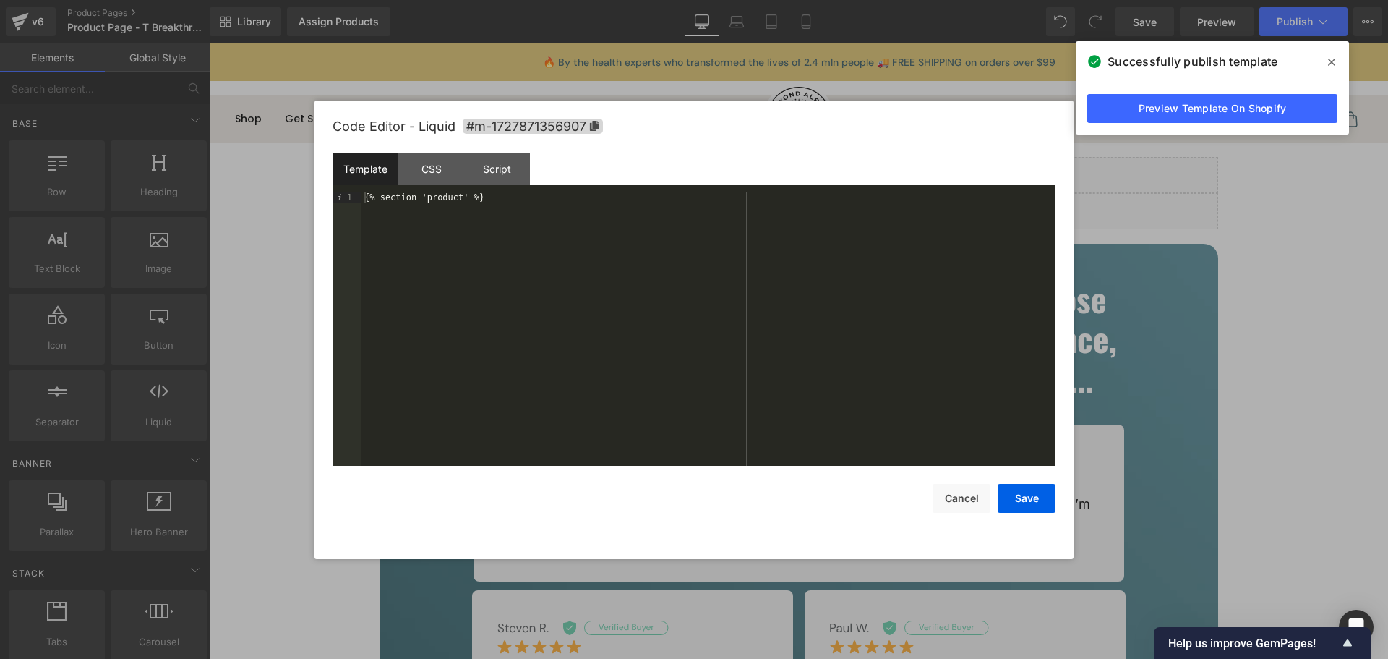
click at [418, 288] on div "{% section 'product' %}" at bounding box center [708, 339] width 694 height 294
paste textarea
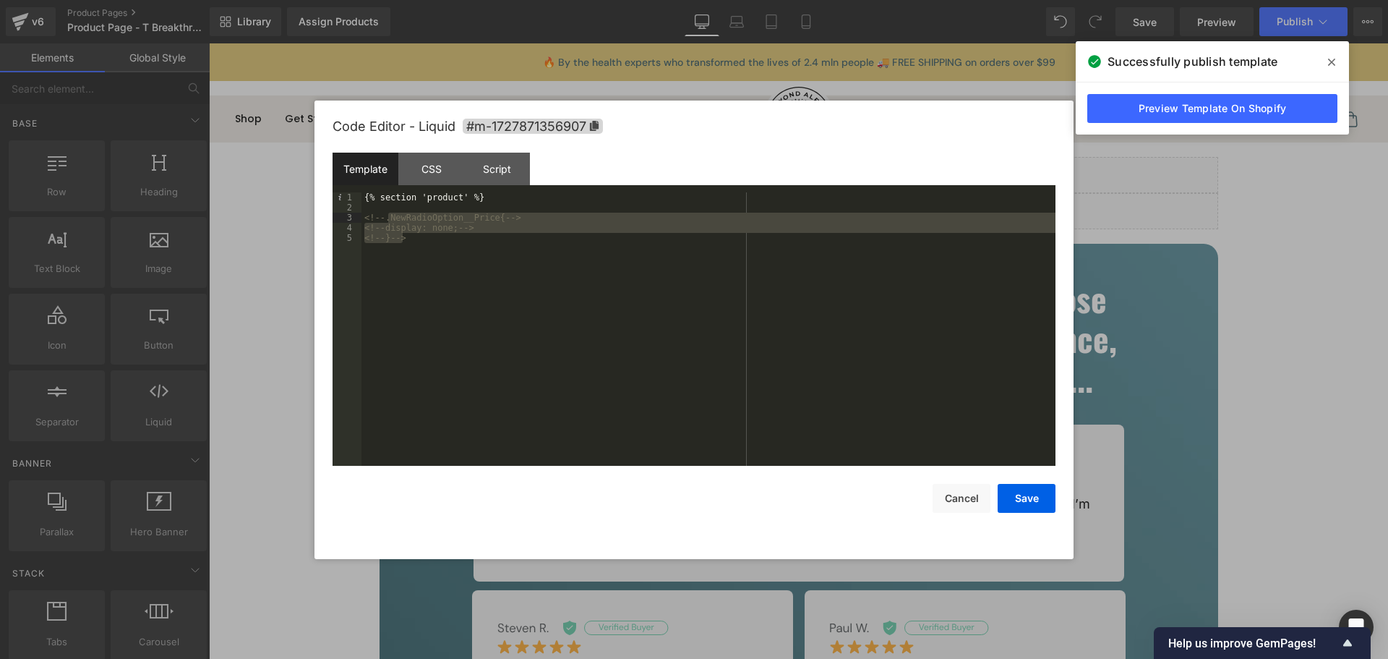
click at [418, 288] on div "{% section 'product' %} <!-- .NewRadioOption__Price{ --> <!-- display: none; --…" at bounding box center [708, 328] width 694 height 273
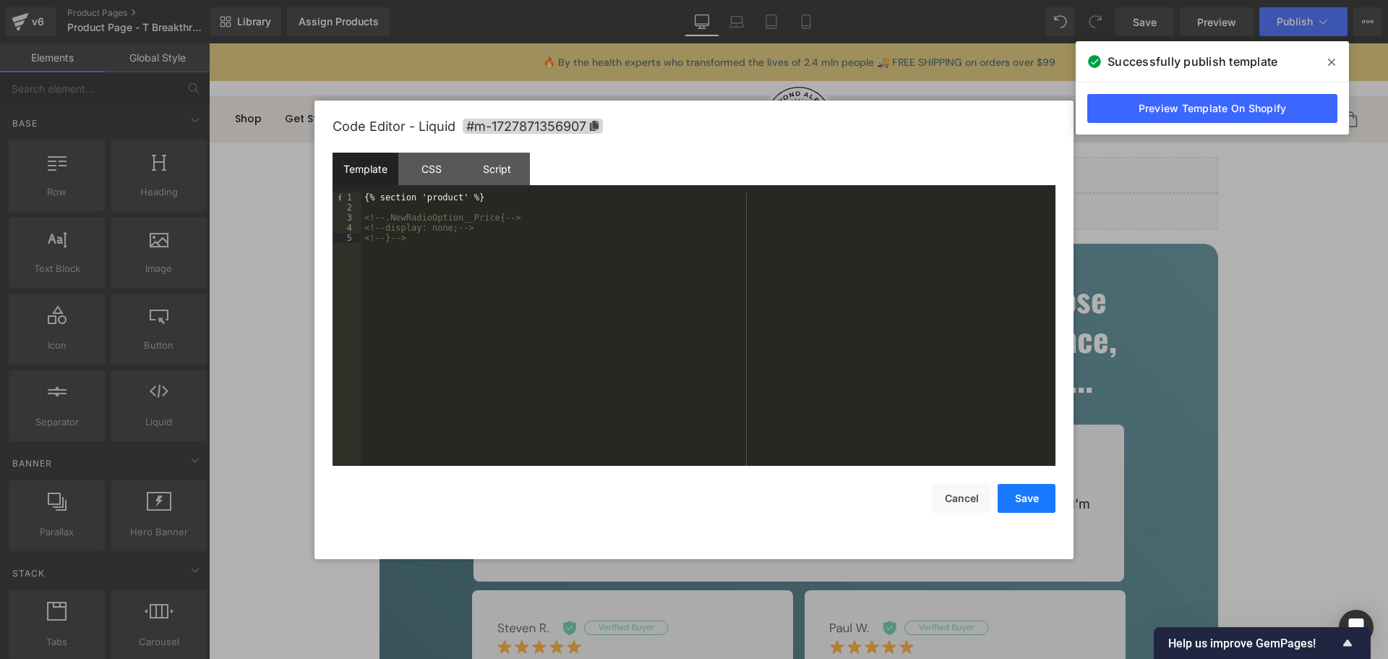
click at [1040, 502] on button "Save" at bounding box center [1027, 498] width 58 height 29
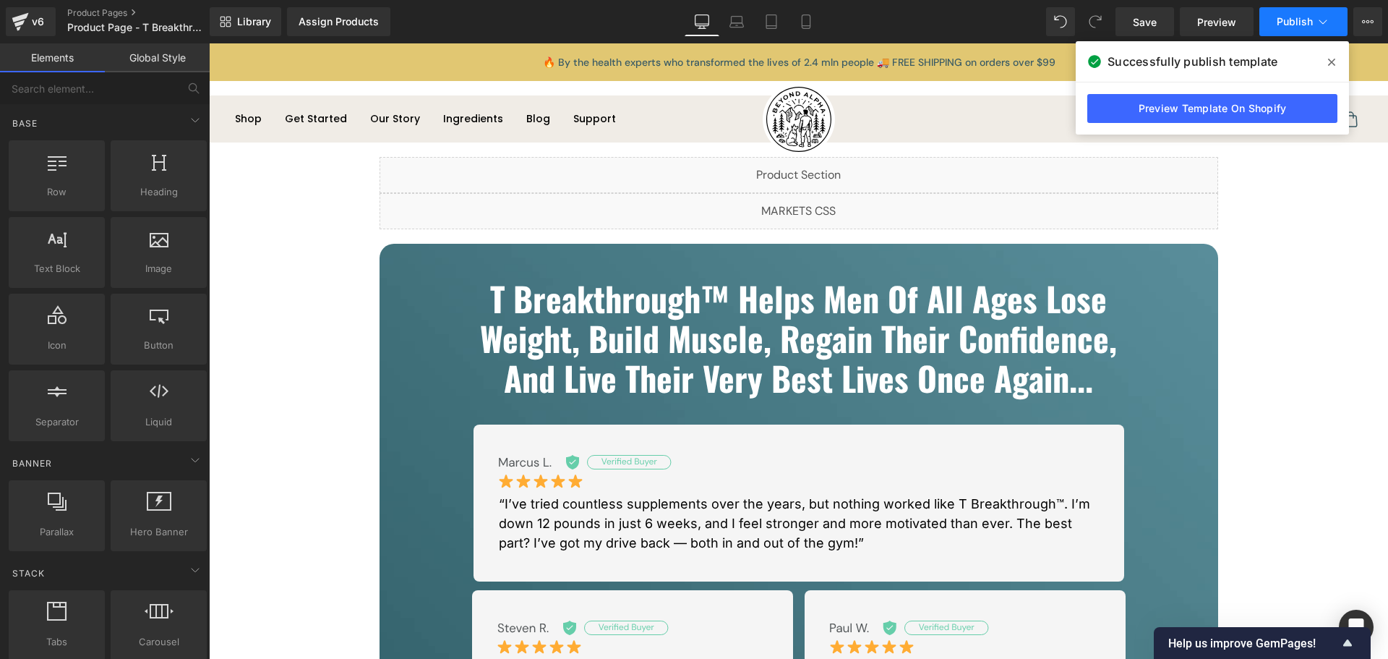
click at [1285, 25] on span "Publish" at bounding box center [1295, 22] width 36 height 12
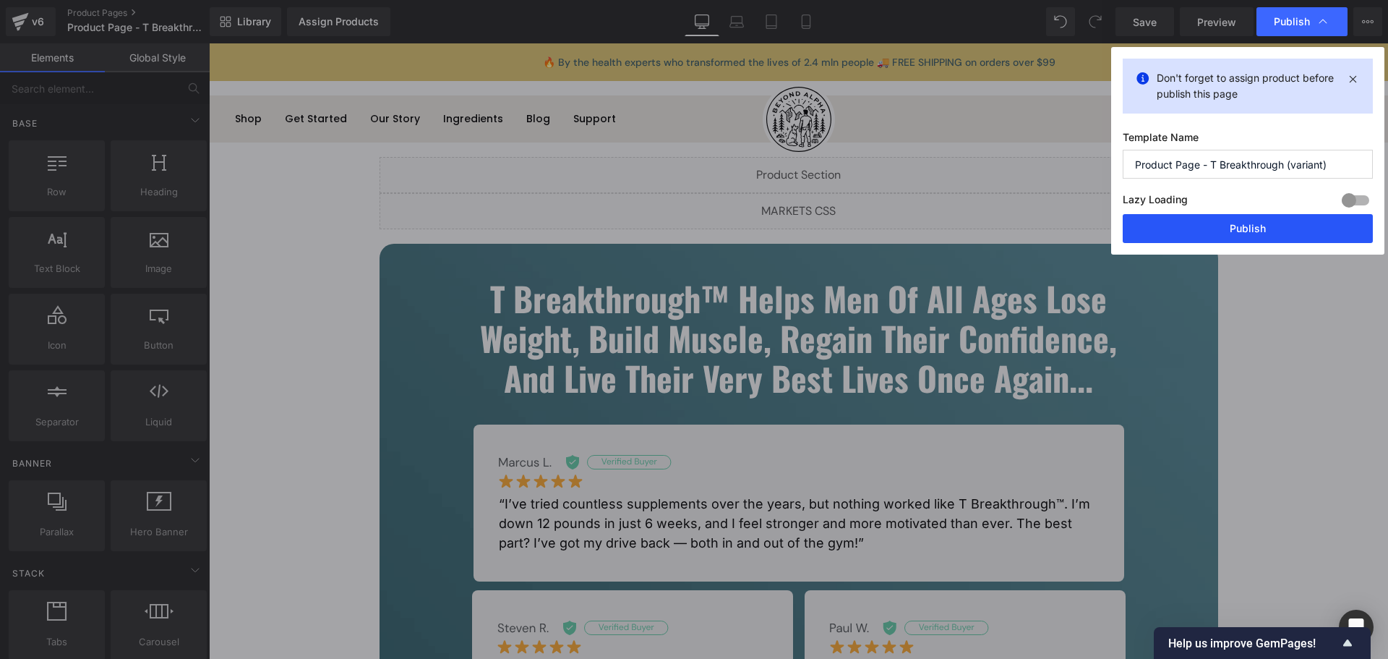
drag, startPoint x: 1259, startPoint y: 235, endPoint x: 902, endPoint y: 187, distance: 359.6
click at [1259, 235] on button "Publish" at bounding box center [1248, 228] width 250 height 29
